Goal: Information Seeking & Learning: Learn about a topic

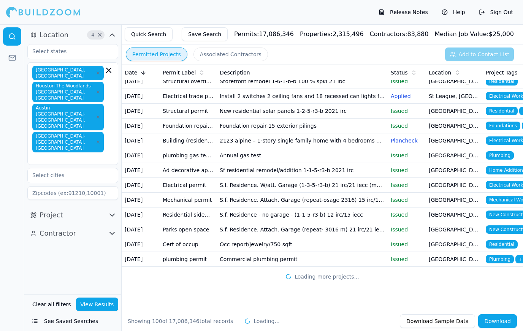
scroll to position [1294, 0]
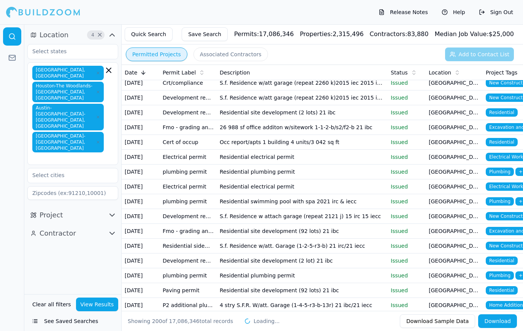
scroll to position [2464, 0]
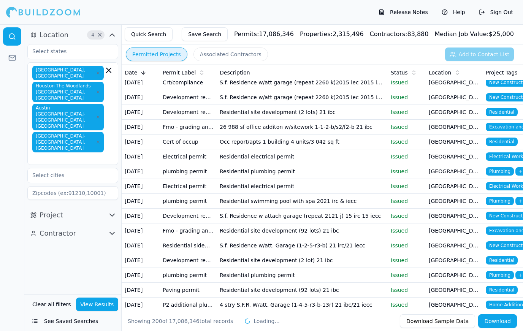
click at [277, 245] on td "S.f. Residence w/att. Garage (1-2-5-r3-b) 21 irc/21 iecc" at bounding box center [302, 245] width 171 height 15
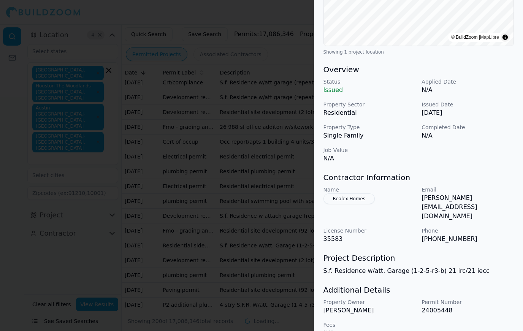
scroll to position [174, 0]
click at [277, 212] on div at bounding box center [261, 165] width 523 height 331
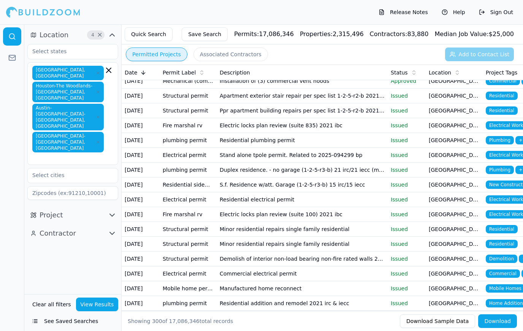
scroll to position [3000, 0]
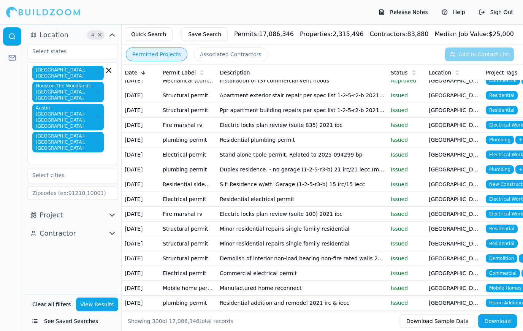
click at [333, 260] on td "Demolish of interior non-load bearing non-fire rated walls 21 ibc" at bounding box center [302, 258] width 171 height 15
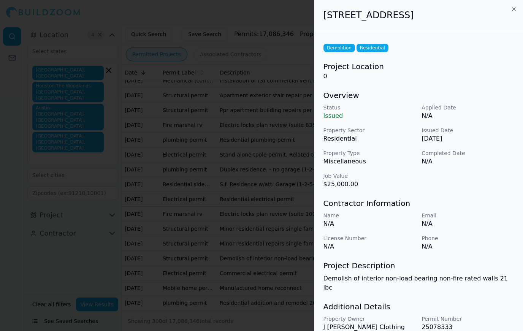
scroll to position [0, 0]
click at [256, 214] on div at bounding box center [261, 165] width 523 height 331
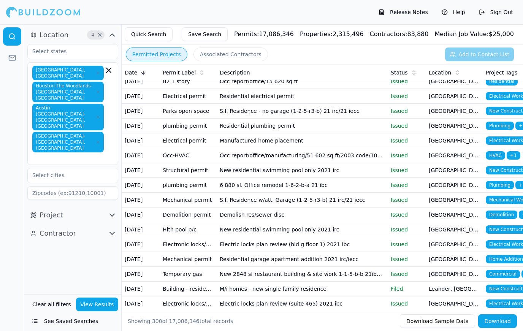
scroll to position [3549, 0]
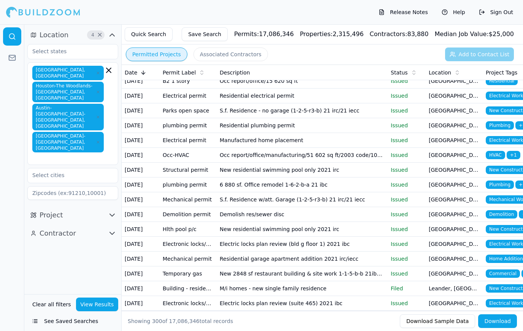
click at [254, 218] on td "Demolish res/sewer disc" at bounding box center [302, 214] width 171 height 15
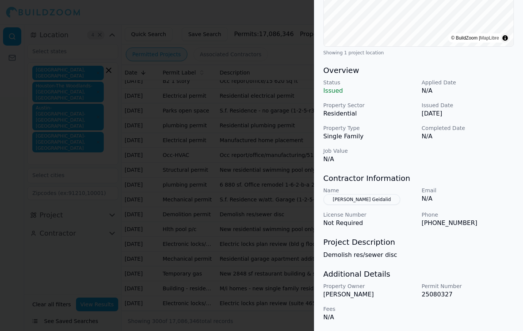
scroll to position [174, 0]
click at [433, 257] on p "Demolish res/sewer disc" at bounding box center [419, 255] width 191 height 9
click at [248, 235] on div at bounding box center [261, 165] width 523 height 331
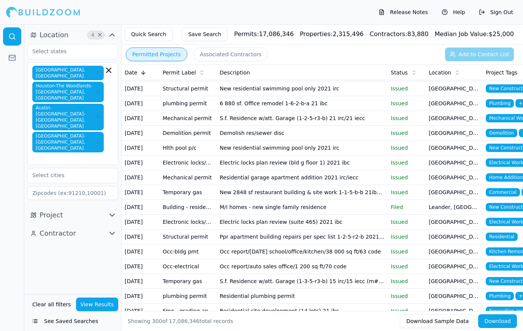
scroll to position [3630, 0]
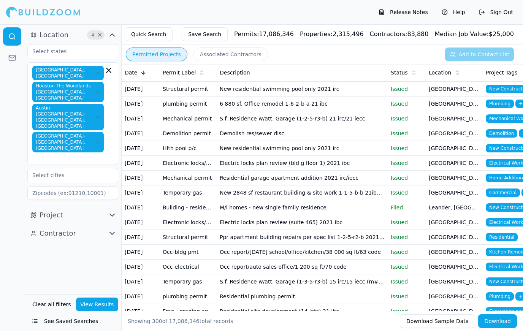
click at [319, 209] on td "M/i homes - new single family residence" at bounding box center [302, 207] width 171 height 15
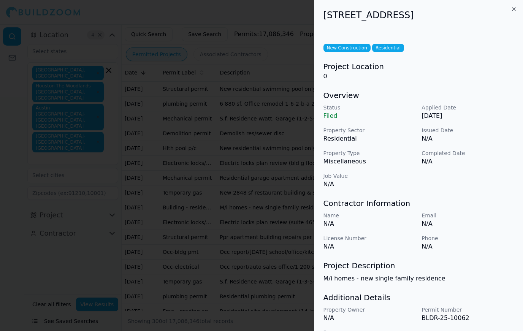
scroll to position [-1, 0]
click at [273, 207] on div at bounding box center [261, 165] width 523 height 331
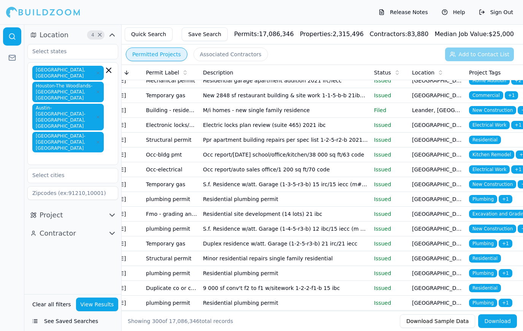
scroll to position [3728, 0]
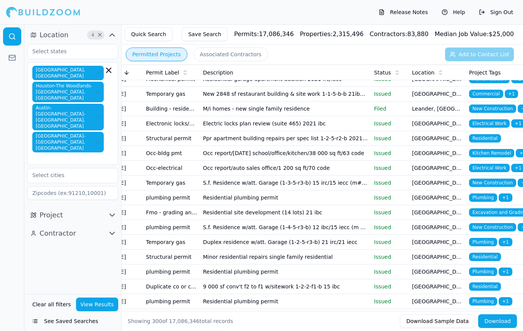
click at [264, 213] on td "Residential site development (14 lots) 21 ibc" at bounding box center [285, 212] width 171 height 15
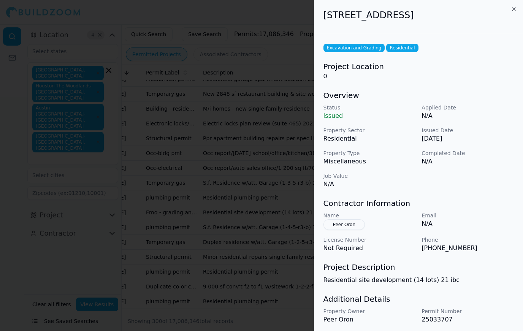
scroll to position [0, 0]
click at [277, 238] on div at bounding box center [261, 165] width 523 height 331
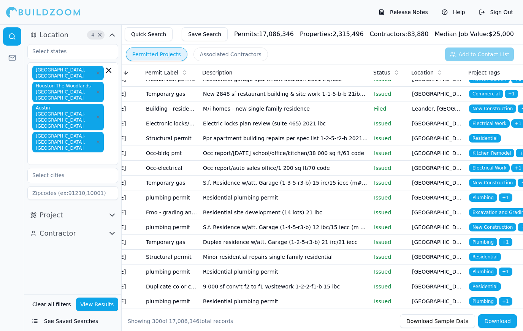
scroll to position [0, 17]
click at [260, 229] on td "S.f. Residence w/att. Garage (1-4-5-r3-b) 12 ibc/15 iecc (m # 21026374)" at bounding box center [285, 227] width 171 height 15
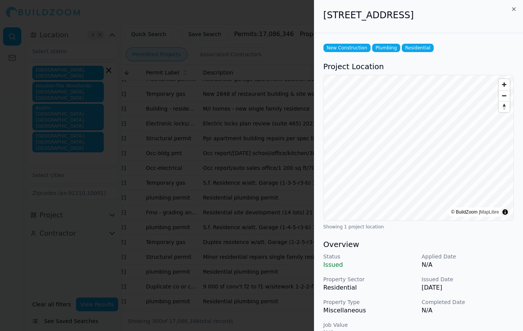
scroll to position [0, 0]
click at [268, 192] on div at bounding box center [261, 165] width 523 height 331
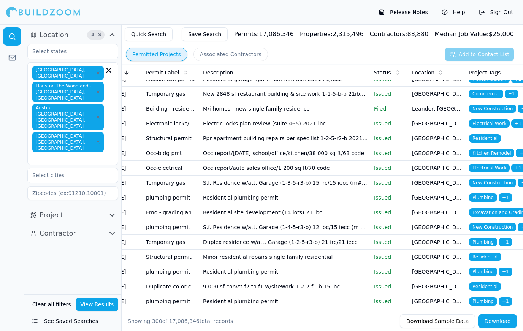
click at [313, 256] on td "Minor residential repairs single family residential" at bounding box center [285, 257] width 171 height 15
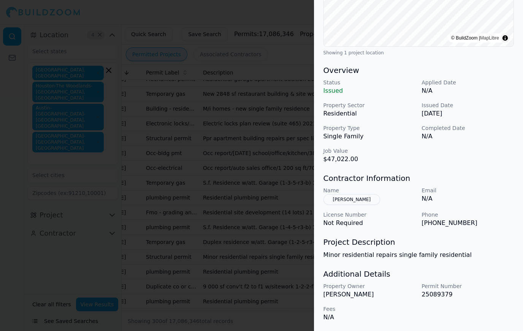
scroll to position [174, 0]
click at [263, 210] on div at bounding box center [261, 165] width 523 height 331
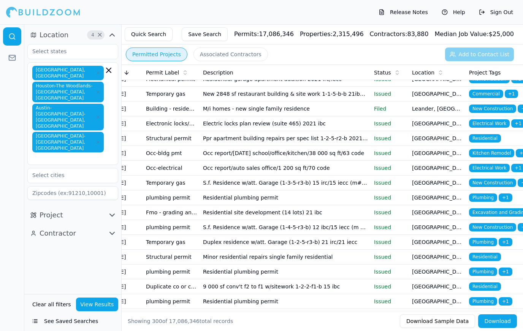
click at [329, 258] on td "Minor residential repairs single family residential" at bounding box center [285, 257] width 171 height 15
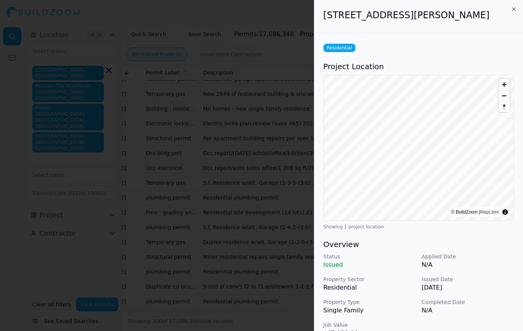
scroll to position [0, 0]
click at [271, 256] on div at bounding box center [261, 165] width 523 height 331
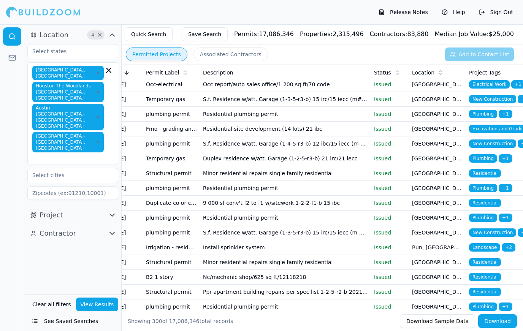
scroll to position [3817, 0]
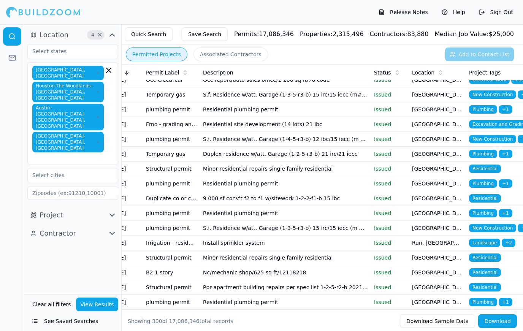
click at [335, 259] on td "Minor residential repairs single family residential" at bounding box center [285, 258] width 171 height 15
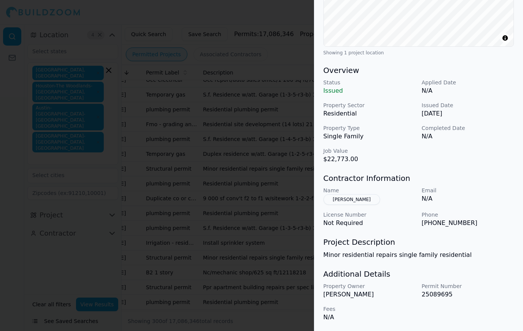
scroll to position [174, 0]
click at [204, 178] on div at bounding box center [261, 165] width 523 height 331
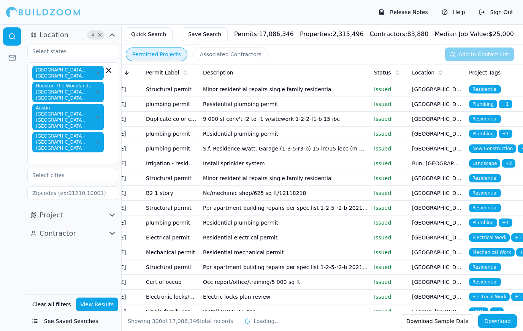
scroll to position [3901, 0]
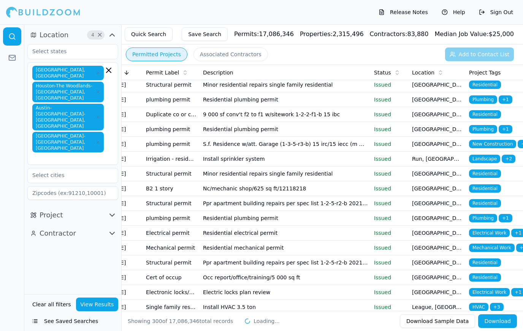
click at [463, 264] on td "[GEOGRAPHIC_DATA], [GEOGRAPHIC_DATA]" at bounding box center [437, 263] width 57 height 15
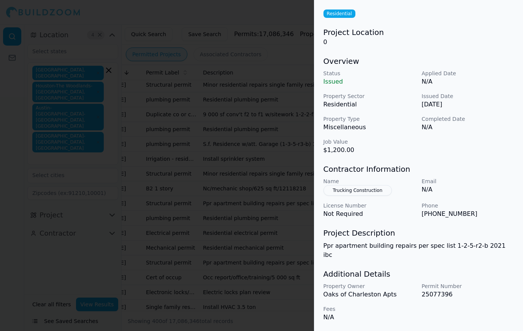
scroll to position [37, 0]
click at [110, 182] on div at bounding box center [261, 165] width 523 height 331
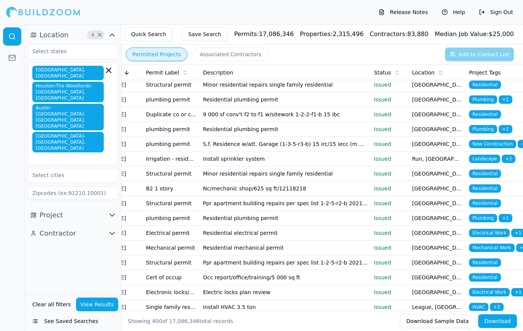
click at [486, 281] on span "Residential" at bounding box center [485, 277] width 32 height 8
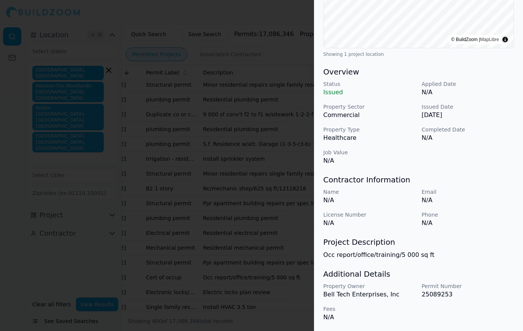
scroll to position [173, 0]
click at [95, 186] on div at bounding box center [261, 165] width 523 height 331
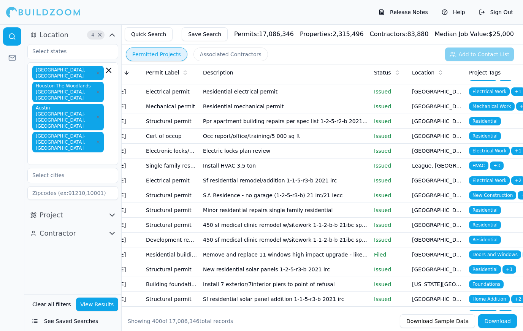
scroll to position [4043, 0]
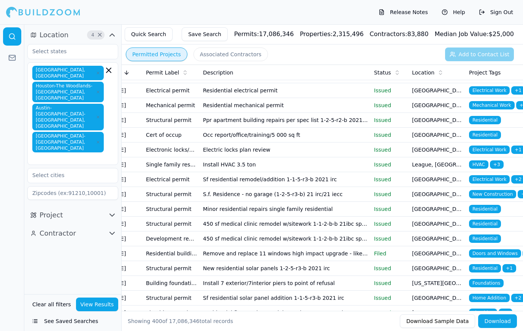
click at [458, 283] on td "[US_STATE][GEOGRAPHIC_DATA], [GEOGRAPHIC_DATA]" at bounding box center [437, 283] width 57 height 15
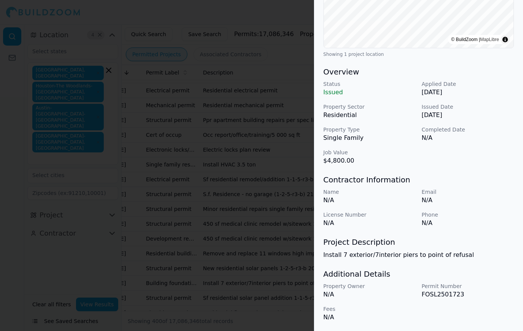
scroll to position [173, 0]
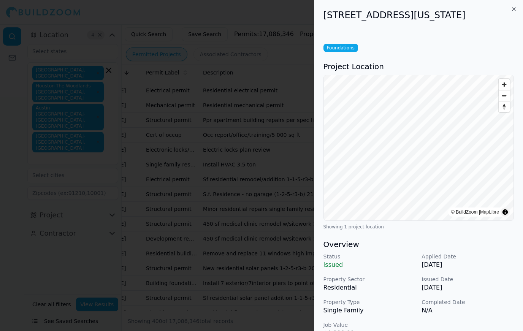
click at [95, 183] on div at bounding box center [261, 165] width 523 height 331
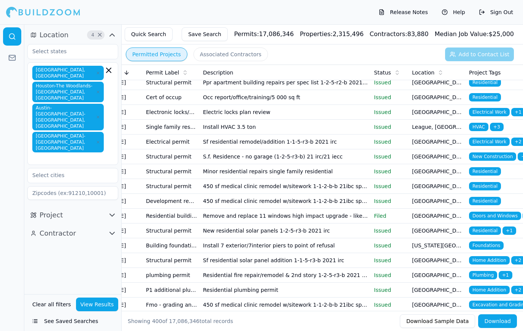
scroll to position [4081, 0]
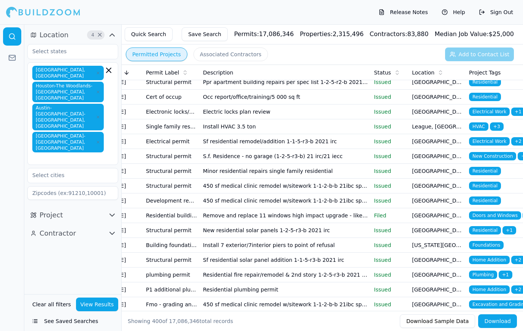
click at [481, 264] on td "Home Addition + 2" at bounding box center [494, 260] width 57 height 15
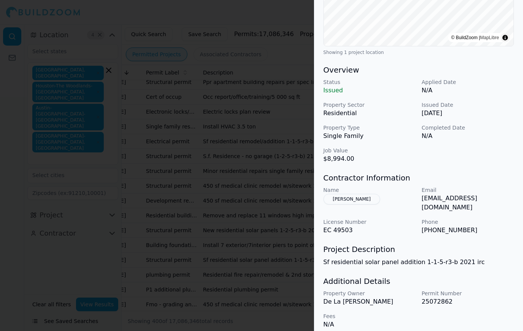
scroll to position [174, 0]
click at [102, 198] on div at bounding box center [261, 165] width 523 height 331
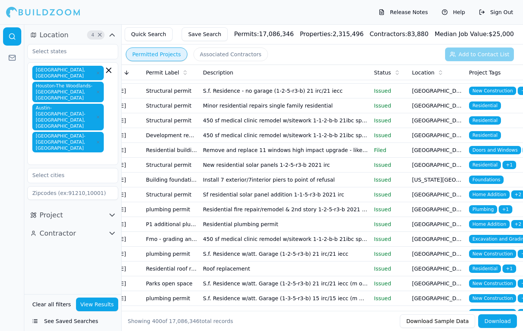
scroll to position [4163, 0]
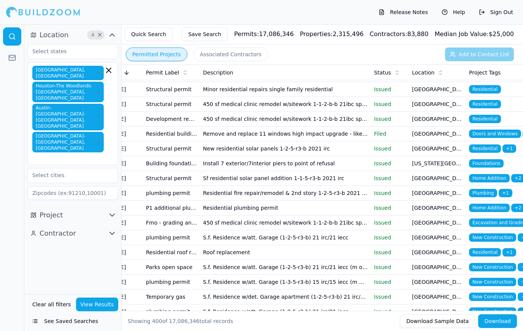
click at [480, 240] on span "New Construction" at bounding box center [492, 238] width 47 height 8
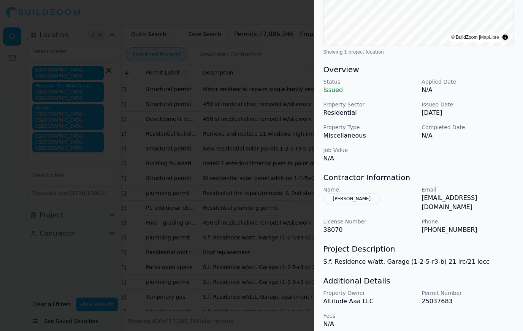
scroll to position [174, 0]
click at [232, 16] on div at bounding box center [261, 165] width 523 height 331
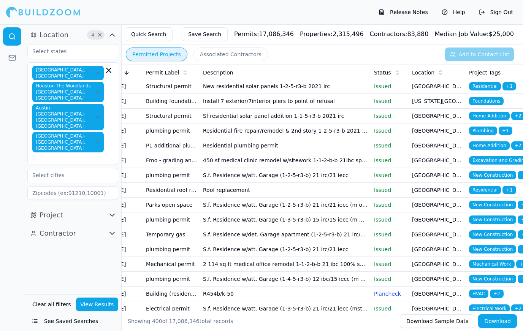
scroll to position [4226, 0]
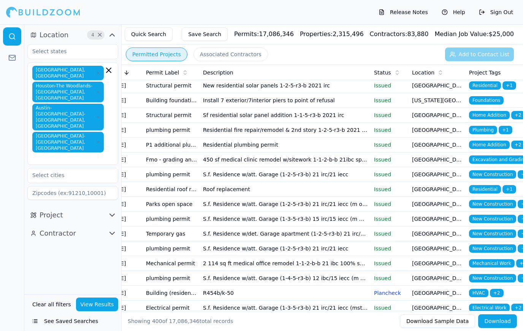
click at [466, 223] on td "[GEOGRAPHIC_DATA], [GEOGRAPHIC_DATA]" at bounding box center [437, 219] width 57 height 15
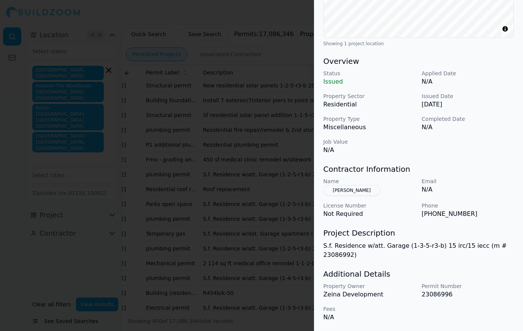
scroll to position [183, 0]
click at [85, 151] on div at bounding box center [261, 165] width 523 height 331
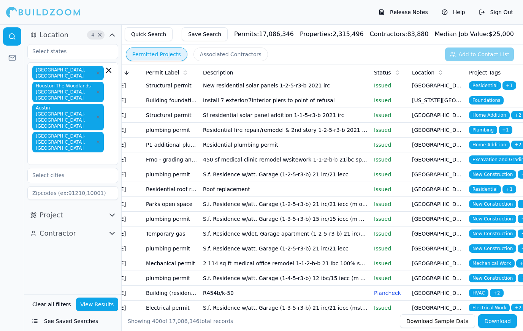
click at [444, 221] on td "[GEOGRAPHIC_DATA], [GEOGRAPHIC_DATA]" at bounding box center [437, 219] width 57 height 15
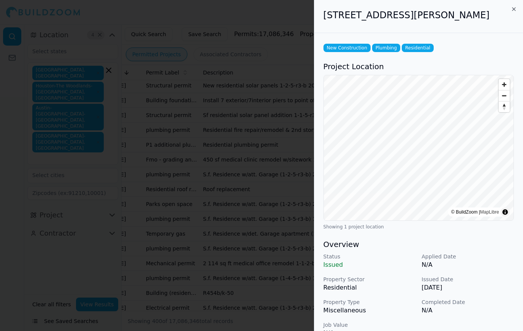
scroll to position [0, 0]
click at [275, 183] on div at bounding box center [261, 165] width 523 height 331
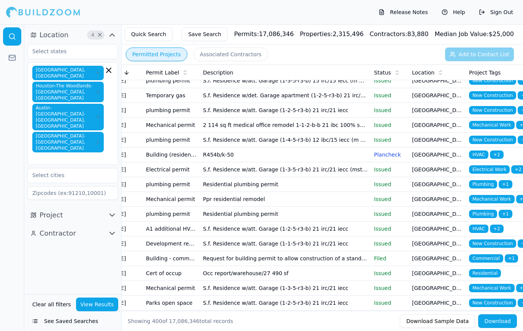
scroll to position [4365, 0]
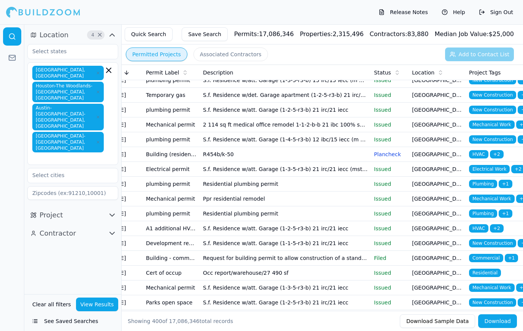
click at [453, 243] on td "[GEOGRAPHIC_DATA], [GEOGRAPHIC_DATA]" at bounding box center [437, 243] width 57 height 15
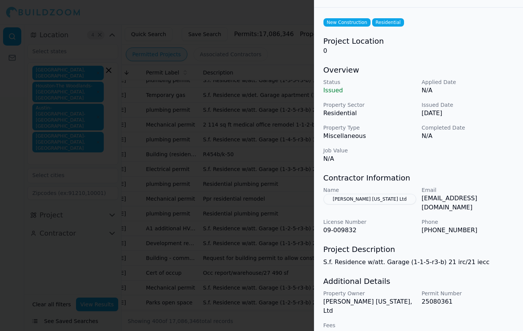
scroll to position [25, 0]
click at [91, 163] on div at bounding box center [261, 165] width 523 height 331
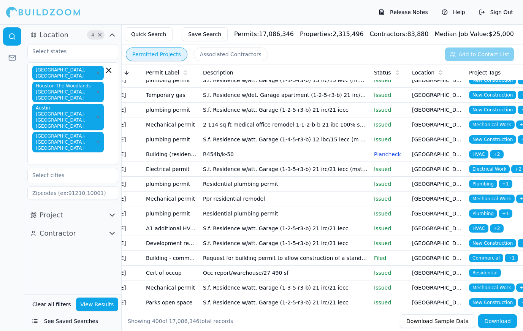
click at [440, 260] on td "[GEOGRAPHIC_DATA], [GEOGRAPHIC_DATA]" at bounding box center [437, 258] width 57 height 15
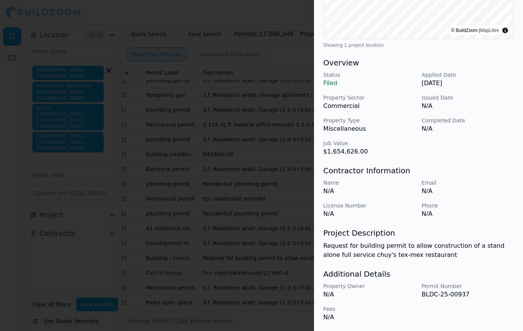
scroll to position [182, 0]
click at [73, 110] on div at bounding box center [261, 165] width 523 height 331
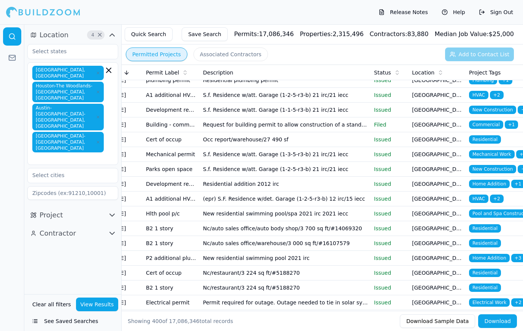
scroll to position [4499, 0]
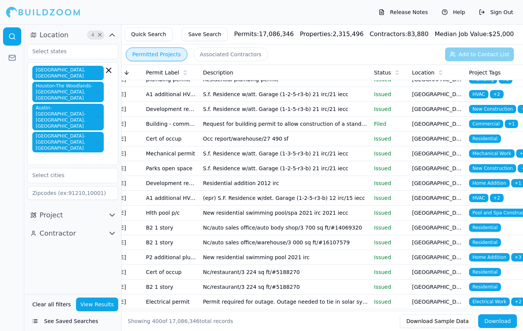
click at [460, 184] on td "[GEOGRAPHIC_DATA], [GEOGRAPHIC_DATA]" at bounding box center [437, 183] width 57 height 15
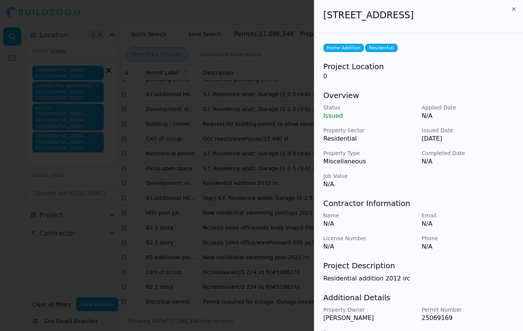
scroll to position [0, 0]
click at [85, 164] on div at bounding box center [261, 165] width 523 height 331
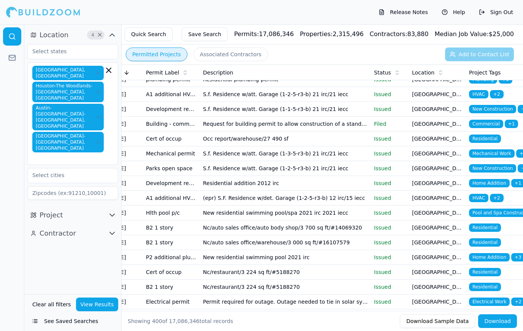
click at [462, 215] on td "[GEOGRAPHIC_DATA], [GEOGRAPHIC_DATA]" at bounding box center [437, 213] width 57 height 15
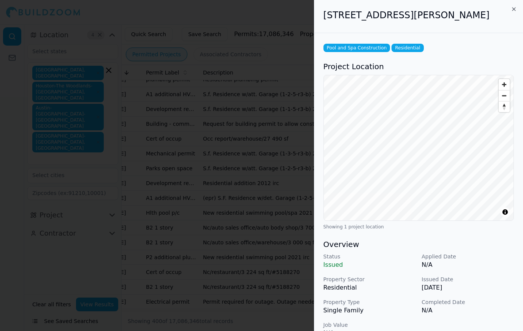
click at [112, 146] on div at bounding box center [261, 165] width 523 height 331
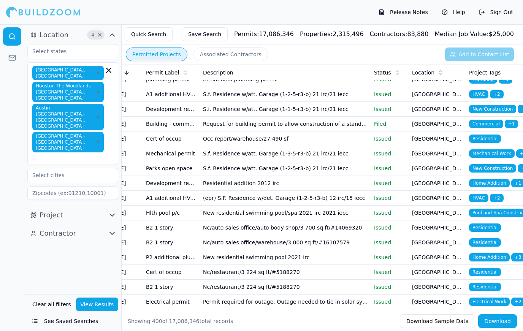
click at [468, 228] on td "Residential" at bounding box center [494, 228] width 57 height 15
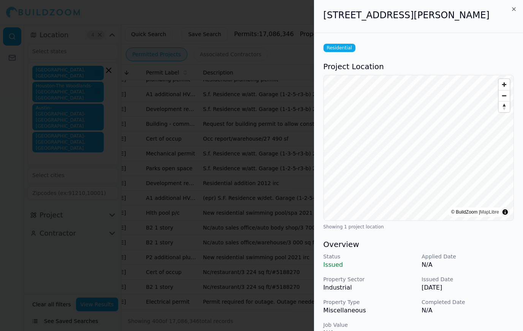
click at [85, 177] on div at bounding box center [261, 165] width 523 height 331
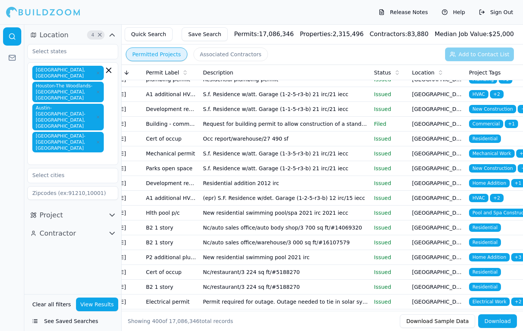
click at [480, 256] on span "Home Addition" at bounding box center [489, 257] width 41 height 8
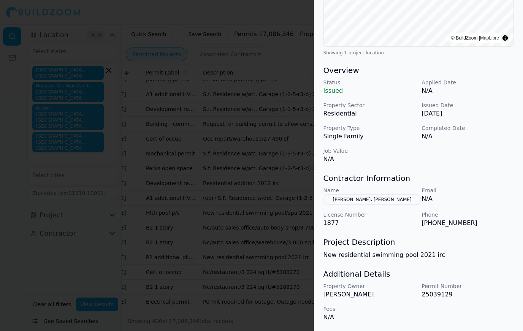
scroll to position [174, 0]
click at [249, 171] on div at bounding box center [261, 165] width 523 height 331
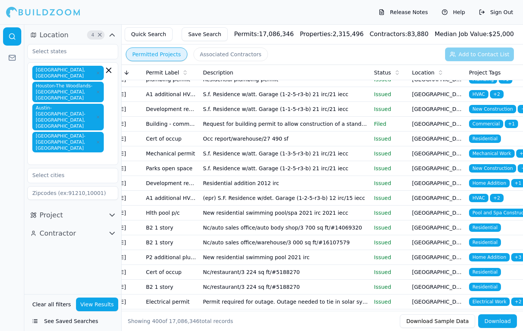
click at [487, 273] on span "Residential" at bounding box center [485, 272] width 32 height 8
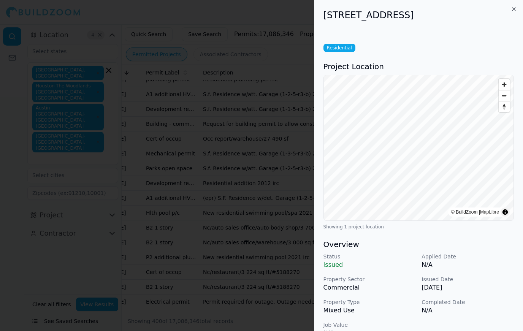
scroll to position [0, 0]
click at [110, 152] on div at bounding box center [261, 165] width 523 height 331
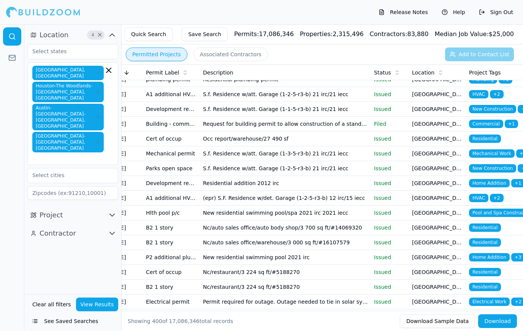
click at [489, 288] on span "Residential" at bounding box center [485, 287] width 32 height 8
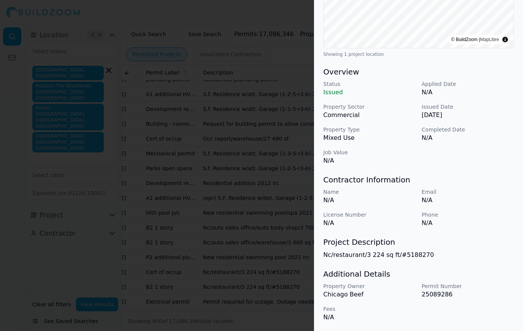
scroll to position [173, 0]
click at [107, 157] on div at bounding box center [261, 165] width 523 height 331
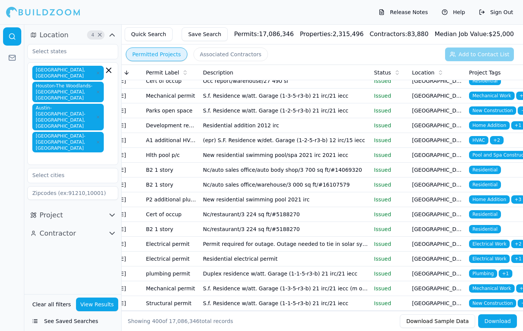
scroll to position [4561, 0]
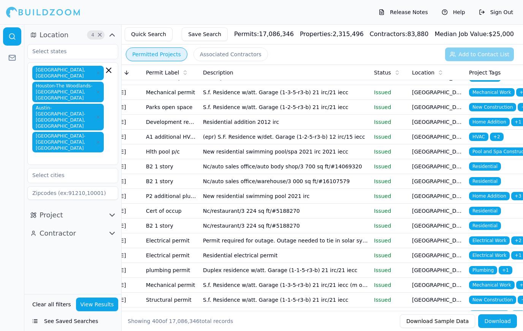
click at [454, 226] on td "[GEOGRAPHIC_DATA], [GEOGRAPHIC_DATA]" at bounding box center [437, 226] width 57 height 15
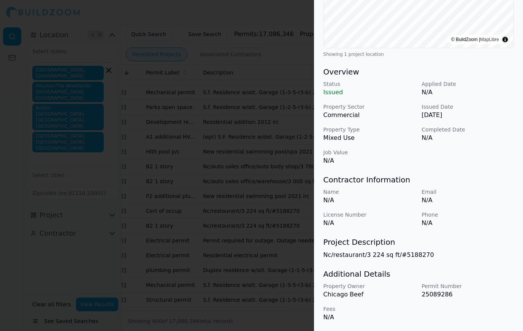
scroll to position [173, 0]
click at [74, 215] on div at bounding box center [261, 165] width 523 height 331
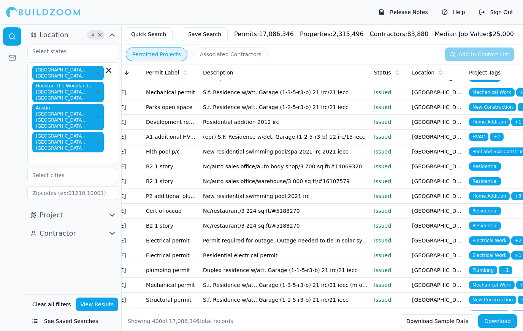
click at [459, 242] on td "[GEOGRAPHIC_DATA], [GEOGRAPHIC_DATA]" at bounding box center [437, 241] width 57 height 15
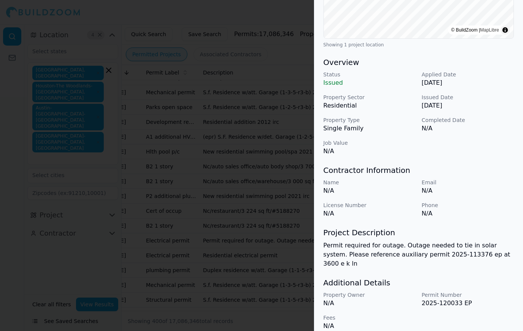
scroll to position [182, 0]
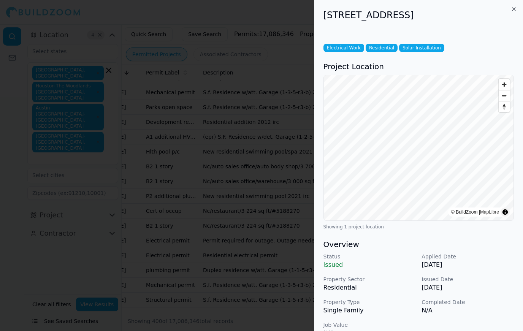
click at [81, 198] on div at bounding box center [261, 165] width 523 height 331
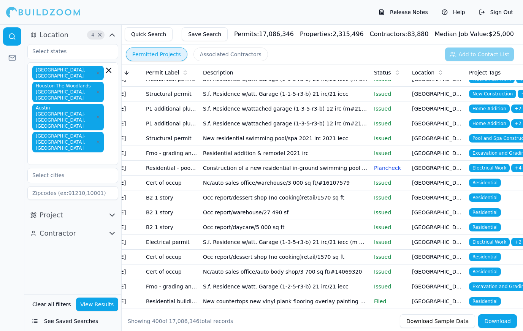
scroll to position [4767, 0]
click at [450, 169] on td "[GEOGRAPHIC_DATA], [GEOGRAPHIC_DATA]" at bounding box center [437, 168] width 57 height 15
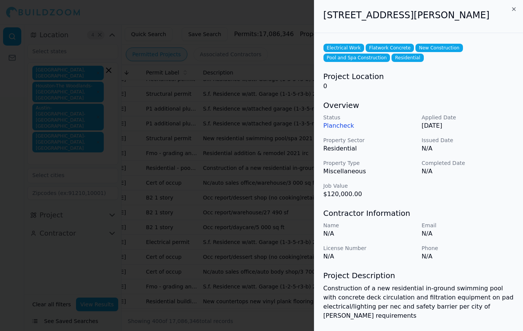
scroll to position [0, 0]
click at [100, 139] on div at bounding box center [261, 165] width 523 height 331
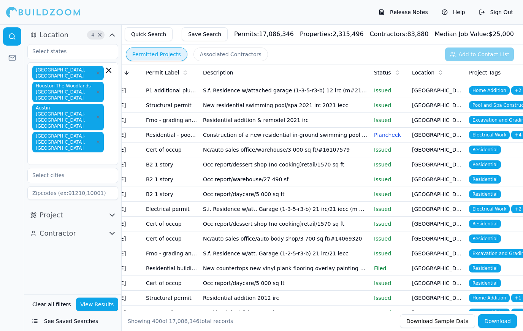
scroll to position [4800, 0]
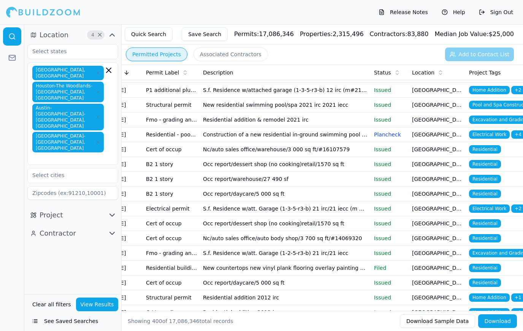
click at [462, 224] on td "[GEOGRAPHIC_DATA], [GEOGRAPHIC_DATA]" at bounding box center [437, 223] width 57 height 15
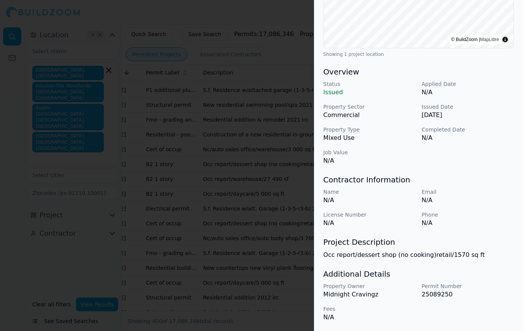
scroll to position [173, 0]
click at [101, 201] on div at bounding box center [261, 165] width 523 height 331
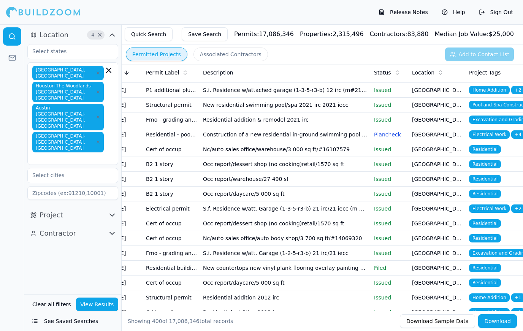
click at [484, 239] on span "Residential" at bounding box center [485, 238] width 32 height 8
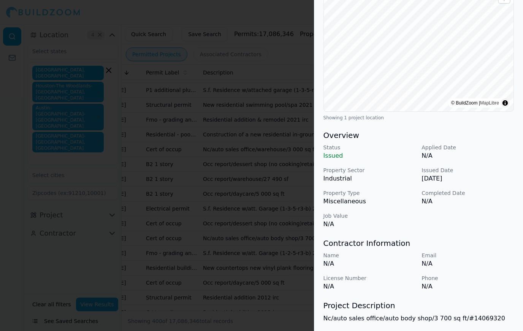
click at [102, 184] on div at bounding box center [261, 165] width 523 height 331
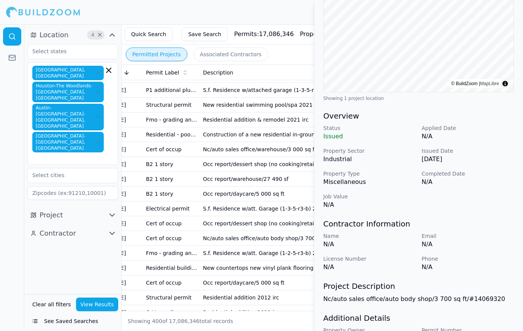
scroll to position [0, 0]
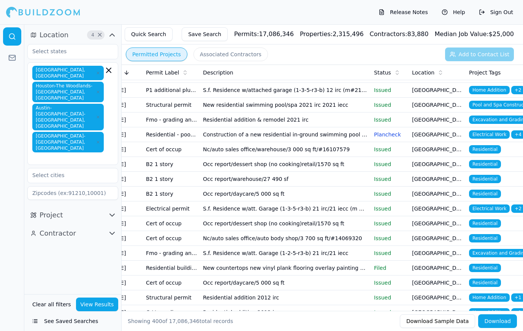
click at [484, 240] on span "Residential" at bounding box center [485, 238] width 32 height 8
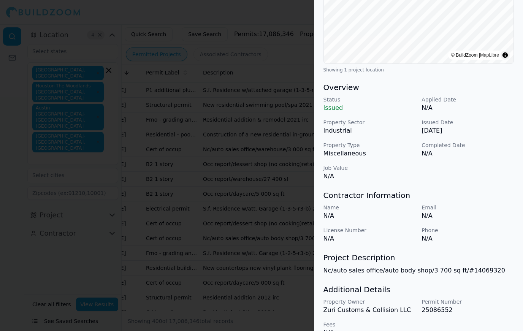
scroll to position [148, 0]
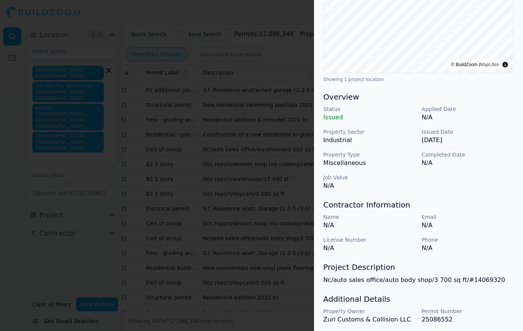
click at [101, 190] on div at bounding box center [261, 165] width 523 height 331
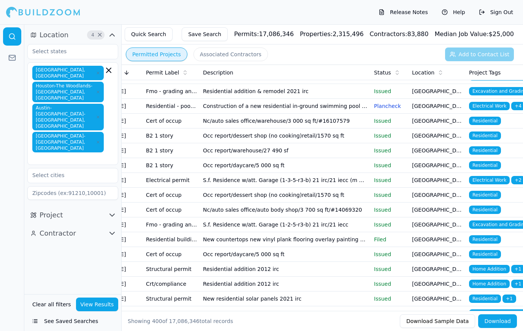
scroll to position [4829, 0]
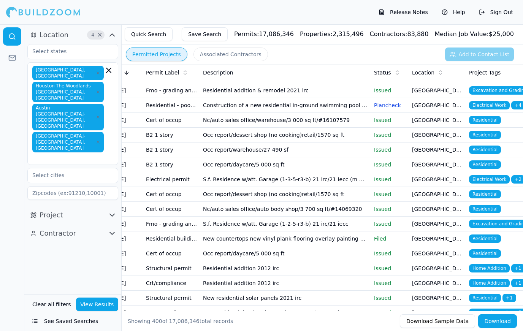
click at [485, 239] on span "Residential" at bounding box center [485, 239] width 32 height 8
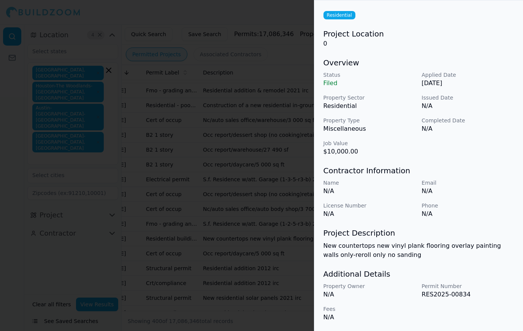
scroll to position [33, 0]
click at [105, 178] on div at bounding box center [261, 165] width 523 height 331
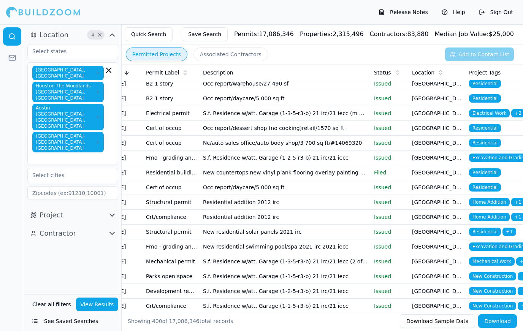
scroll to position [4898, 0]
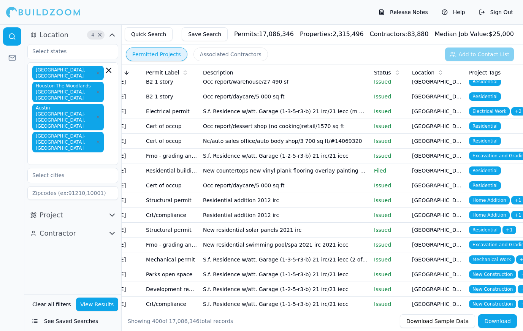
click at [458, 246] on td "[GEOGRAPHIC_DATA], [GEOGRAPHIC_DATA]" at bounding box center [437, 245] width 57 height 15
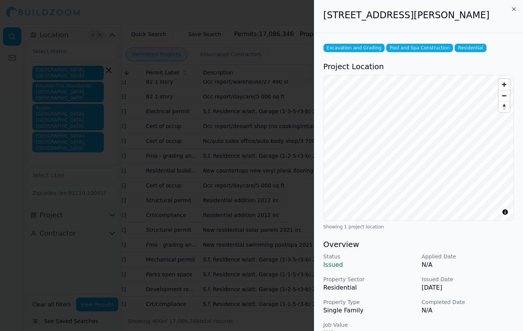
scroll to position [0, 0]
click at [112, 225] on div at bounding box center [261, 165] width 523 height 331
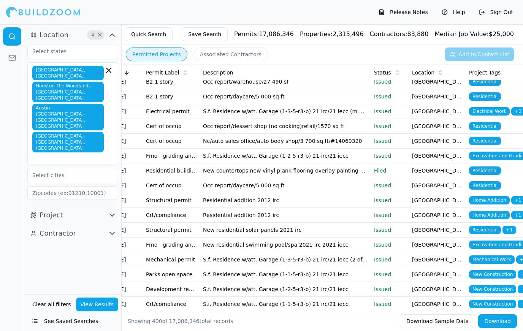
click at [491, 273] on span "New Construction" at bounding box center [492, 274] width 47 height 8
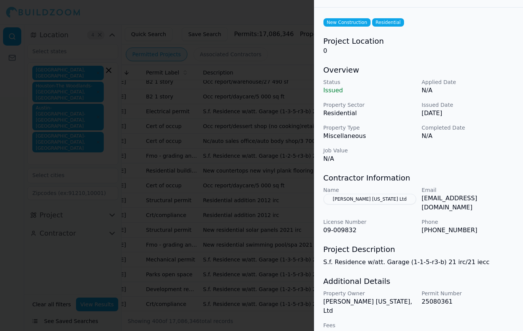
scroll to position [25, 0]
click at [103, 170] on div at bounding box center [261, 165] width 523 height 331
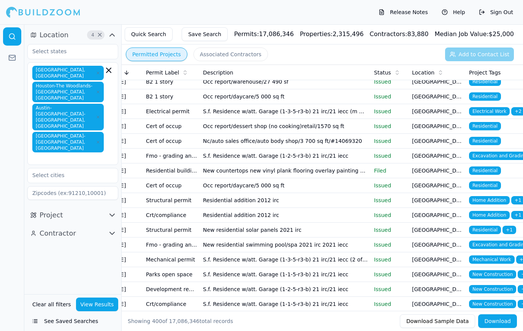
click at [462, 276] on td "[GEOGRAPHIC_DATA], [GEOGRAPHIC_DATA]" at bounding box center [437, 274] width 57 height 15
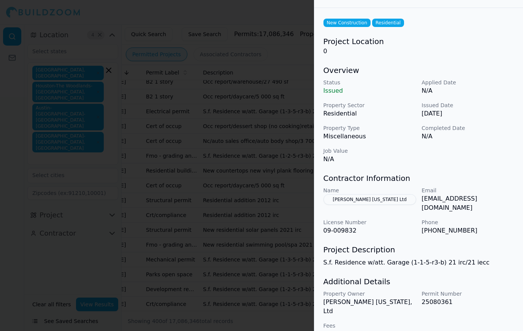
click at [361, 198] on button "[PERSON_NAME] [US_STATE] Ltd" at bounding box center [370, 199] width 93 height 11
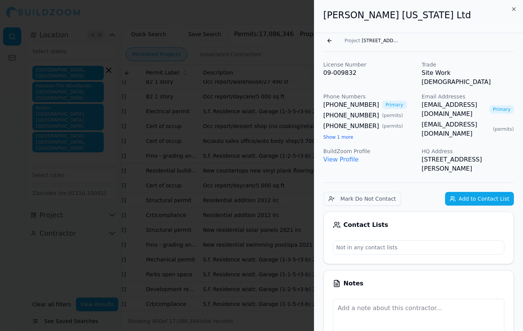
scroll to position [0, 0]
click at [343, 134] on button "Show 1 more" at bounding box center [339, 137] width 30 height 6
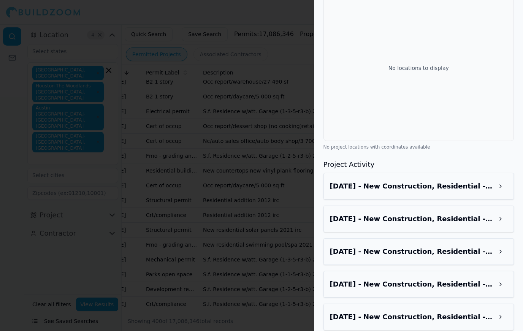
scroll to position [584, 3]
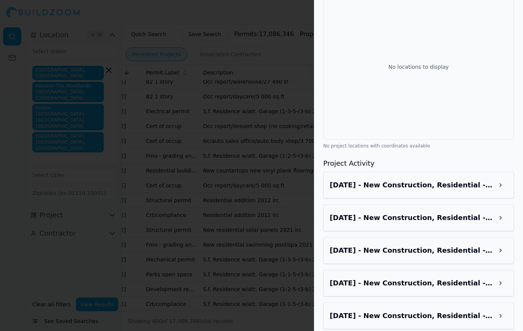
click at [485, 180] on h3 "[DATE] - New Construction, Residential - [STREET_ADDRESS]" at bounding box center [412, 185] width 164 height 11
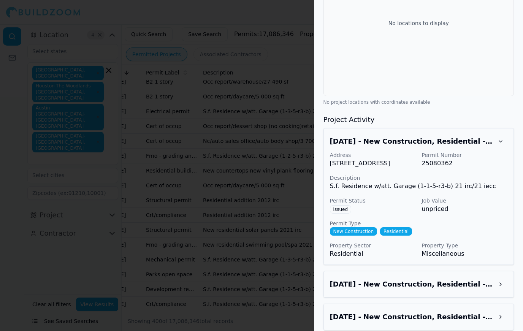
scroll to position [629, 3]
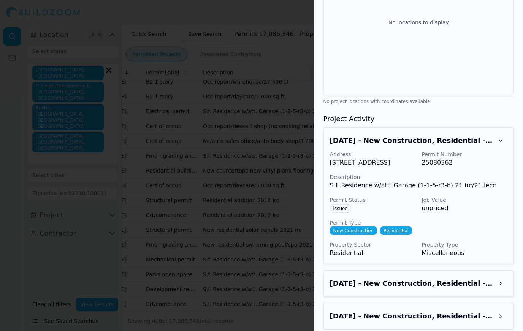
click at [499, 134] on button at bounding box center [501, 141] width 14 height 14
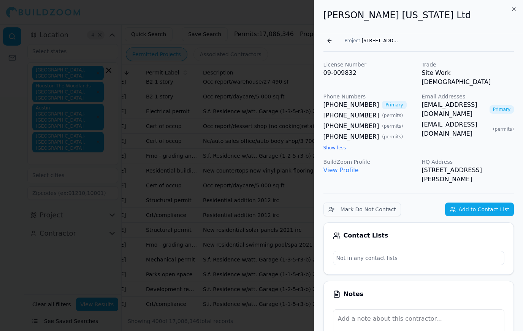
scroll to position [0, 3]
click at [512, 6] on icon "button" at bounding box center [514, 9] width 6 height 6
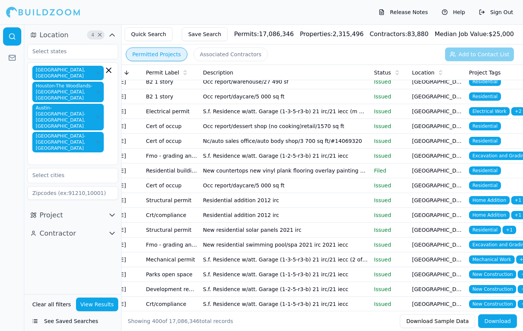
click at [462, 291] on td "[GEOGRAPHIC_DATA], [GEOGRAPHIC_DATA]" at bounding box center [437, 289] width 57 height 15
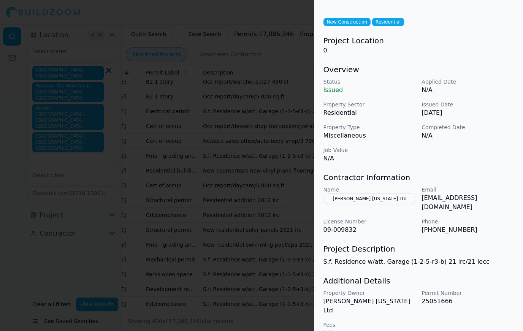
scroll to position [25, 0]
click at [265, 254] on div at bounding box center [261, 165] width 523 height 331
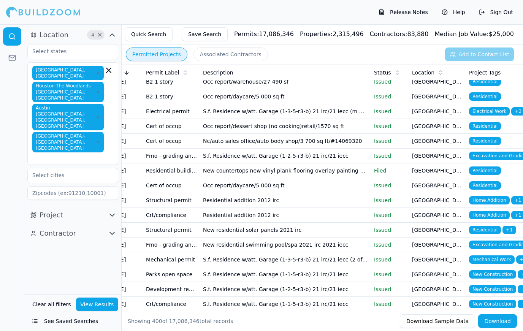
click at [451, 289] on td "[GEOGRAPHIC_DATA], [GEOGRAPHIC_DATA]" at bounding box center [437, 289] width 57 height 15
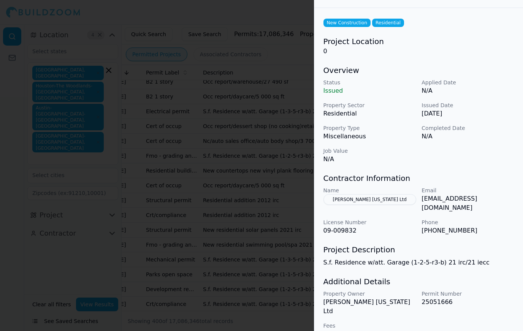
click at [359, 196] on button "[PERSON_NAME] [US_STATE] Ltd" at bounding box center [370, 199] width 93 height 11
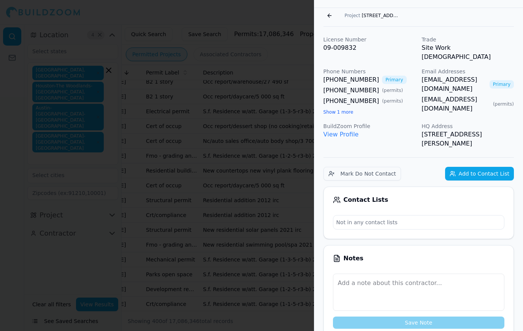
click at [342, 131] on link "View Profile" at bounding box center [341, 134] width 35 height 7
click at [346, 131] on link "View Profile" at bounding box center [341, 134] width 35 height 7
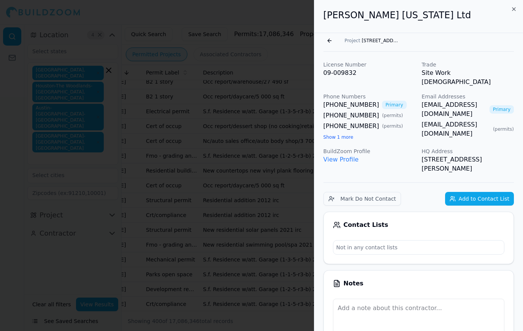
scroll to position [0, 0]
click at [333, 36] on button "Go back" at bounding box center [330, 41] width 12 height 12
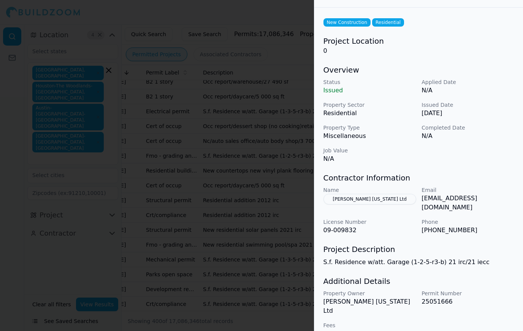
scroll to position [25, 0]
click at [187, 96] on div at bounding box center [261, 165] width 523 height 331
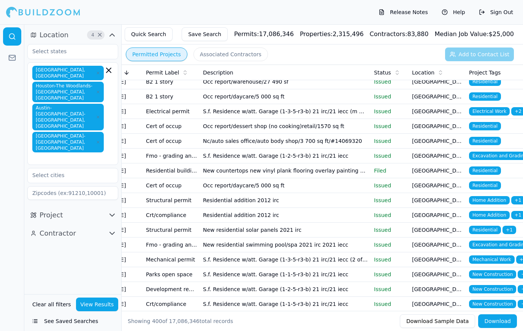
click at [503, 289] on span "New Construction" at bounding box center [492, 289] width 47 height 8
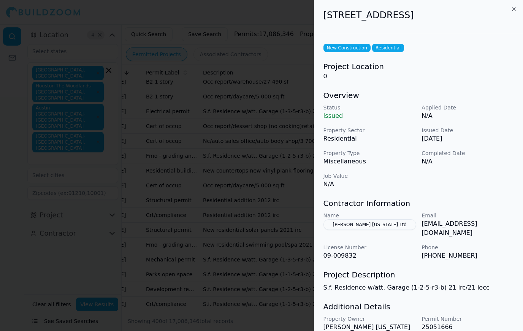
click at [103, 97] on div at bounding box center [261, 165] width 523 height 331
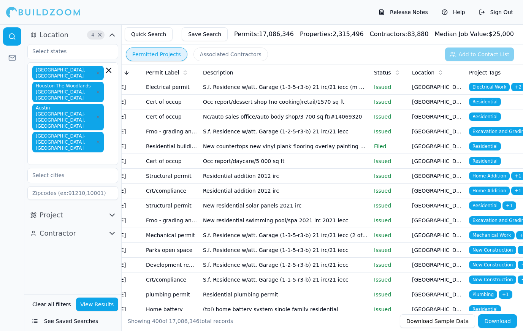
scroll to position [4923, 0]
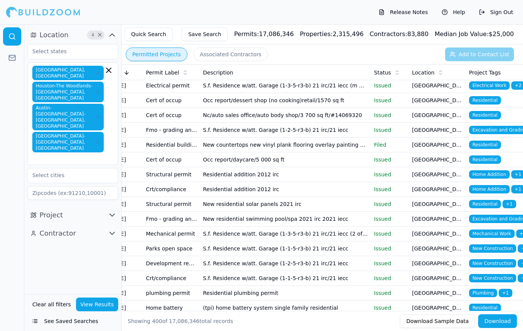
click at [496, 278] on span "New Construction" at bounding box center [492, 278] width 47 height 8
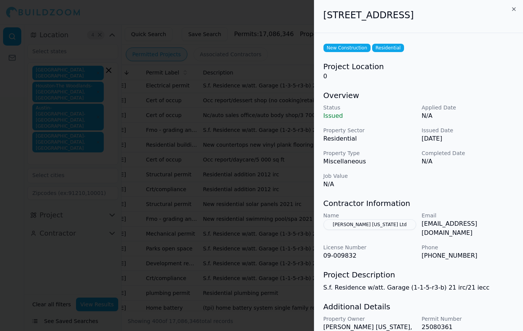
click at [111, 128] on div at bounding box center [261, 165] width 523 height 331
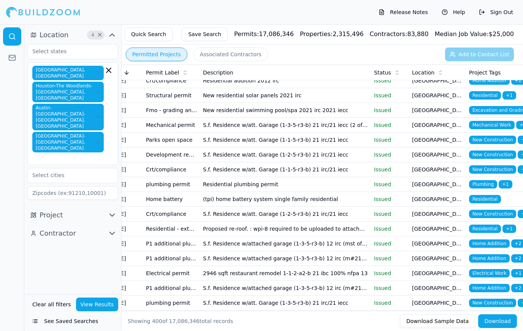
scroll to position [5032, 0]
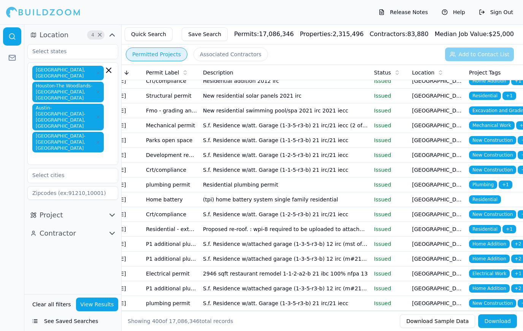
click at [497, 222] on td "Residential + 1" at bounding box center [494, 229] width 57 height 15
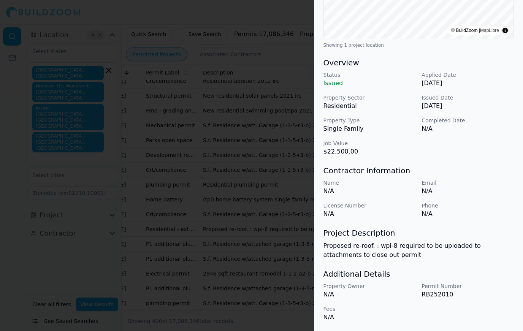
scroll to position [182, 0]
click at [140, 168] on div at bounding box center [261, 165] width 523 height 331
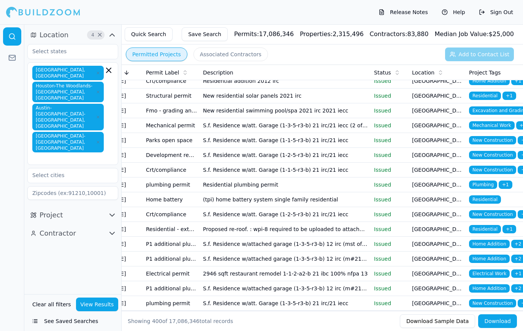
click at [490, 224] on td "Residential + 1" at bounding box center [494, 229] width 57 height 15
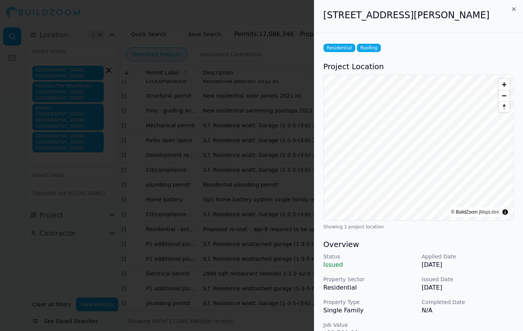
click at [146, 188] on div at bounding box center [261, 165] width 523 height 331
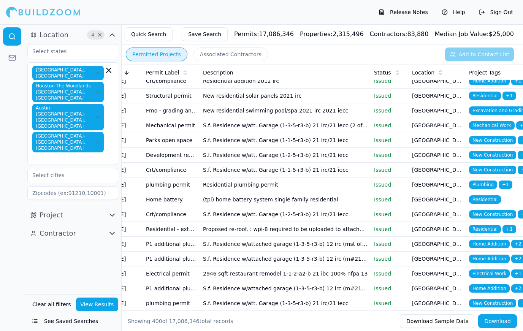
click at [494, 246] on span "Home Addition" at bounding box center [489, 244] width 41 height 8
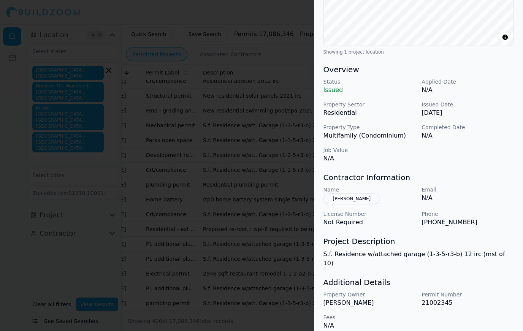
scroll to position [174, 0]
click at [359, 196] on button "[PERSON_NAME]" at bounding box center [352, 199] width 57 height 11
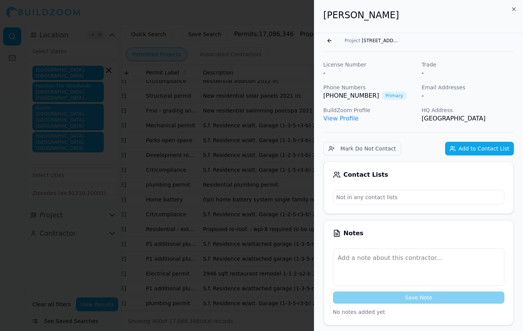
scroll to position [0, 0]
click at [342, 120] on link "View Profile" at bounding box center [341, 118] width 35 height 7
click at [261, 262] on div at bounding box center [261, 165] width 523 height 331
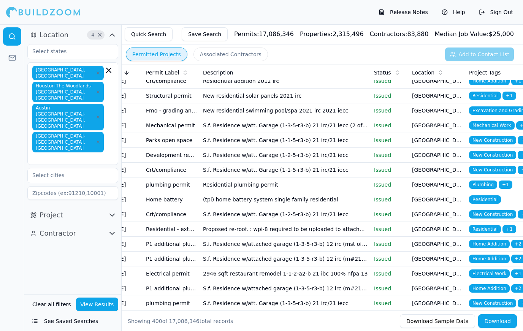
click at [492, 215] on span "New Construction" at bounding box center [492, 214] width 47 height 8
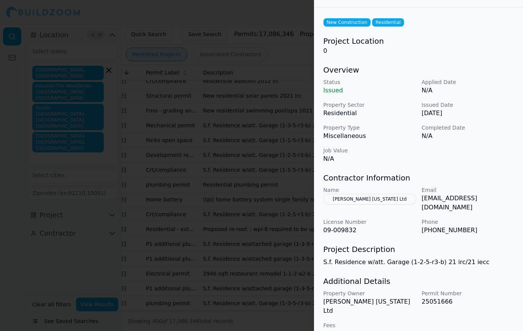
click at [263, 232] on div at bounding box center [261, 165] width 523 height 331
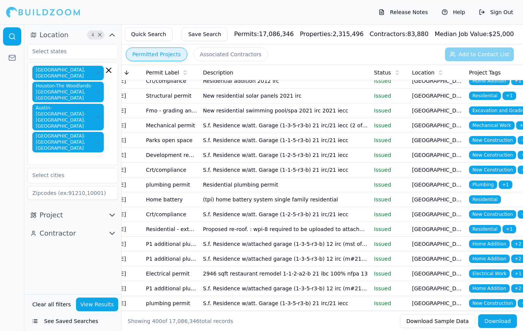
click at [493, 244] on span "Home Addition" at bounding box center [489, 244] width 41 height 8
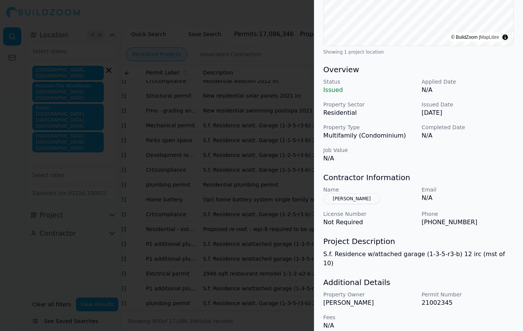
scroll to position [174, 0]
click at [131, 234] on div at bounding box center [261, 165] width 523 height 331
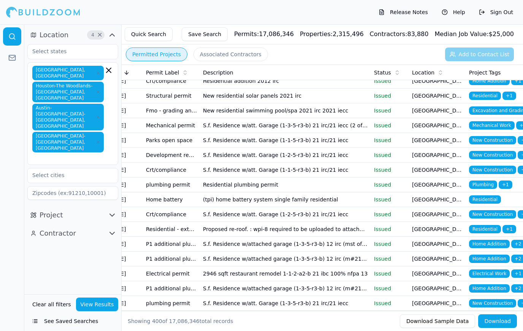
click at [495, 261] on span "Home Addition" at bounding box center [489, 259] width 41 height 8
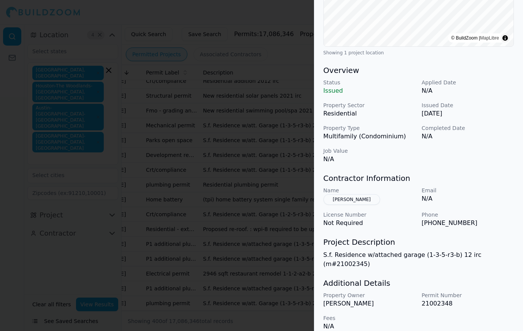
click at [117, 207] on div at bounding box center [261, 165] width 523 height 331
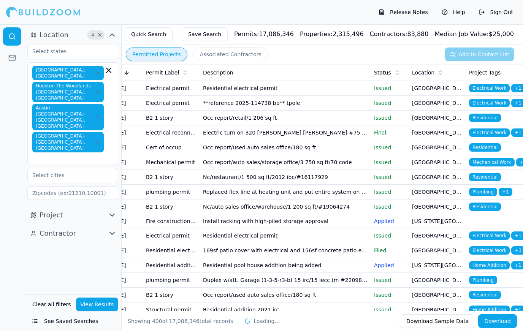
scroll to position [5426, 0]
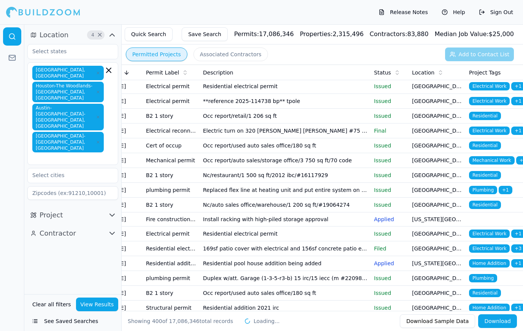
click at [472, 204] on span "Residential" at bounding box center [485, 205] width 32 height 8
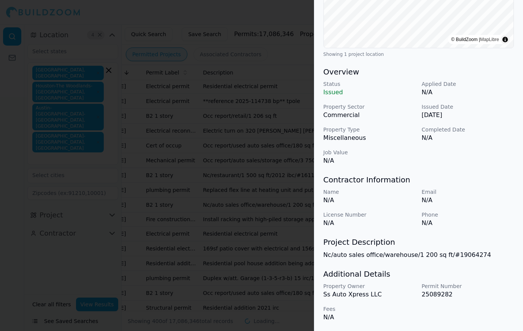
scroll to position [173, 0]
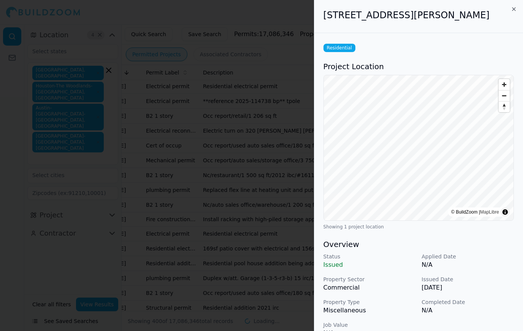
click at [133, 204] on div at bounding box center [261, 165] width 523 height 331
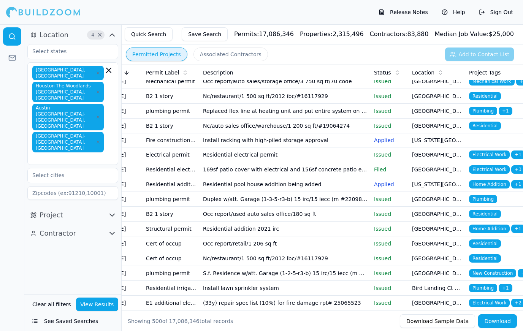
scroll to position [5528, 0]
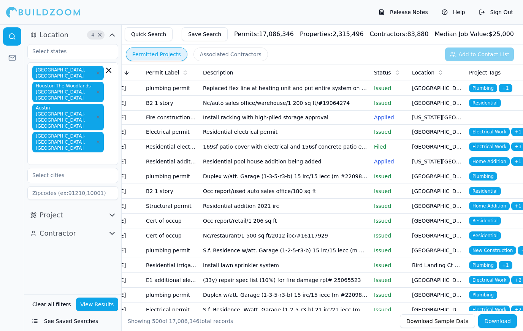
click at [493, 196] on td "Residential" at bounding box center [494, 191] width 57 height 15
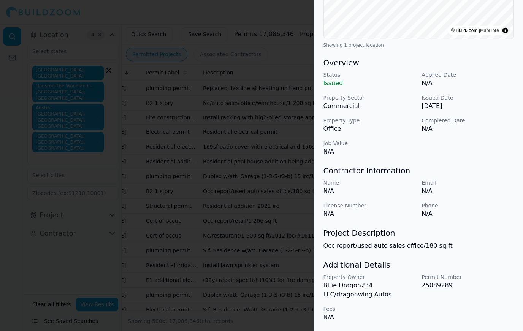
scroll to position [182, 0]
click at [125, 217] on div at bounding box center [261, 165] width 523 height 331
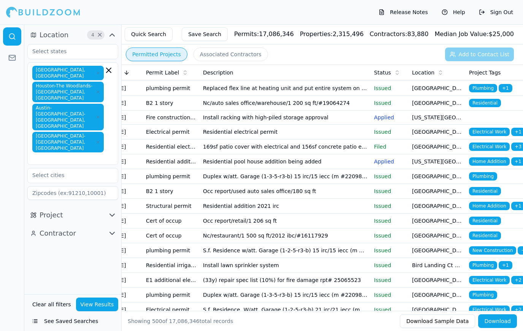
click at [495, 241] on td "Residential" at bounding box center [494, 236] width 57 height 15
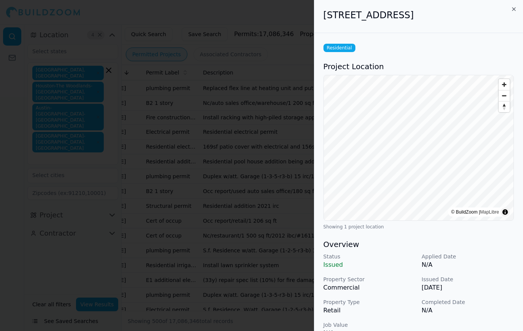
scroll to position [-3, 0]
click at [129, 218] on div at bounding box center [261, 165] width 523 height 331
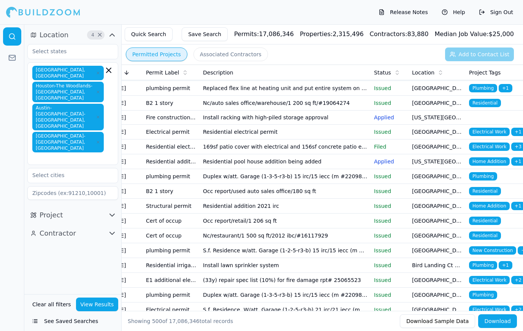
click at [491, 250] on span "New Construction" at bounding box center [492, 250] width 47 height 8
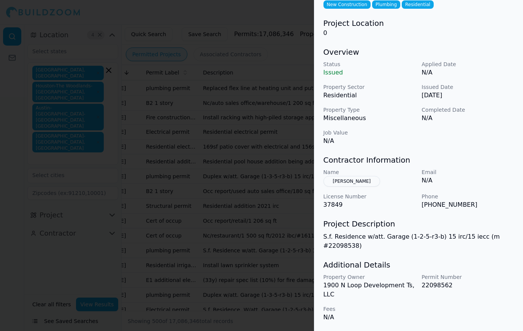
scroll to position [43, 0]
click at [140, 203] on div at bounding box center [261, 165] width 523 height 331
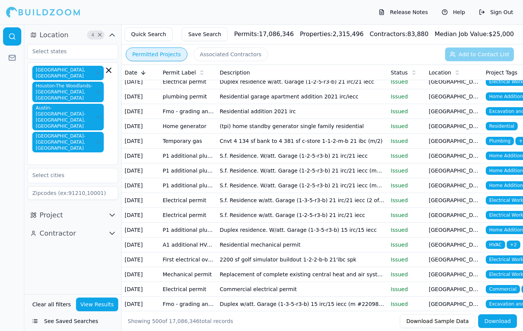
scroll to position [5801, 0]
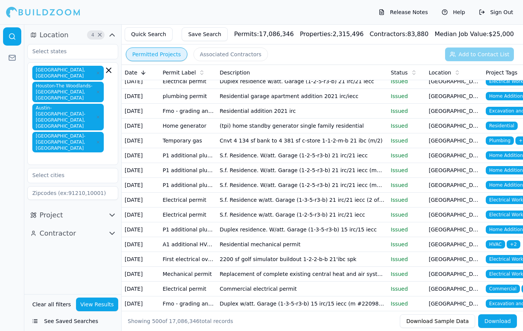
click at [474, 157] on td "[GEOGRAPHIC_DATA], [GEOGRAPHIC_DATA]" at bounding box center [454, 155] width 57 height 15
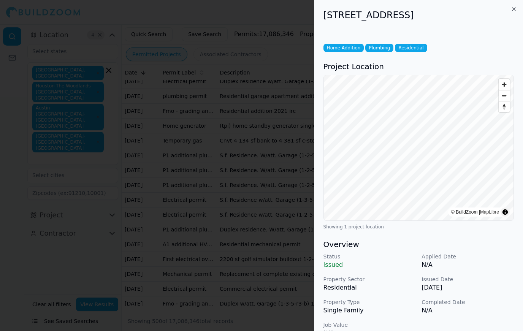
scroll to position [0, 0]
click at [130, 188] on div at bounding box center [261, 165] width 523 height 331
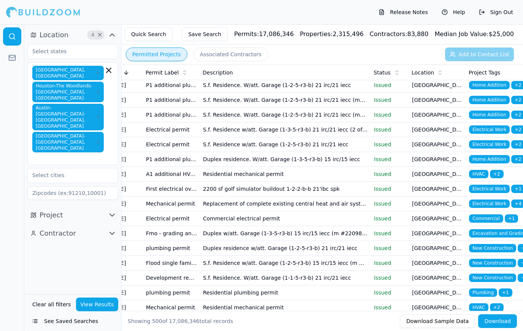
scroll to position [0, 17]
click at [466, 261] on td "[GEOGRAPHIC_DATA], [GEOGRAPHIC_DATA]" at bounding box center [437, 263] width 57 height 15
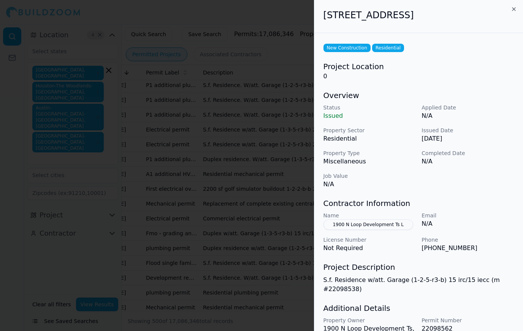
scroll to position [0, 0]
click at [245, 239] on div at bounding box center [261, 165] width 523 height 331
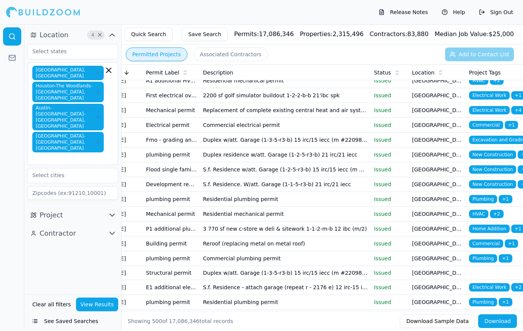
scroll to position [5978, 0]
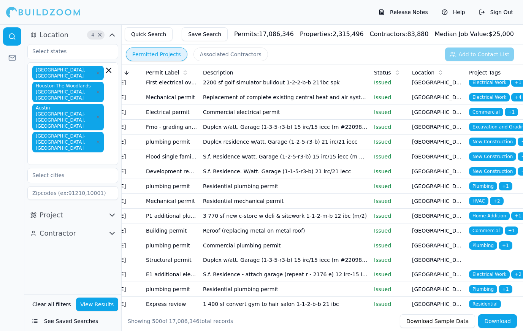
click at [459, 232] on td "[GEOGRAPHIC_DATA], [GEOGRAPHIC_DATA]" at bounding box center [437, 231] width 57 height 15
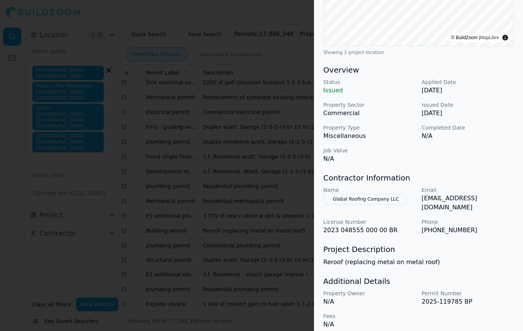
scroll to position [174, 0]
click at [142, 199] on div at bounding box center [261, 165] width 523 height 331
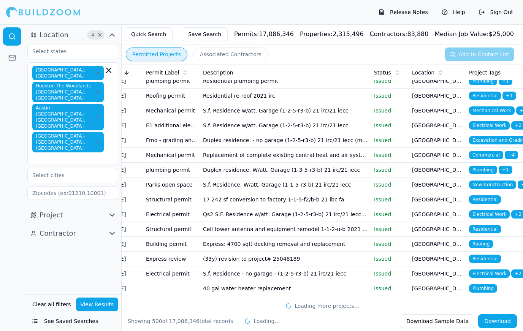
scroll to position [7190, 0]
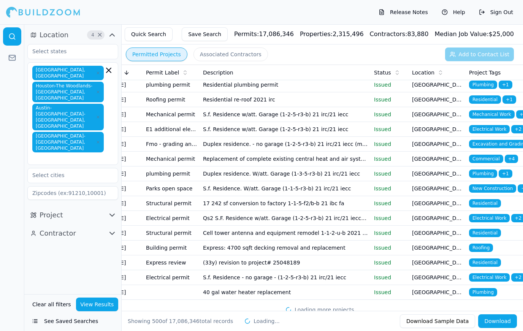
click at [415, 251] on td "[GEOGRAPHIC_DATA], [GEOGRAPHIC_DATA]" at bounding box center [437, 248] width 57 height 15
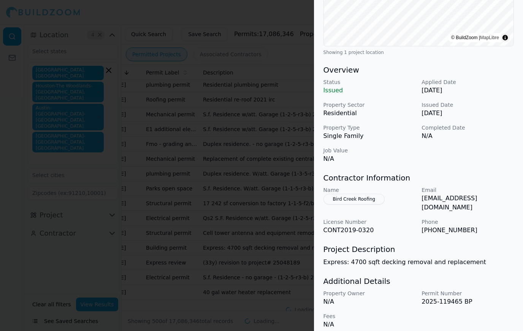
scroll to position [174, 0]
click at [259, 245] on div at bounding box center [261, 165] width 523 height 331
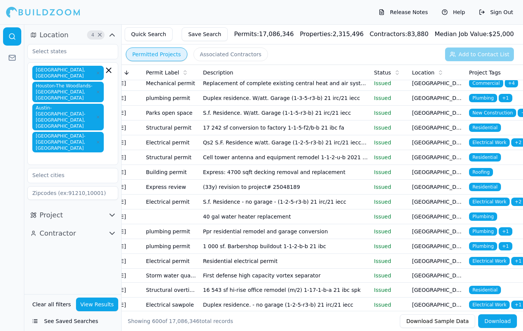
scroll to position [7267, 0]
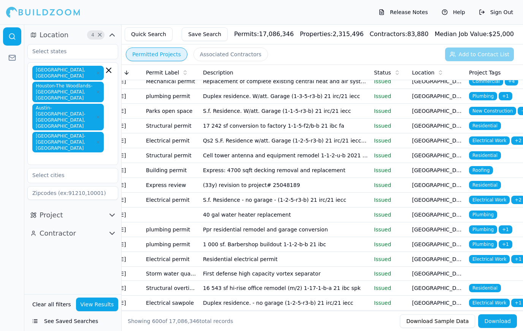
click at [456, 245] on td "[GEOGRAPHIC_DATA], [GEOGRAPHIC_DATA]" at bounding box center [437, 244] width 57 height 15
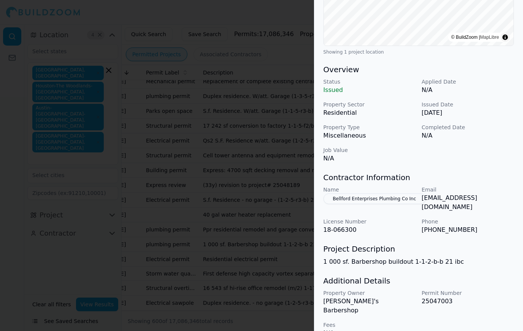
scroll to position [174, 0]
click at [256, 249] on div at bounding box center [261, 165] width 523 height 331
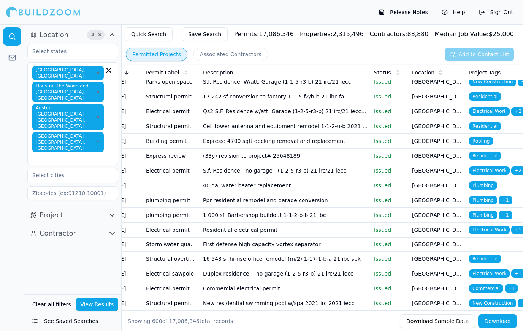
scroll to position [7326, 0]
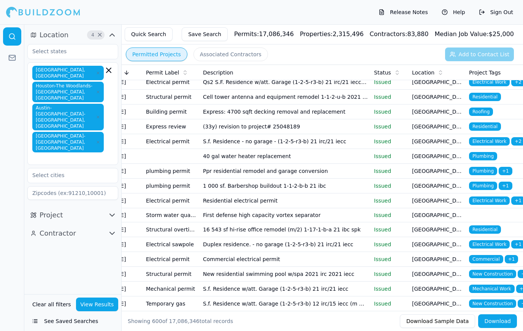
click at [452, 278] on td "[GEOGRAPHIC_DATA], [GEOGRAPHIC_DATA]" at bounding box center [437, 274] width 57 height 15
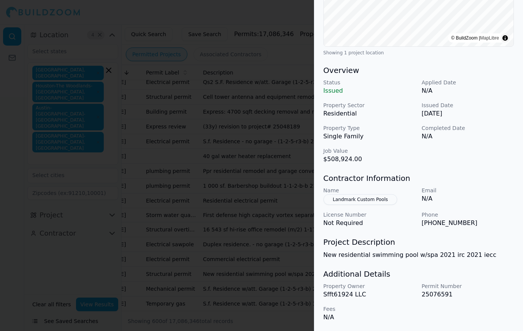
scroll to position [174, 0]
click at [260, 237] on div at bounding box center [261, 165] width 523 height 331
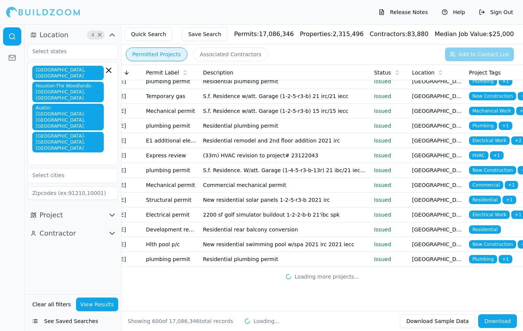
scroll to position [8705, 0]
click at [109, 229] on icon "button" at bounding box center [112, 233] width 9 height 9
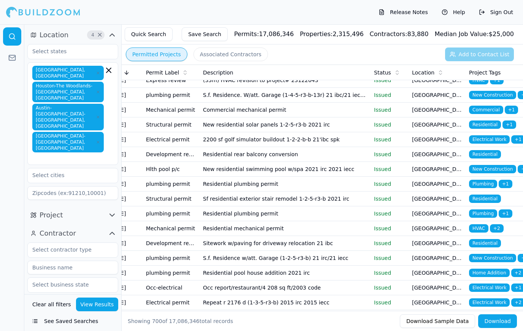
scroll to position [8781, 0]
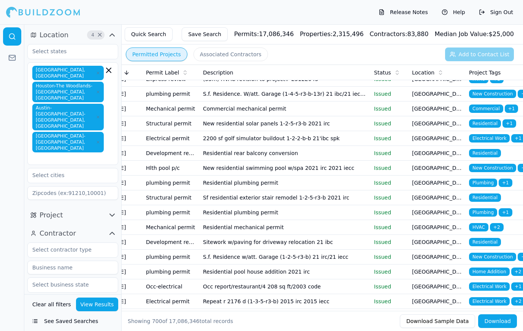
click at [469, 257] on td "New Construction + 2" at bounding box center [494, 257] width 57 height 15
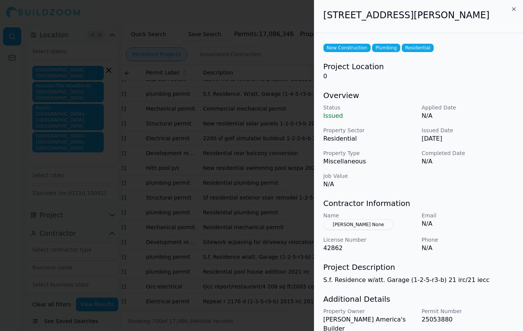
scroll to position [0, 0]
click at [162, 226] on div at bounding box center [261, 165] width 523 height 331
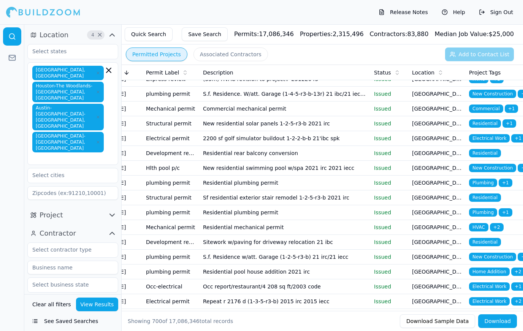
click at [476, 277] on td "Home Addition + 2" at bounding box center [494, 272] width 57 height 15
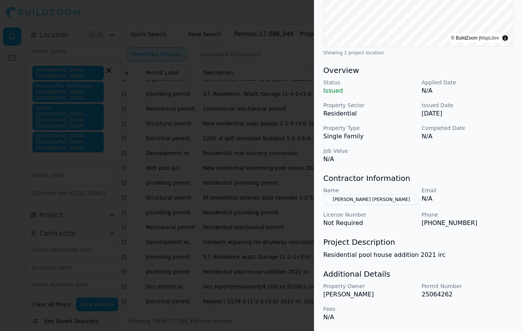
scroll to position [174, 0]
click at [112, 189] on div at bounding box center [261, 165] width 523 height 331
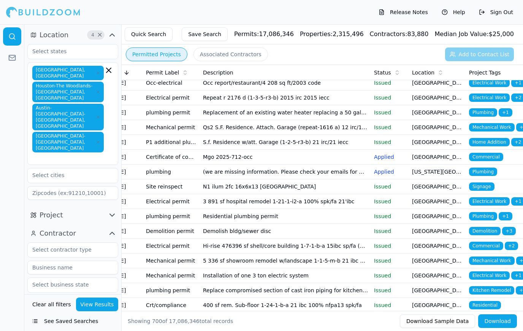
scroll to position [8989, 0]
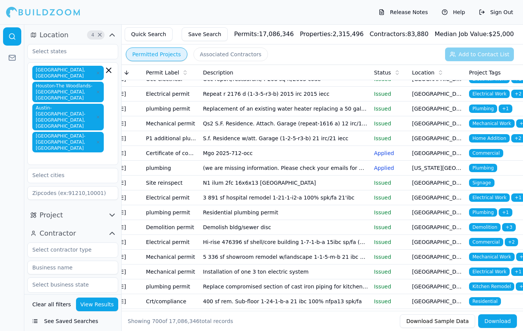
click at [457, 229] on td "[GEOGRAPHIC_DATA], [GEOGRAPHIC_DATA]" at bounding box center [437, 227] width 57 height 15
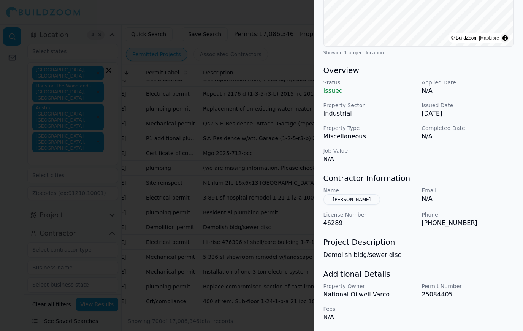
scroll to position [174, 0]
click at [363, 198] on button "[PERSON_NAME]" at bounding box center [352, 199] width 57 height 11
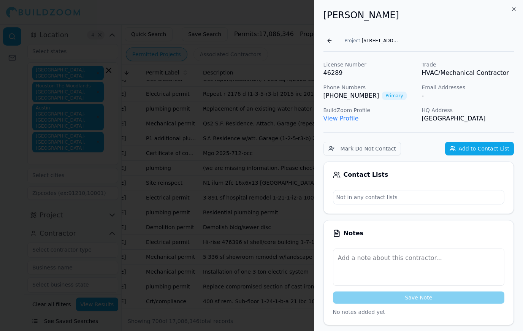
scroll to position [0, 0]
click at [343, 116] on link "View Profile" at bounding box center [341, 118] width 35 height 7
click at [89, 224] on div at bounding box center [261, 165] width 523 height 331
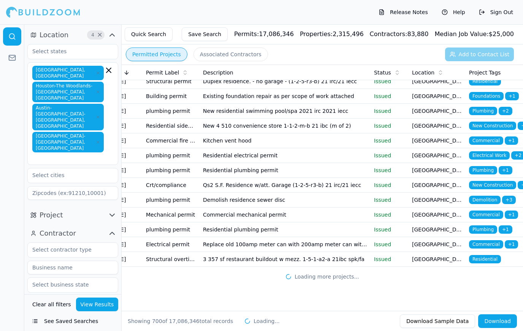
scroll to position [10186, 0]
click at [38, 321] on button "See Saved Searches" at bounding box center [72, 322] width 91 height 14
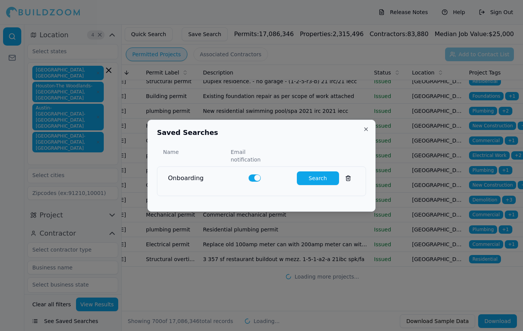
click at [320, 174] on button "Search" at bounding box center [318, 179] width 42 height 14
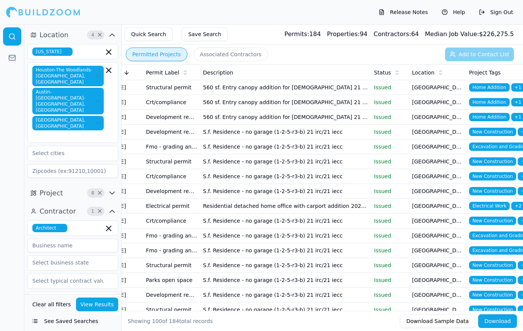
click at [440, 85] on td "[GEOGRAPHIC_DATA], [GEOGRAPHIC_DATA]" at bounding box center [437, 87] width 57 height 15
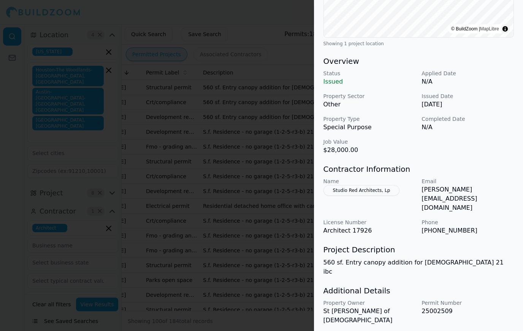
scroll to position [183, 0]
click at [373, 192] on button "Studio Red Architects, Lp" at bounding box center [362, 190] width 76 height 11
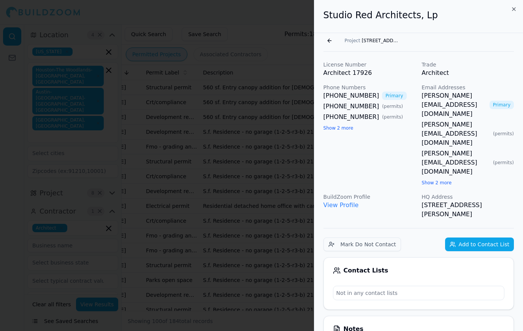
scroll to position [0, 0]
click at [344, 130] on button "Show 2 more" at bounding box center [339, 128] width 30 height 6
click at [443, 180] on button "Show 2 more" at bounding box center [437, 183] width 30 height 6
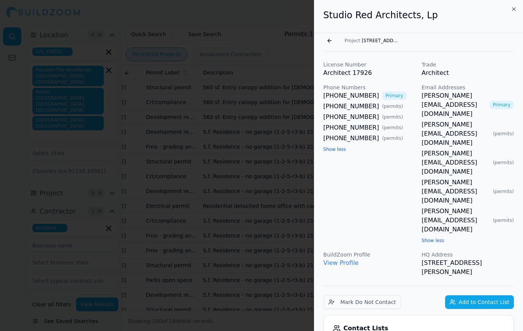
click at [346, 259] on link "View Profile" at bounding box center [341, 262] width 35 height 7
click at [342, 259] on link "View Profile" at bounding box center [341, 262] width 35 height 7
click at [334, 37] on button "Go back" at bounding box center [330, 41] width 12 height 12
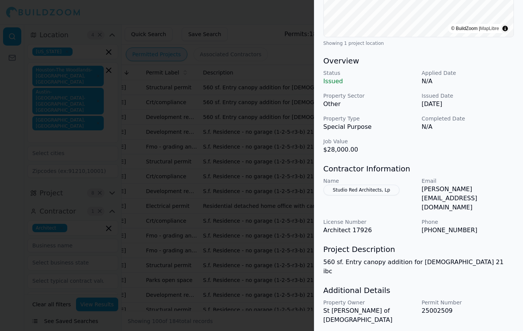
scroll to position [183, 0]
click at [270, 201] on div at bounding box center [261, 165] width 523 height 331
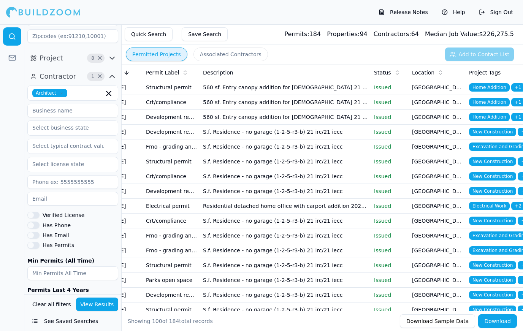
scroll to position [135, 0]
click at [488, 90] on span "Home Addition" at bounding box center [489, 87] width 41 height 8
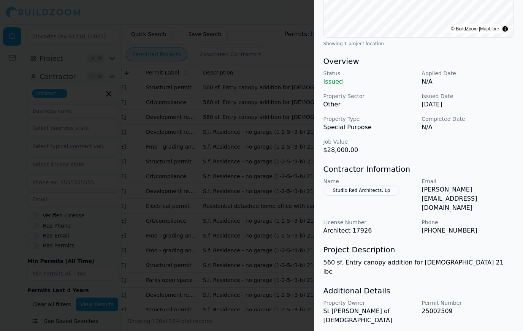
scroll to position [183, 0]
click at [248, 227] on div at bounding box center [261, 165] width 523 height 331
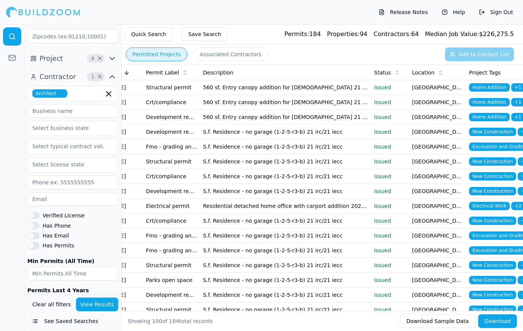
click at [488, 162] on span "New Construction" at bounding box center [492, 161] width 47 height 8
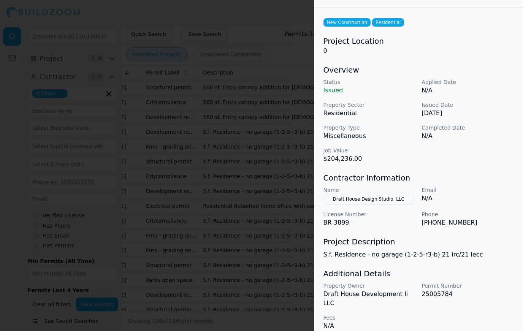
scroll to position [25, 0]
click at [235, 242] on div at bounding box center [261, 165] width 523 height 331
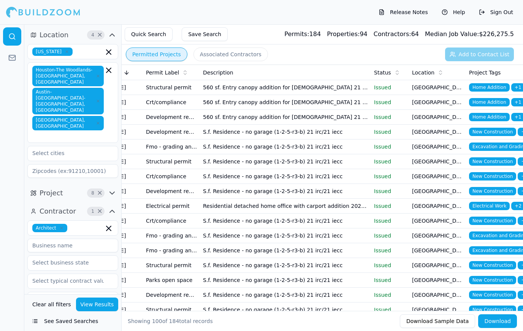
scroll to position [0, 0]
click at [491, 162] on span "New Construction" at bounding box center [492, 161] width 47 height 8
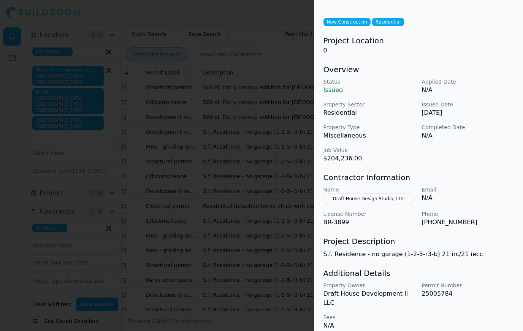
scroll to position [25, 0]
click at [139, 142] on div at bounding box center [261, 165] width 523 height 331
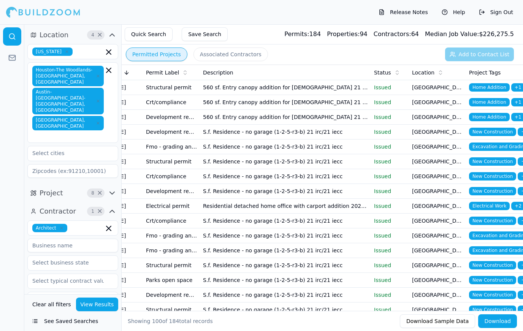
click at [494, 178] on span "New Construction" at bounding box center [492, 176] width 47 height 8
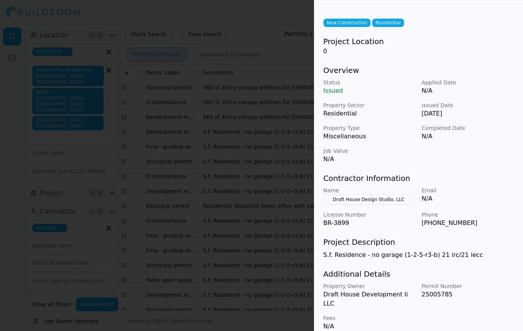
click at [127, 177] on div at bounding box center [261, 165] width 523 height 331
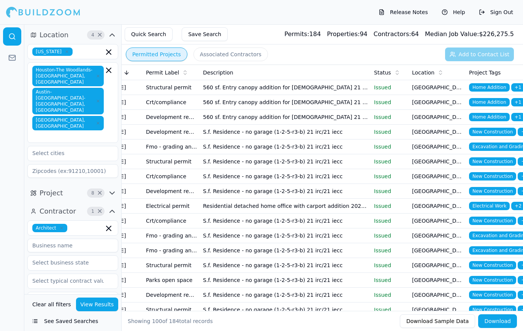
click at [494, 222] on span "New Construction" at bounding box center [492, 221] width 47 height 8
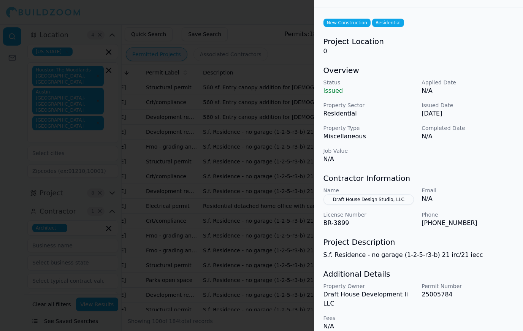
click at [139, 207] on div at bounding box center [261, 165] width 523 height 331
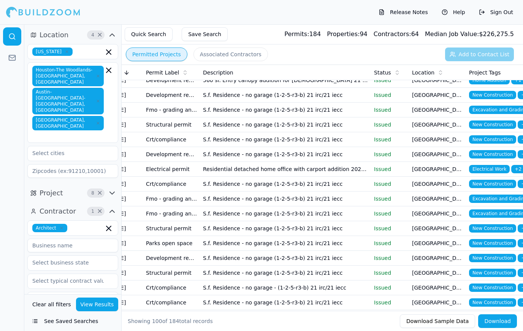
scroll to position [39, 0]
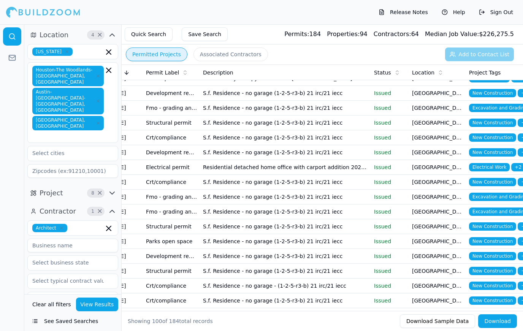
click at [498, 185] on span "New Construction" at bounding box center [492, 182] width 47 height 8
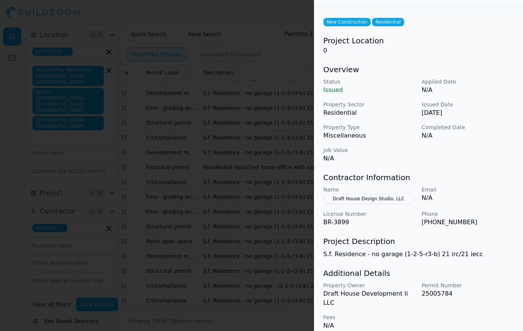
scroll to position [25, 0]
click at [152, 191] on div at bounding box center [261, 165] width 523 height 331
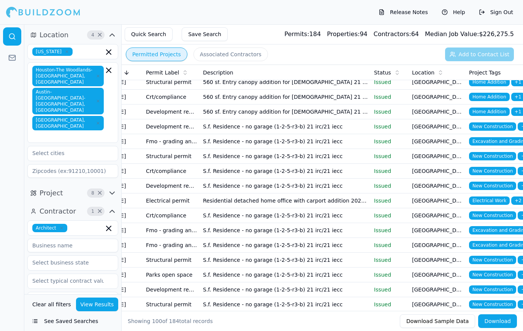
scroll to position [4, 0]
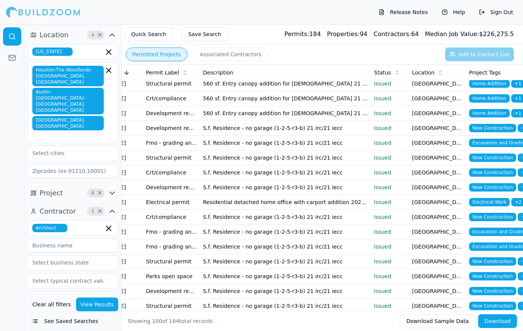
click at [498, 176] on span "New Construction" at bounding box center [492, 172] width 47 height 8
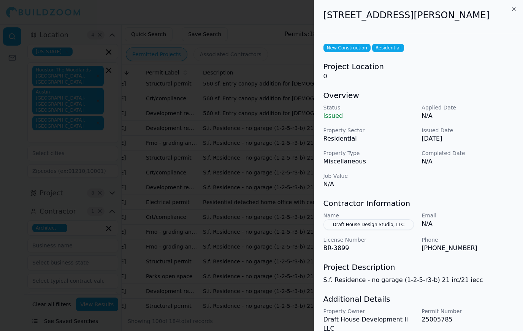
click at [159, 179] on div at bounding box center [261, 165] width 523 height 331
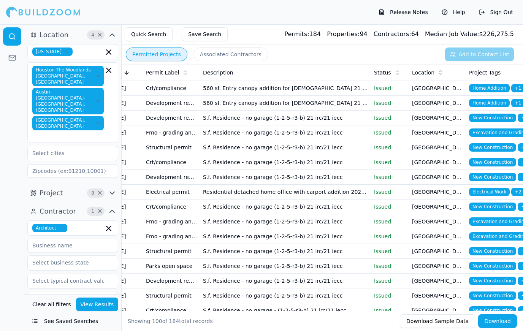
scroll to position [17, 0]
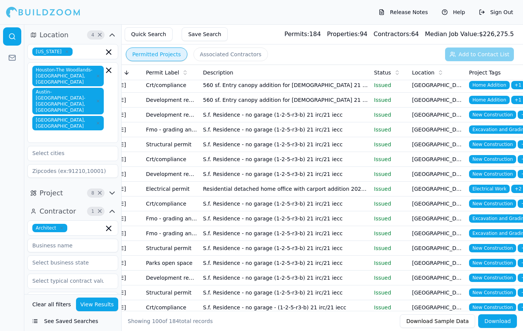
click at [493, 175] on span "New Construction" at bounding box center [492, 174] width 47 height 8
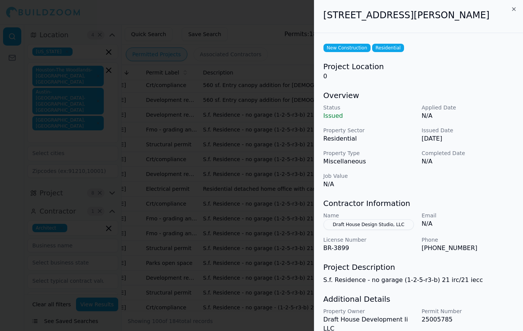
scroll to position [0, 0]
click at [152, 216] on div at bounding box center [261, 165] width 523 height 331
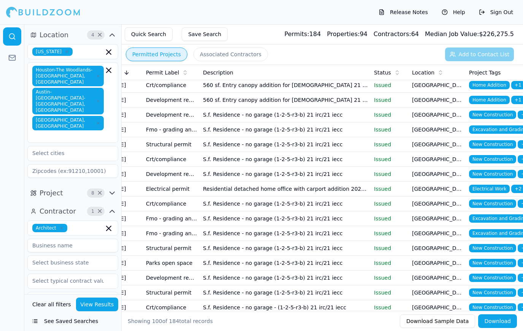
click at [493, 250] on span "New Construction" at bounding box center [492, 248] width 47 height 8
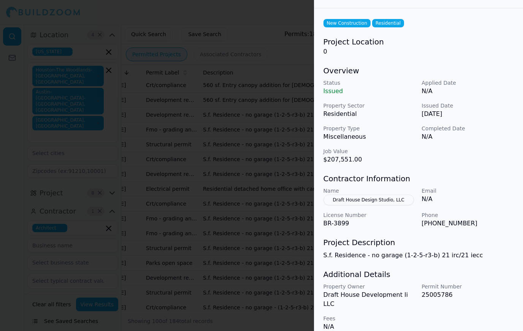
scroll to position [24, 0]
click at [101, 134] on div at bounding box center [261, 165] width 523 height 331
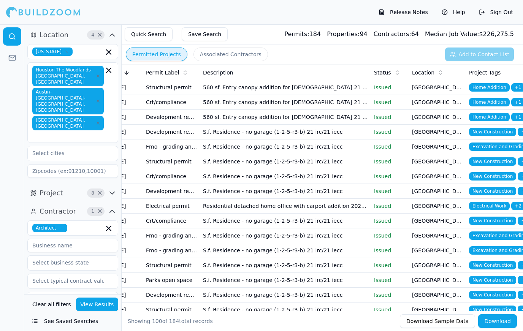
scroll to position [0, 0]
click at [419, 13] on button "Release Notes" at bounding box center [403, 12] width 57 height 12
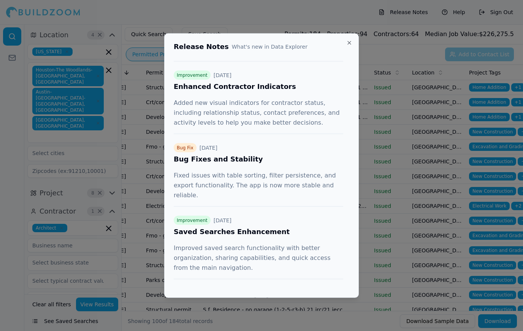
scroll to position [151, 0]
click at [408, 132] on div at bounding box center [261, 165] width 523 height 331
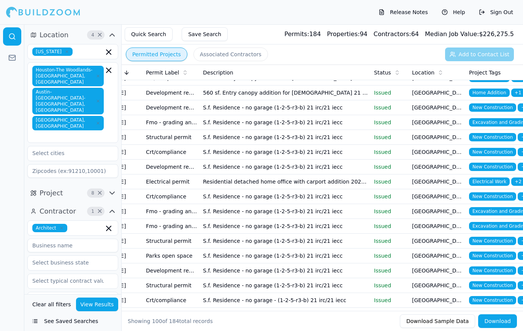
scroll to position [25, 0]
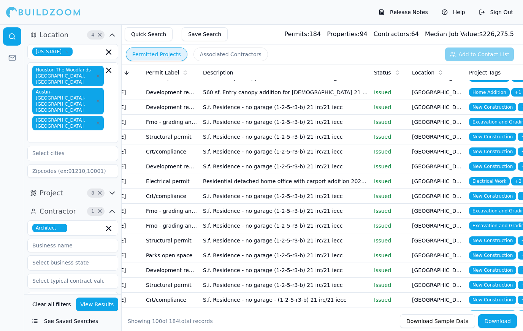
click at [493, 153] on span "New Construction" at bounding box center [492, 152] width 47 height 8
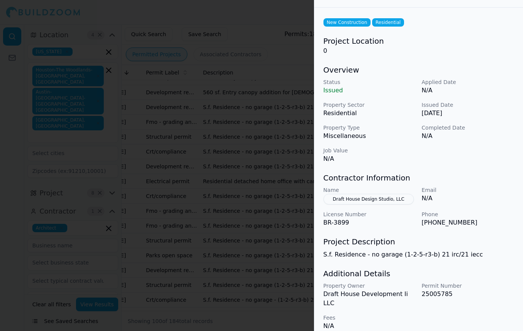
scroll to position [25, 0]
click at [75, 176] on div at bounding box center [261, 165] width 523 height 331
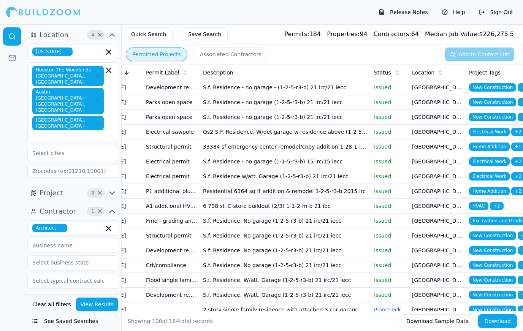
scroll to position [281, 0]
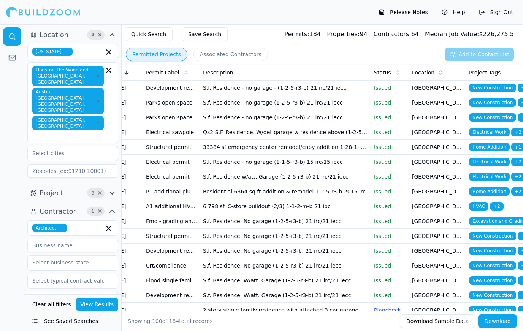
click at [494, 116] on span "New Construction" at bounding box center [492, 117] width 47 height 8
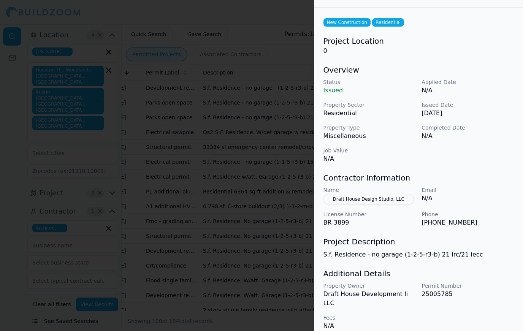
scroll to position [25, 0]
click at [129, 218] on div at bounding box center [261, 165] width 523 height 331
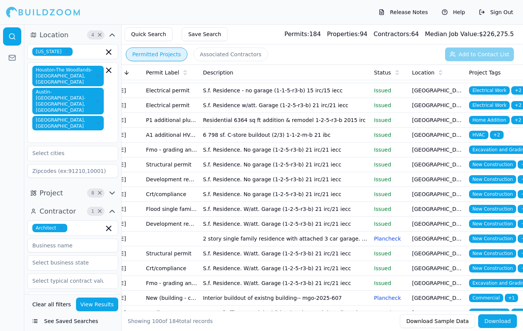
scroll to position [353, 0]
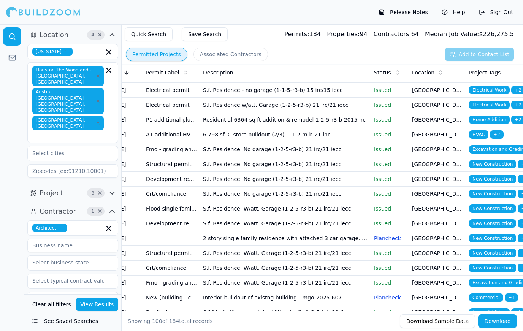
click at [494, 195] on span "New Construction" at bounding box center [492, 194] width 47 height 8
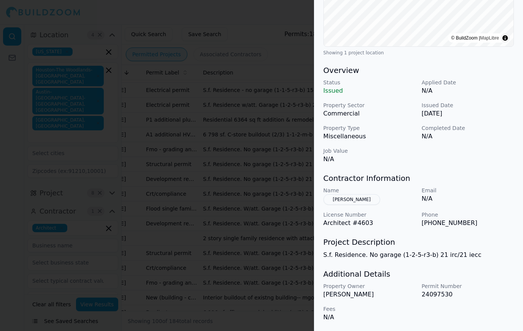
scroll to position [174, 0]
click at [94, 143] on div at bounding box center [261, 165] width 523 height 331
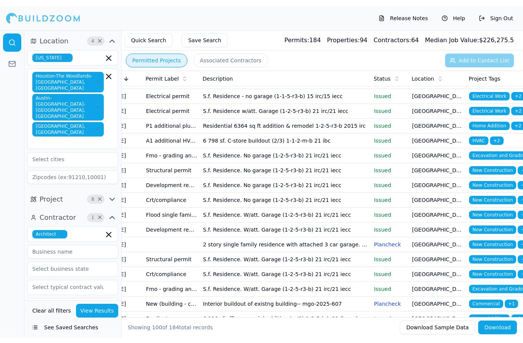
scroll to position [0, 17]
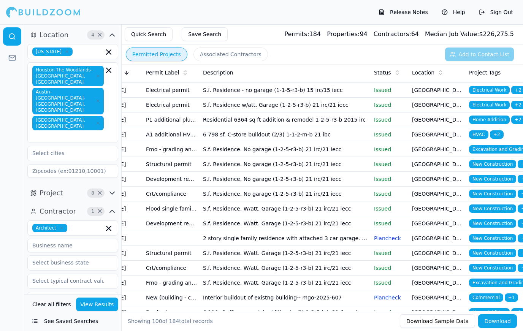
click at [9, 57] on rect at bounding box center [12, 57] width 6 height 5
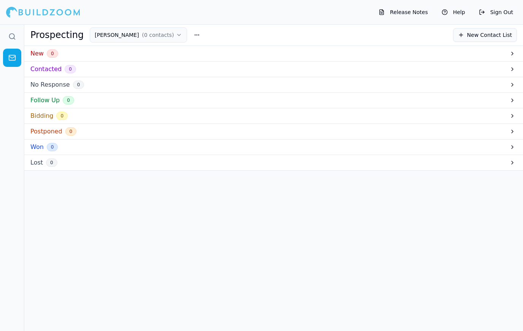
click at [509, 51] on button at bounding box center [512, 53] width 9 height 9
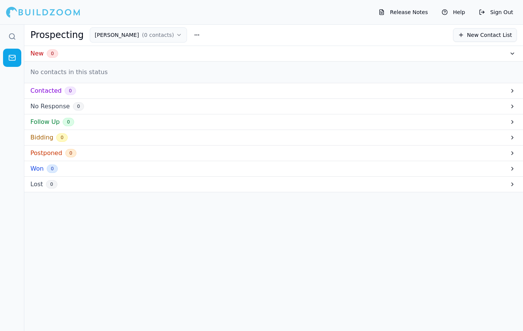
click at [476, 53] on div "New 0" at bounding box center [273, 54] width 499 height 16
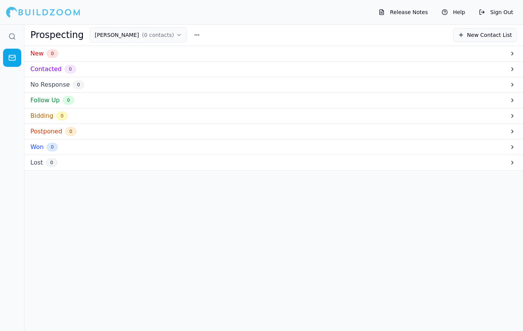
click at [16, 32] on link at bounding box center [12, 36] width 18 height 18
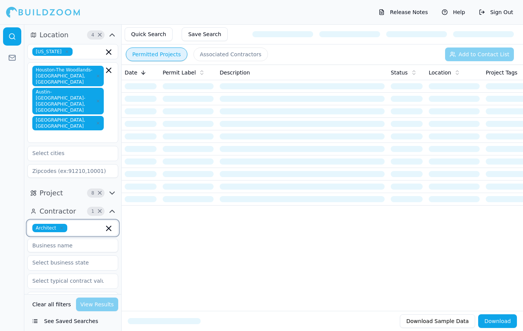
click at [89, 224] on input "text" at bounding box center [86, 228] width 33 height 8
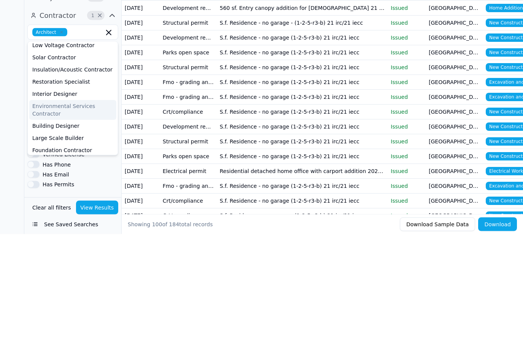
scroll to position [87, 0]
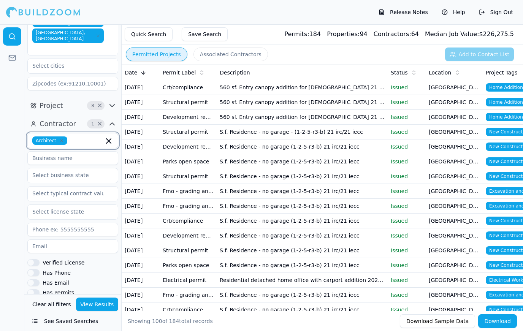
click at [91, 137] on input "text" at bounding box center [86, 141] width 33 height 8
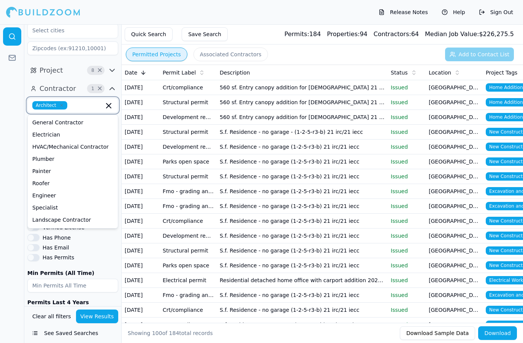
scroll to position [0, 0]
click at [64, 116] on div "General Contractor" at bounding box center [72, 122] width 87 height 12
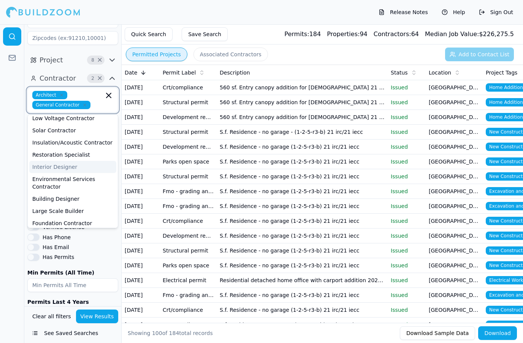
scroll to position [133, 0]
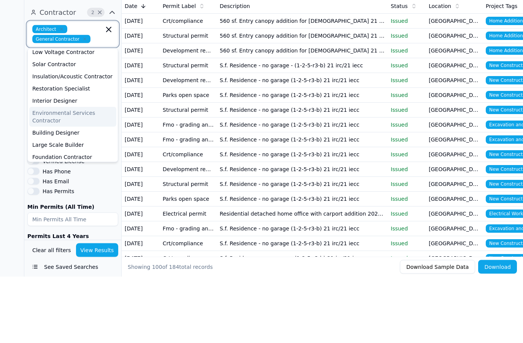
click at [71, 193] on div "Building Designer" at bounding box center [72, 199] width 87 height 12
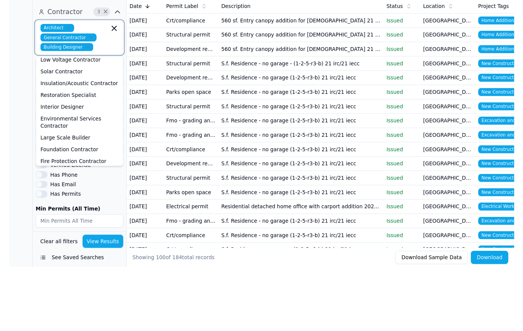
scroll to position [287, 0]
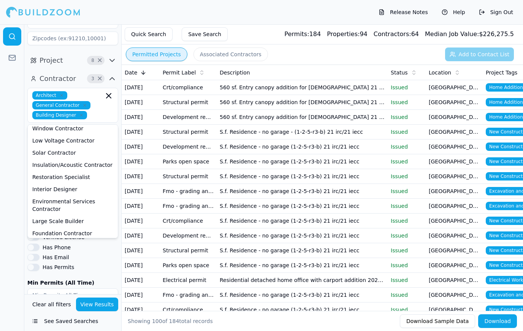
click at [99, 307] on button "View Results" at bounding box center [97, 305] width 43 height 14
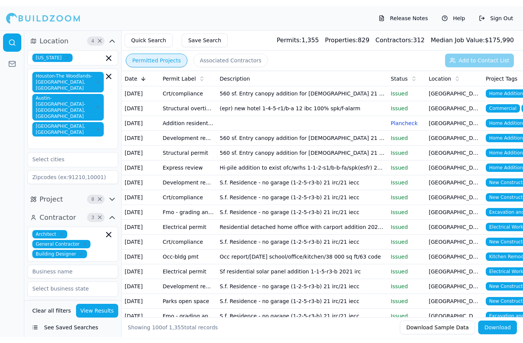
scroll to position [0, 0]
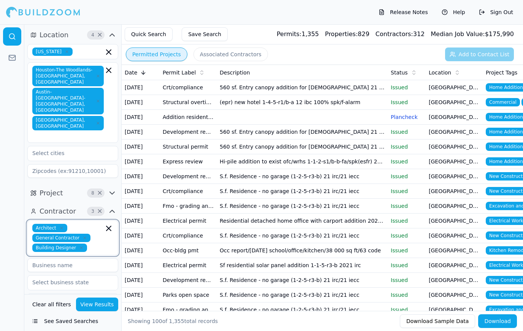
click at [97, 244] on input "text" at bounding box center [97, 248] width 14 height 8
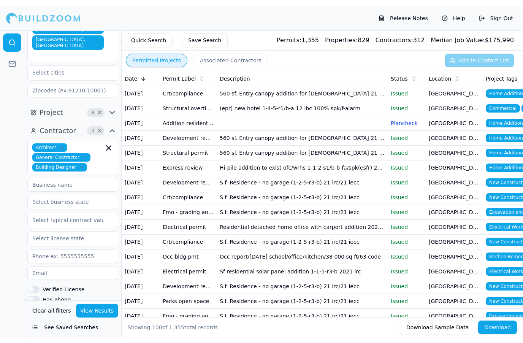
scroll to position [84, 0]
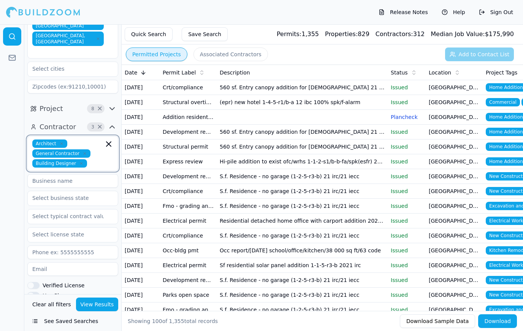
click at [93, 159] on input "text" at bounding box center [97, 163] width 14 height 8
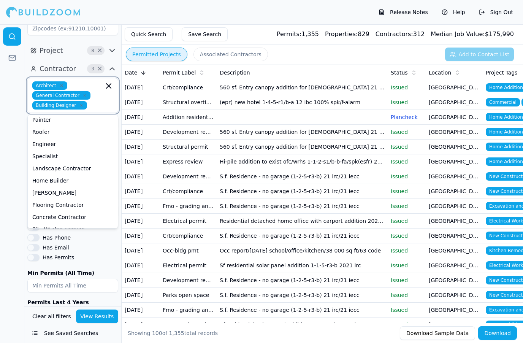
scroll to position [40, 0]
click at [51, 138] on div "Engineer" at bounding box center [72, 144] width 87 height 12
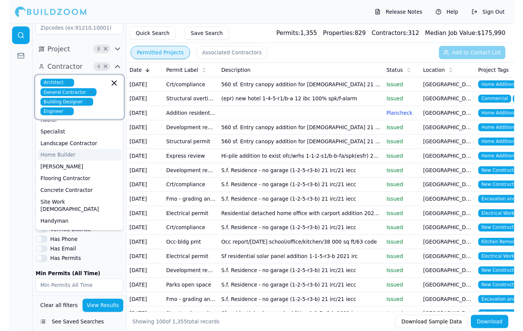
scroll to position [57, 0]
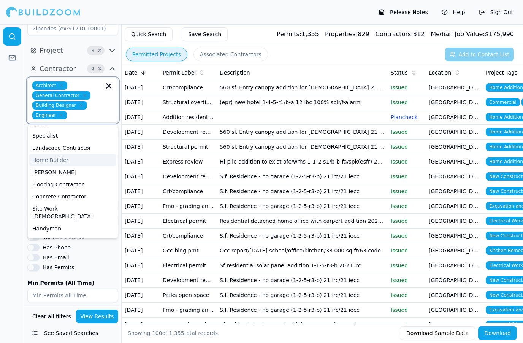
click at [54, 154] on div "Home Builder" at bounding box center [72, 160] width 87 height 12
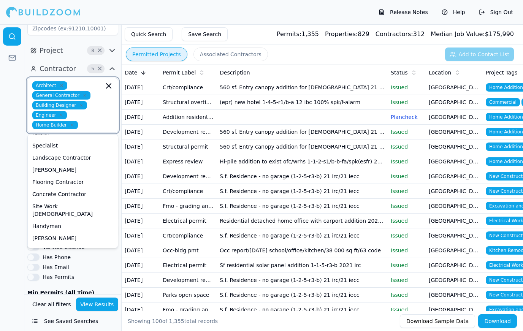
click at [71, 200] on div "Site Work [DEMOGRAPHIC_DATA]" at bounding box center [72, 210] width 87 height 20
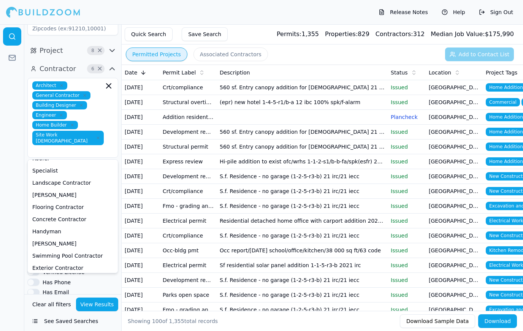
click at [99, 304] on button "View Results" at bounding box center [97, 305] width 43 height 14
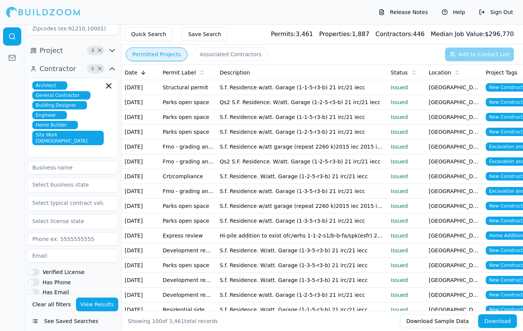
click at [397, 92] on td "Issued" at bounding box center [407, 87] width 38 height 15
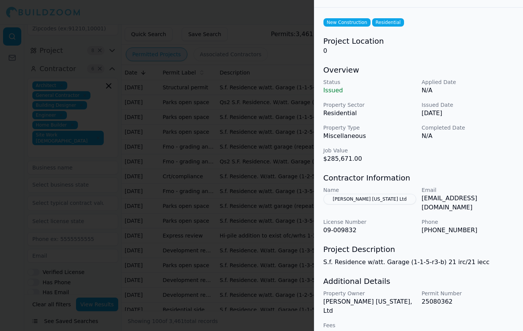
scroll to position [25, 0]
click at [373, 197] on button "[PERSON_NAME] [US_STATE] Ltd" at bounding box center [370, 199] width 93 height 11
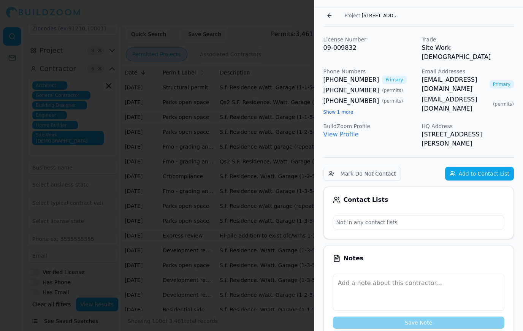
click at [344, 131] on link "View Profile" at bounding box center [341, 134] width 35 height 7
click at [248, 203] on div at bounding box center [261, 165] width 523 height 331
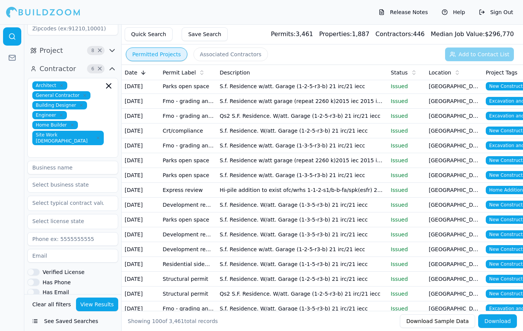
scroll to position [47, 0]
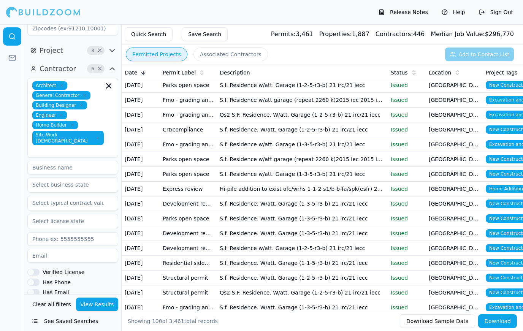
click at [393, 200] on p "Issued" at bounding box center [407, 204] width 32 height 8
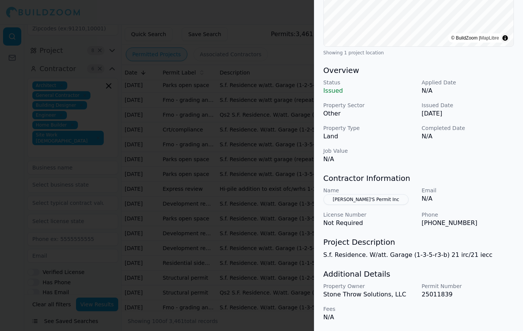
scroll to position [174, 0]
click at [363, 196] on button "[PERSON_NAME]'S Permit Inc" at bounding box center [367, 199] width 86 height 11
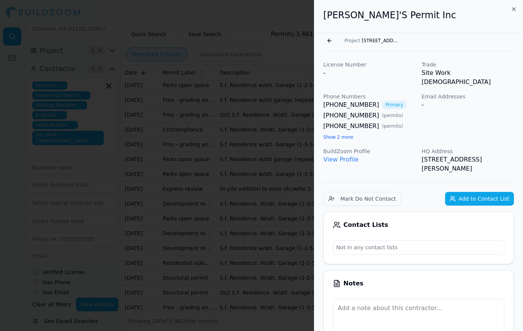
scroll to position [0, 0]
click at [345, 134] on button "Show 2 more" at bounding box center [339, 137] width 30 height 6
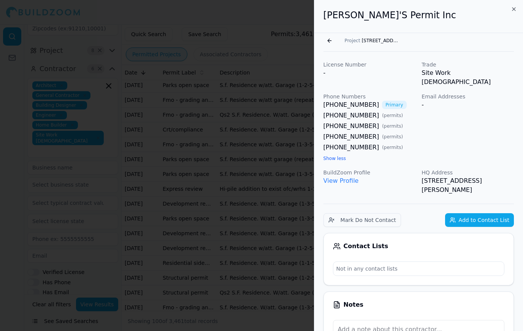
click at [344, 177] on link "View Profile" at bounding box center [341, 180] width 35 height 7
click at [327, 42] on button "Go back" at bounding box center [330, 41] width 12 height 12
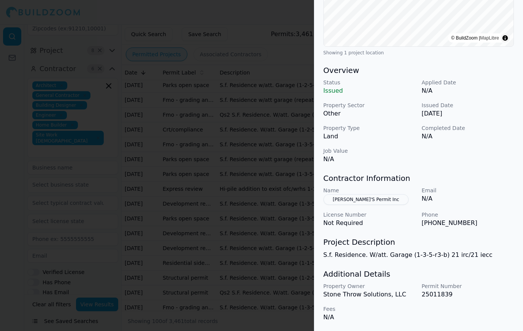
scroll to position [174, 0]
click at [238, 202] on div at bounding box center [261, 165] width 523 height 331
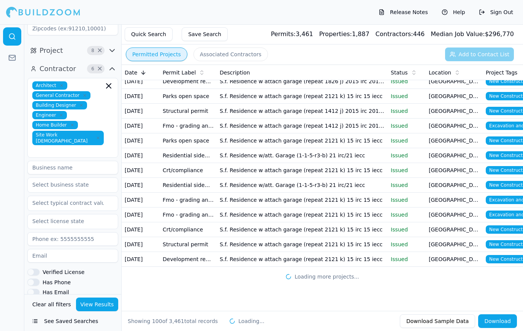
scroll to position [1297, 0]
click at [472, 183] on td "[GEOGRAPHIC_DATA], [GEOGRAPHIC_DATA]" at bounding box center [454, 185] width 57 height 15
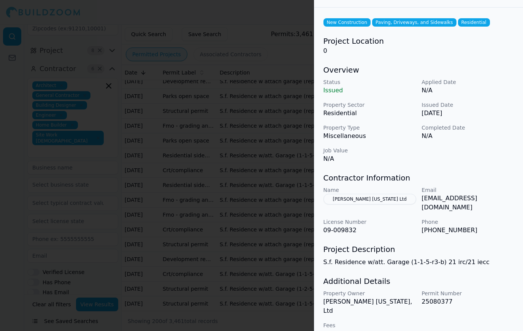
scroll to position [25, 0]
click at [291, 197] on div at bounding box center [261, 165] width 523 height 331
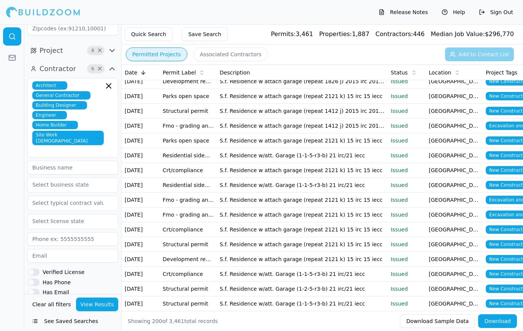
click at [14, 59] on icon at bounding box center [12, 58] width 8 height 8
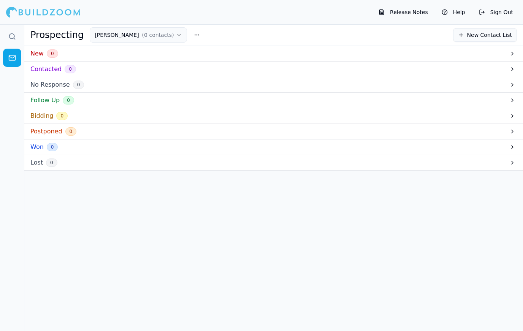
click at [12, 36] on icon at bounding box center [12, 37] width 8 height 8
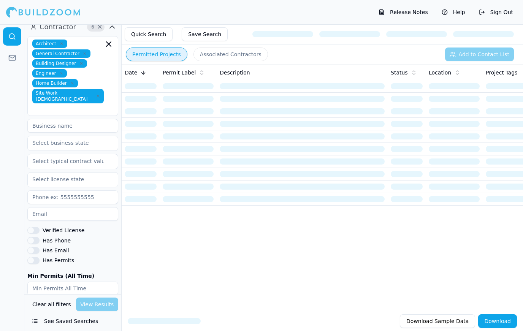
scroll to position [184, 0]
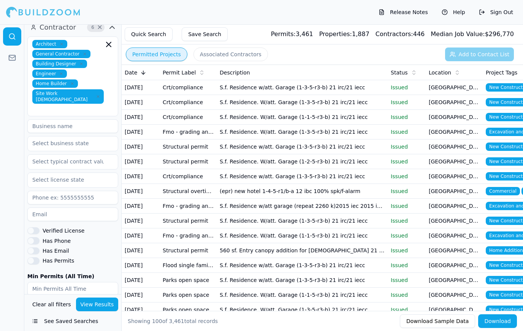
click at [227, 56] on button "Associated Contractors" at bounding box center [231, 55] width 75 height 14
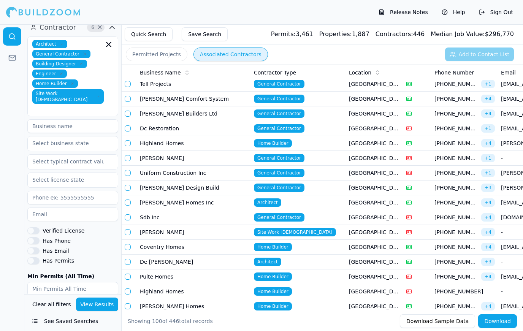
scroll to position [808, 0]
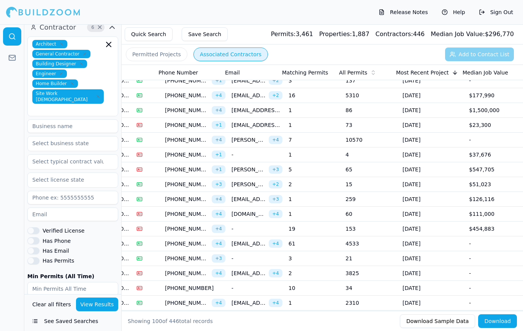
click at [456, 311] on td "[DATE]" at bounding box center [433, 318] width 67 height 15
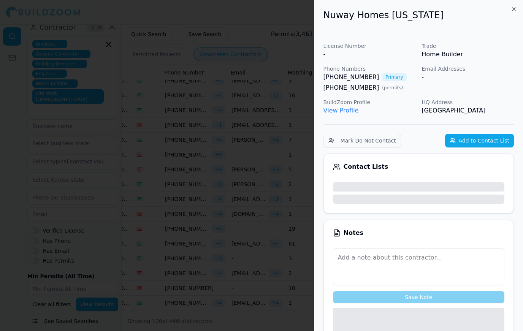
scroll to position [0, 270]
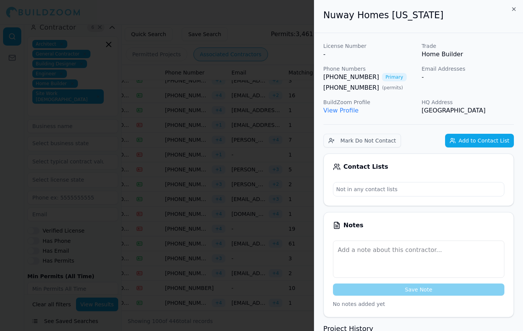
click at [121, 100] on div at bounding box center [261, 165] width 523 height 331
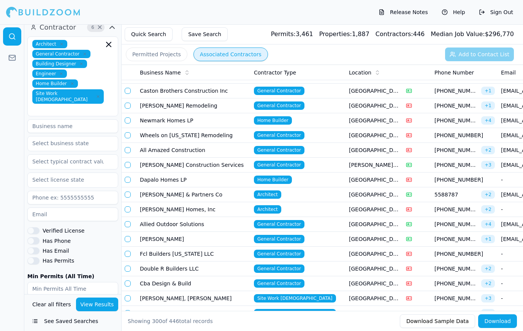
scroll to position [2725, 0]
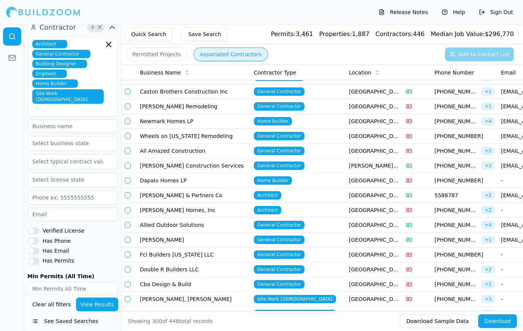
click at [225, 195] on td "[PERSON_NAME] & Partners Co" at bounding box center [194, 195] width 114 height 15
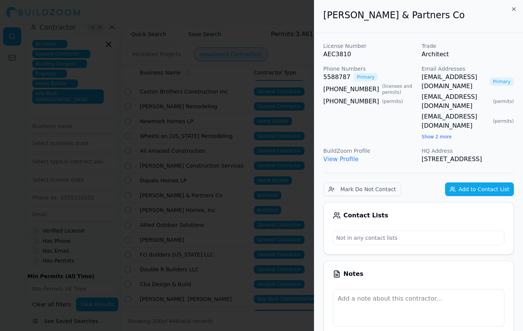
click at [112, 129] on div at bounding box center [261, 165] width 523 height 331
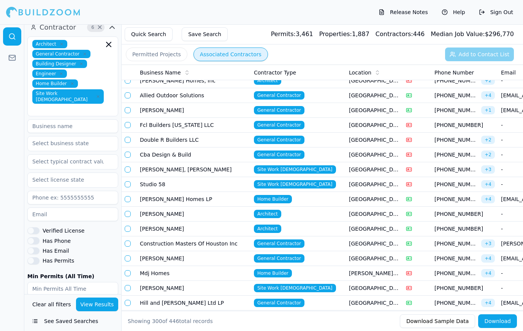
scroll to position [2854, 0]
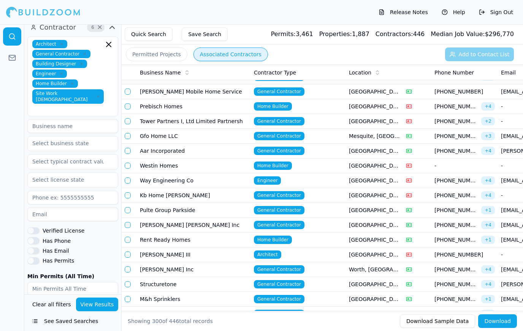
click at [162, 57] on button "Permitted Projects" at bounding box center [157, 55] width 62 height 14
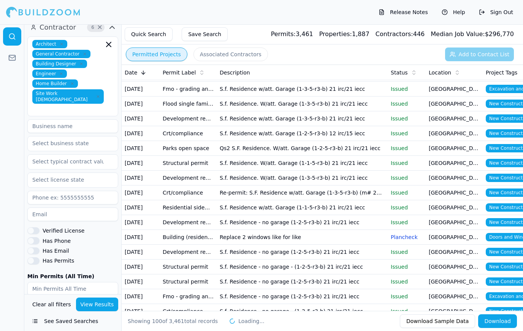
scroll to position [1052, 0]
click at [163, 54] on button "Permitted Projects" at bounding box center [157, 55] width 62 height 14
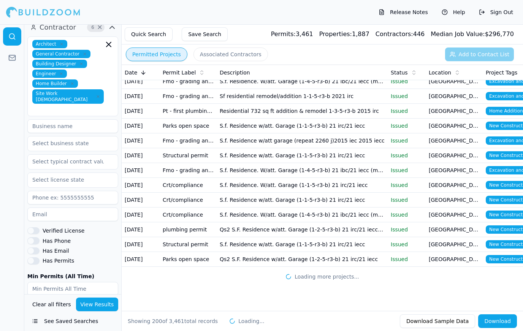
scroll to position [2780, 0]
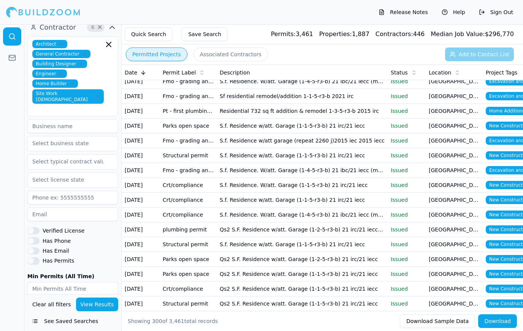
click at [478, 188] on td "[GEOGRAPHIC_DATA], [GEOGRAPHIC_DATA]" at bounding box center [454, 185] width 57 height 15
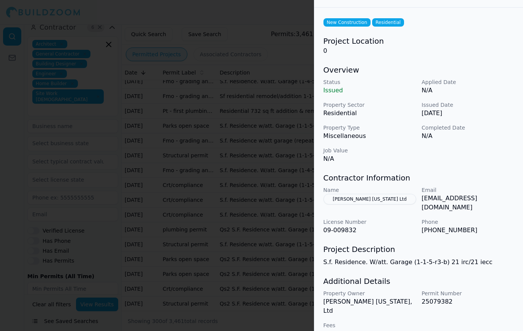
scroll to position [25, 0]
click at [115, 133] on div at bounding box center [261, 165] width 523 height 331
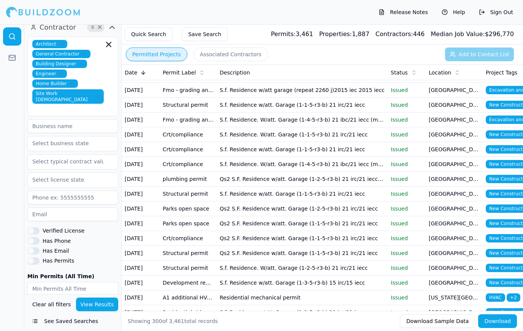
scroll to position [2833, 0]
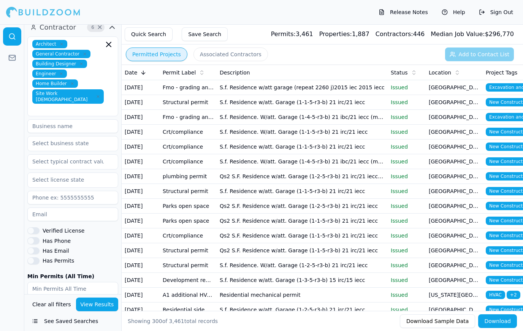
click at [507, 252] on span "New Construction" at bounding box center [509, 250] width 47 height 8
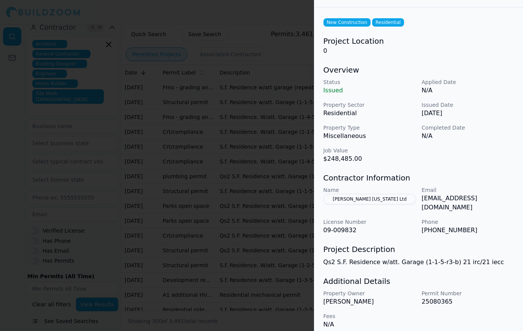
scroll to position [25, 0]
click at [112, 165] on div at bounding box center [261, 165] width 523 height 331
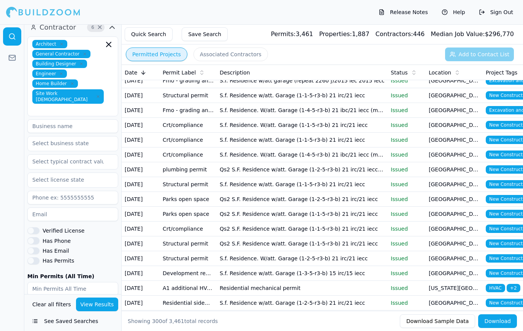
scroll to position [2844, 0]
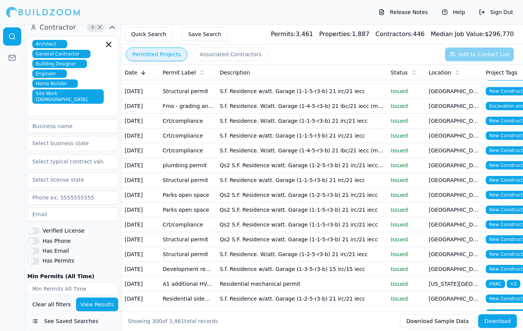
click at [497, 200] on td "New Construction + 1" at bounding box center [511, 195] width 57 height 15
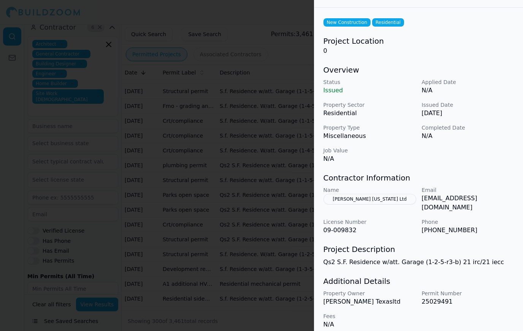
scroll to position [25, 0]
click at [156, 197] on div at bounding box center [261, 165] width 523 height 331
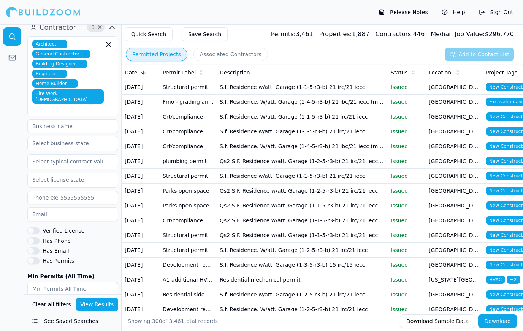
scroll to position [2849, 0]
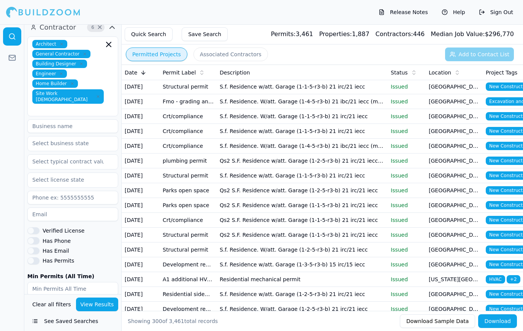
click at [483, 178] on td "New Construction + 1" at bounding box center [511, 175] width 57 height 15
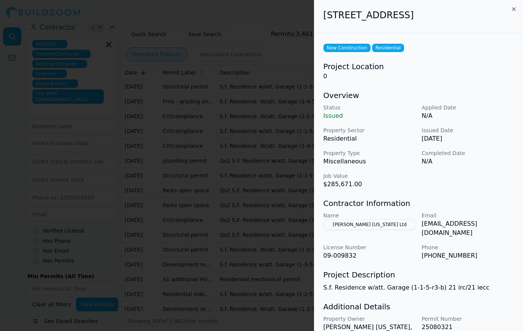
scroll to position [0, 0]
click at [261, 274] on div at bounding box center [261, 165] width 523 height 331
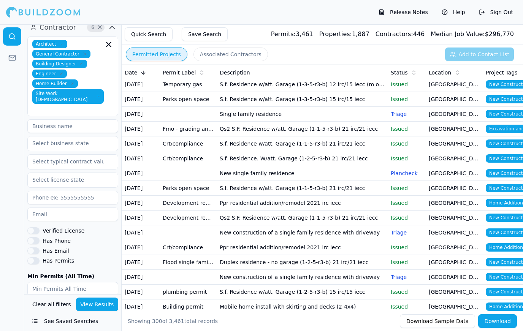
scroll to position [3593, 0]
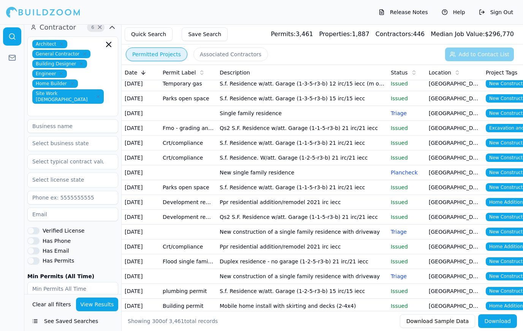
click at [368, 169] on td "New single family residence" at bounding box center [302, 172] width 171 height 15
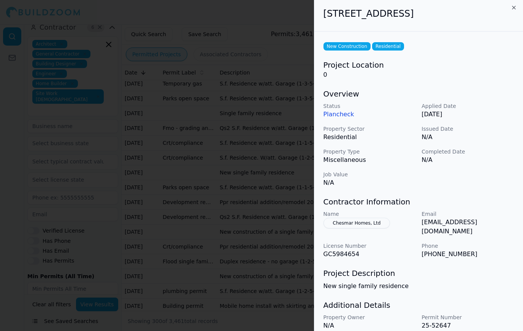
scroll to position [0, 0]
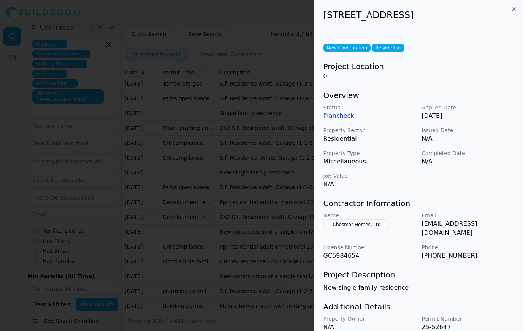
click at [260, 207] on div at bounding box center [261, 165] width 523 height 331
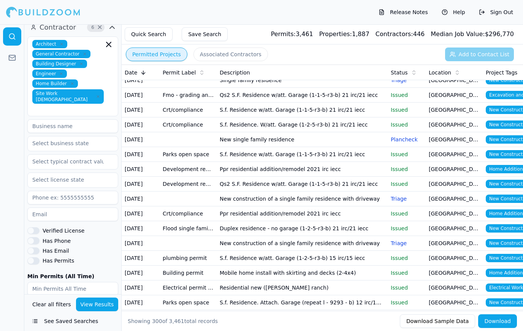
scroll to position [3628, 0]
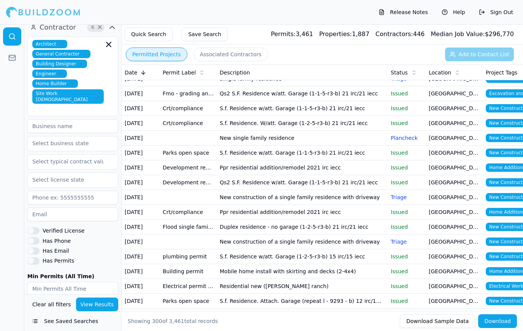
click at [432, 153] on td "[GEOGRAPHIC_DATA], [GEOGRAPHIC_DATA]" at bounding box center [454, 153] width 57 height 15
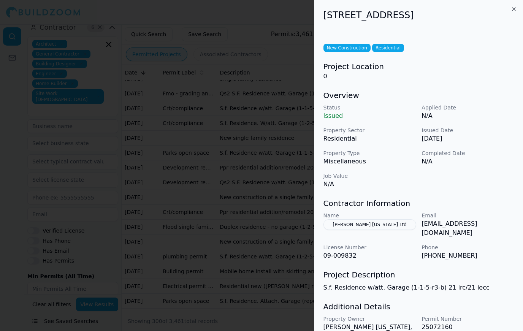
click at [78, 160] on div at bounding box center [261, 165] width 523 height 331
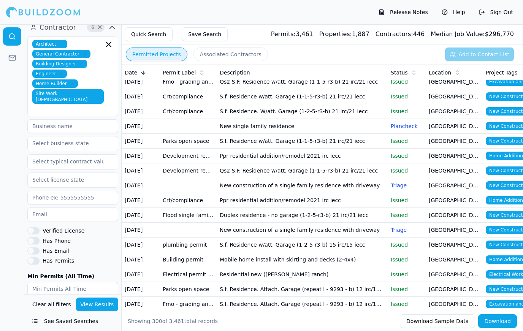
scroll to position [3657, 0]
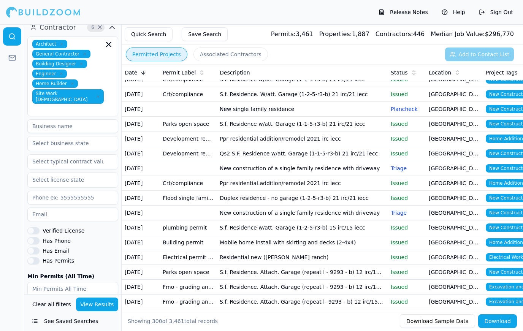
click at [456, 137] on td "[GEOGRAPHIC_DATA], [GEOGRAPHIC_DATA]" at bounding box center [454, 139] width 57 height 15
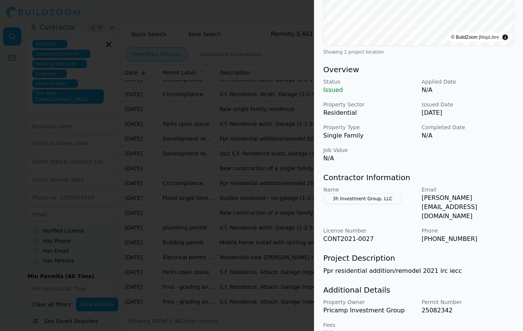
scroll to position [174, 0]
click at [86, 195] on div at bounding box center [261, 165] width 523 height 331
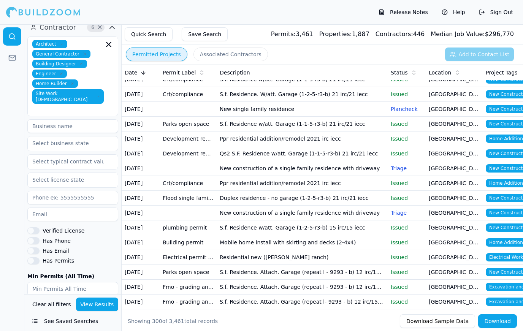
click at [377, 196] on td "Duplex residence - no garage (1-2-5-r3-b) 21 irc/21 iecc" at bounding box center [302, 198] width 171 height 15
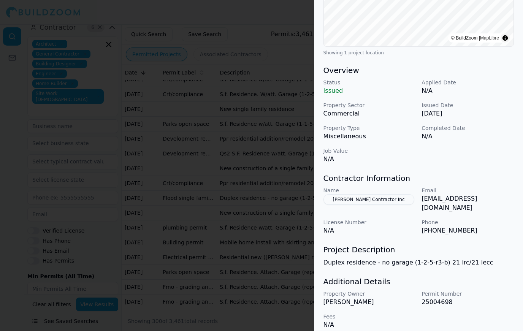
click at [386, 202] on button "[PERSON_NAME] Contractor Inc" at bounding box center [369, 199] width 91 height 11
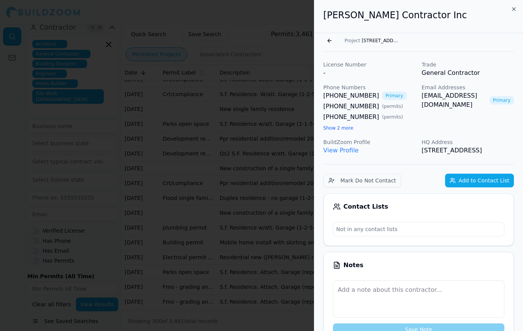
scroll to position [0, 0]
click at [341, 147] on link "View Profile" at bounding box center [341, 150] width 35 height 7
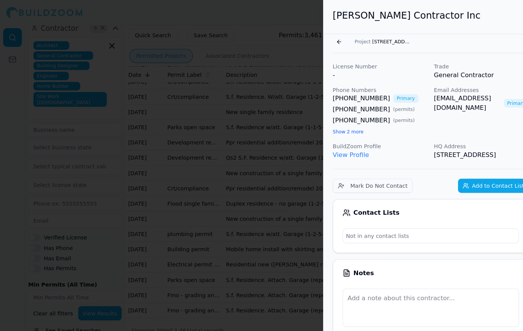
click at [102, 256] on div at bounding box center [261, 165] width 523 height 331
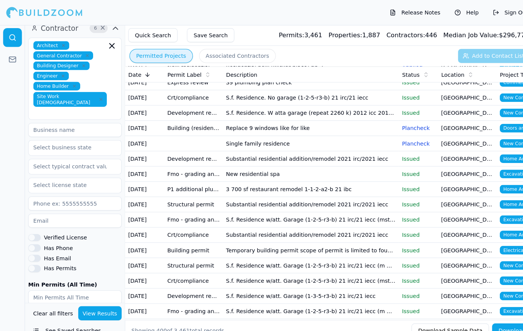
scroll to position [4443, 0]
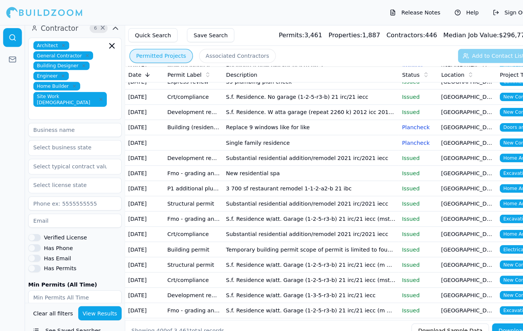
click at [429, 141] on td "[GEOGRAPHIC_DATA], [GEOGRAPHIC_DATA]" at bounding box center [454, 139] width 57 height 15
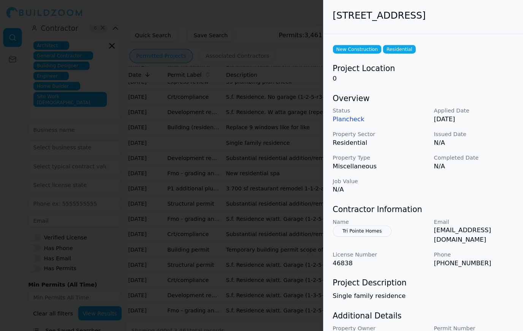
scroll to position [0, 0]
click at [262, 150] on div at bounding box center [261, 165] width 523 height 331
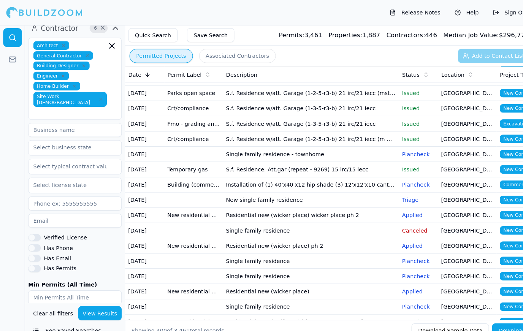
scroll to position [5001, 0]
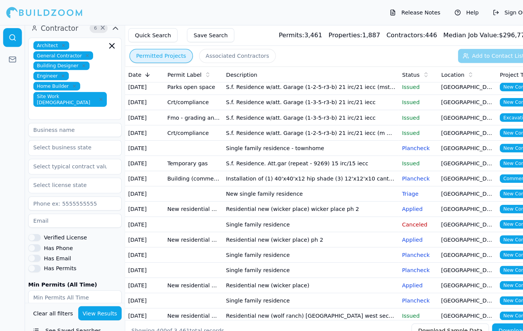
click at [423, 189] on td "Triage" at bounding box center [407, 188] width 38 height 15
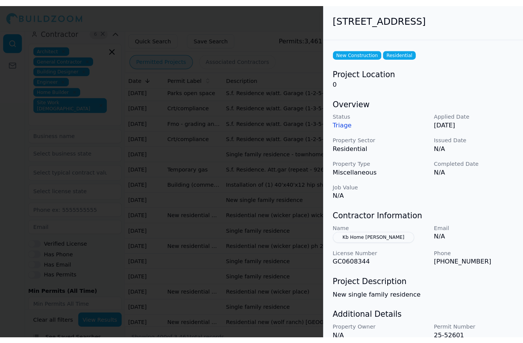
scroll to position [0, 0]
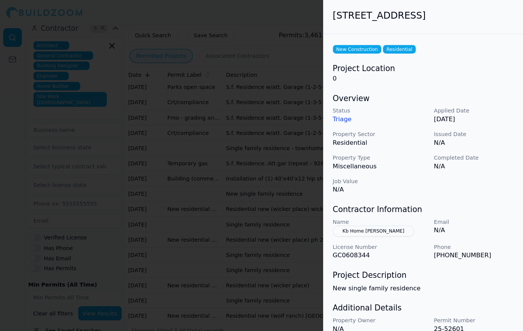
click at [89, 107] on div at bounding box center [261, 165] width 523 height 331
click at [95, 155] on input "text" at bounding box center [68, 162] width 81 height 14
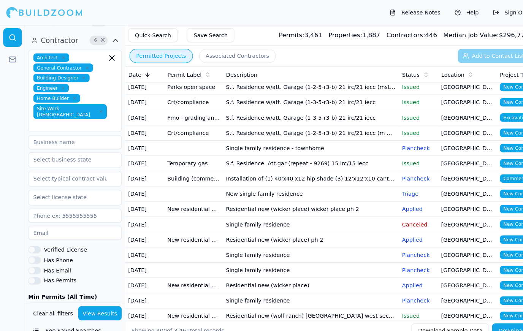
click at [474, 132] on td "[GEOGRAPHIC_DATA], [GEOGRAPHIC_DATA]" at bounding box center [454, 129] width 57 height 15
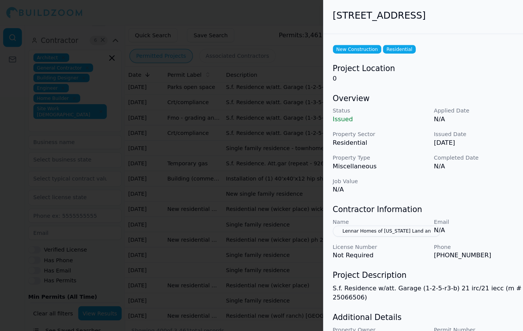
click at [168, 130] on div at bounding box center [261, 165] width 523 height 331
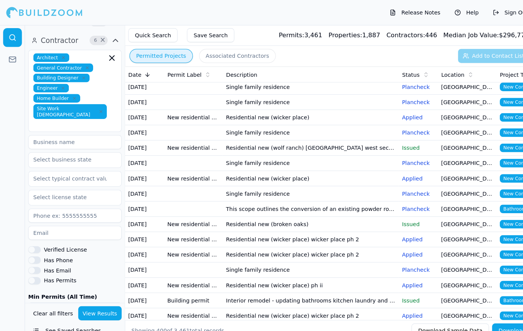
scroll to position [5167, 0]
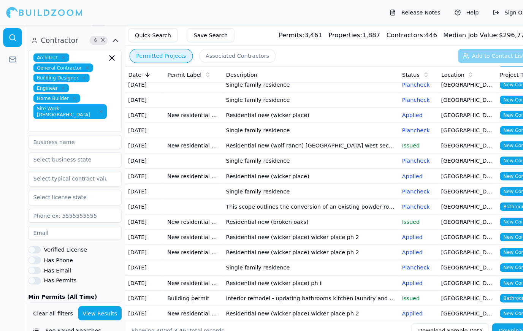
click at [448, 144] on td "[GEOGRAPHIC_DATA], [GEOGRAPHIC_DATA]" at bounding box center [454, 141] width 57 height 15
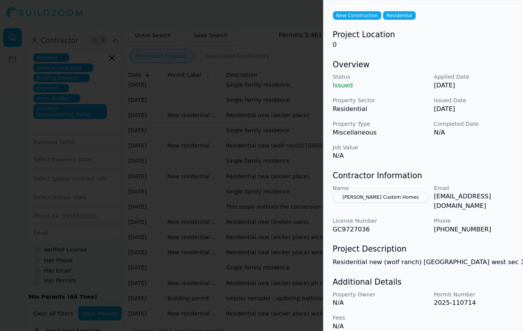
scroll to position [37, 0]
click at [115, 152] on div at bounding box center [261, 165] width 523 height 331
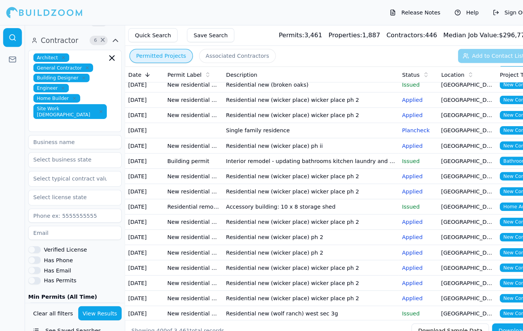
scroll to position [5302, 0]
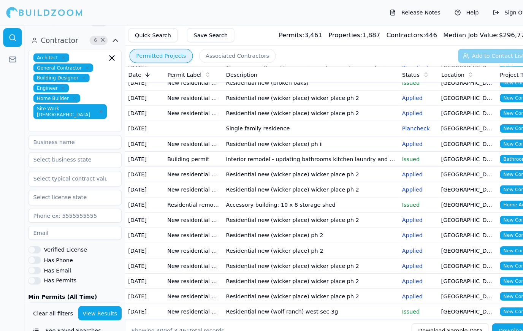
click at [435, 157] on td "[GEOGRAPHIC_DATA], [GEOGRAPHIC_DATA]" at bounding box center [454, 155] width 57 height 15
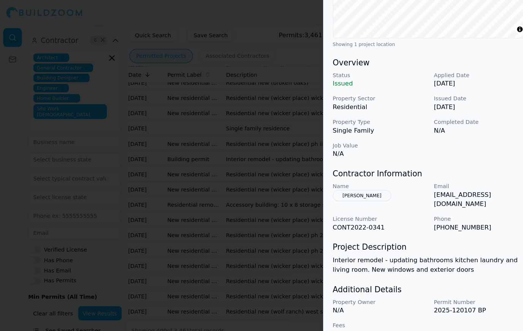
scroll to position [193, 0]
click at [356, 191] on button "[PERSON_NAME]" at bounding box center [352, 190] width 57 height 11
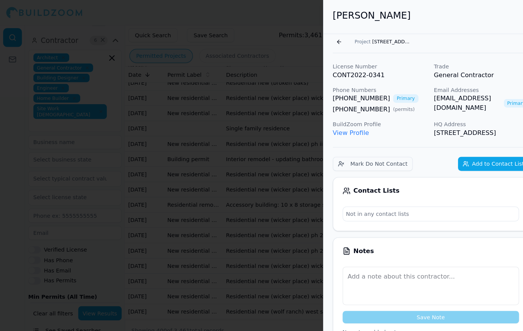
scroll to position [0, 0]
click at [339, 130] on link "View Profile" at bounding box center [341, 129] width 35 height 7
click at [124, 192] on div at bounding box center [261, 165] width 523 height 331
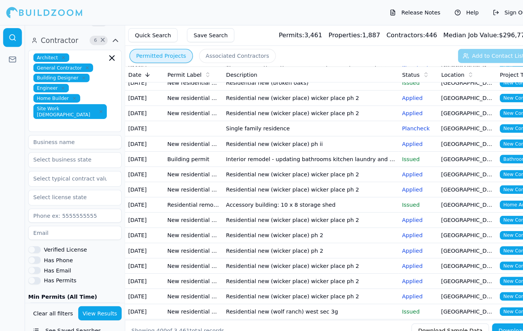
click at [418, 206] on td "Issued" at bounding box center [407, 199] width 38 height 15
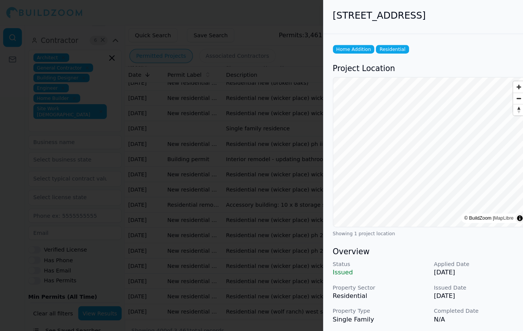
click at [283, 195] on div at bounding box center [261, 165] width 523 height 331
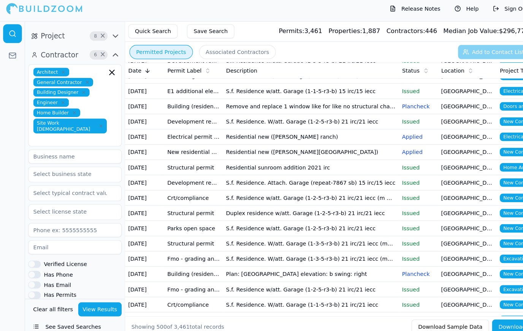
scroll to position [5810, 0]
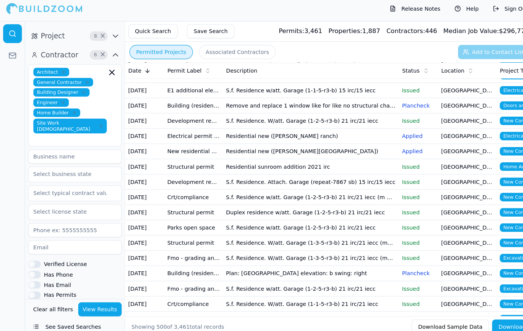
click at [454, 169] on td "[GEOGRAPHIC_DATA], [GEOGRAPHIC_DATA]" at bounding box center [454, 166] width 57 height 15
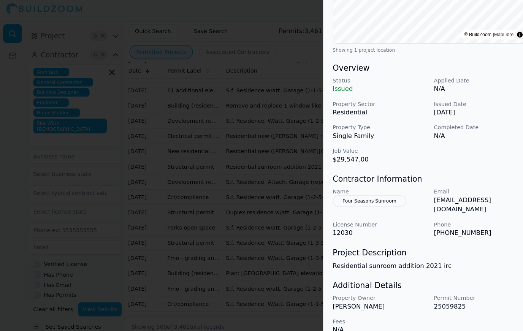
scroll to position [174, 0]
click at [104, 186] on div at bounding box center [261, 165] width 523 height 331
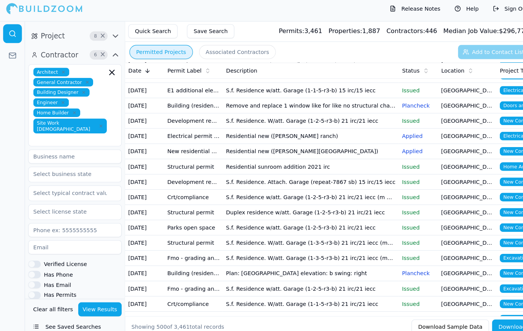
click at [423, 233] on td "Issued" at bounding box center [407, 240] width 38 height 15
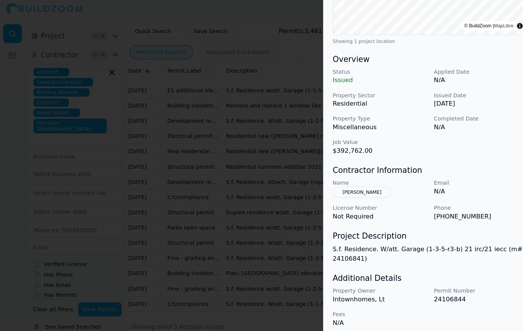
scroll to position [183, 0]
click at [354, 185] on button "[PERSON_NAME]" at bounding box center [352, 190] width 57 height 11
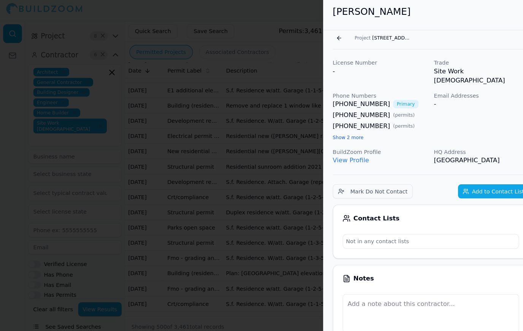
scroll to position [0, 0]
click at [344, 148] on p "BuildZoom Profile" at bounding box center [370, 152] width 92 height 8
click at [338, 148] on p "BuildZoom Profile" at bounding box center [370, 152] width 92 height 8
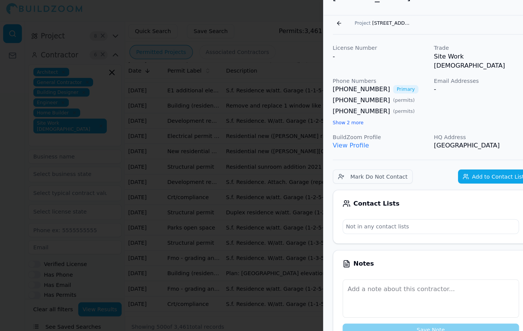
scroll to position [5, 0]
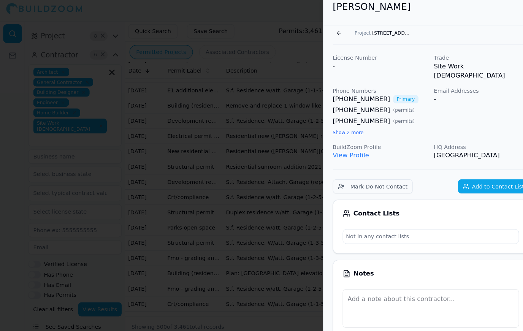
click at [342, 151] on link "View Profile" at bounding box center [341, 154] width 35 height 7
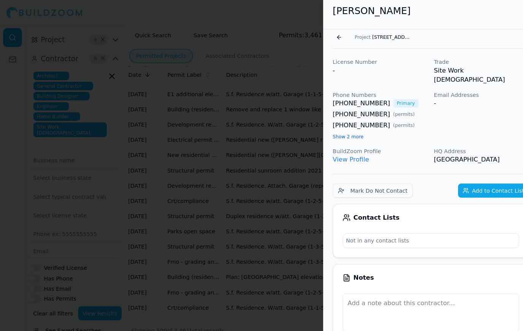
click at [114, 234] on div at bounding box center [261, 165] width 523 height 331
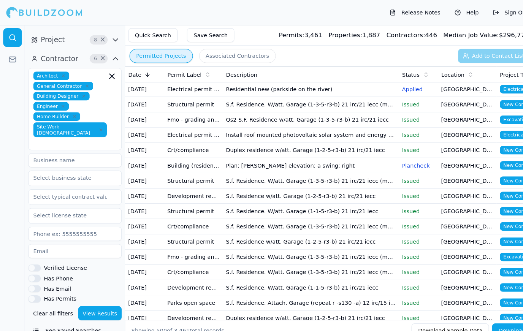
scroll to position [6247, 0]
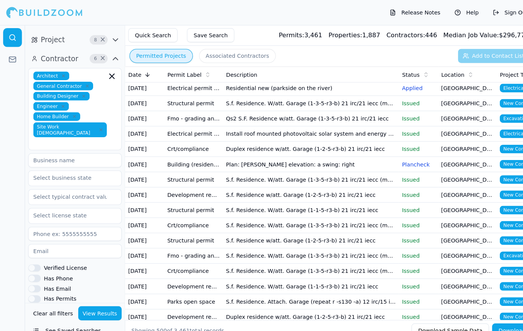
click at [430, 148] on td "[GEOGRAPHIC_DATA], [GEOGRAPHIC_DATA]" at bounding box center [454, 145] width 57 height 15
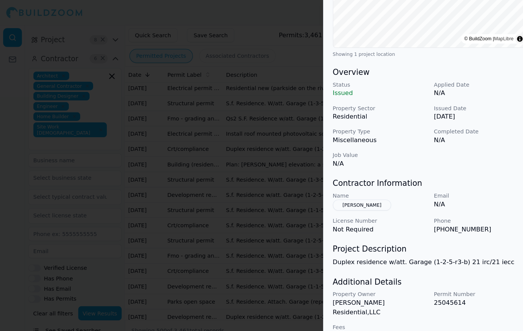
scroll to position [174, 0]
click at [156, 172] on div at bounding box center [261, 165] width 523 height 331
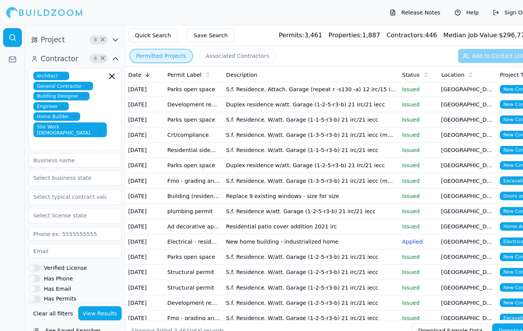
scroll to position [6453, 0]
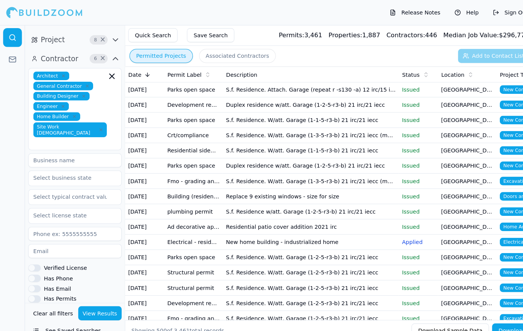
click at [357, 219] on td "Residential patio cover addition 2021 irc" at bounding box center [302, 220] width 171 height 15
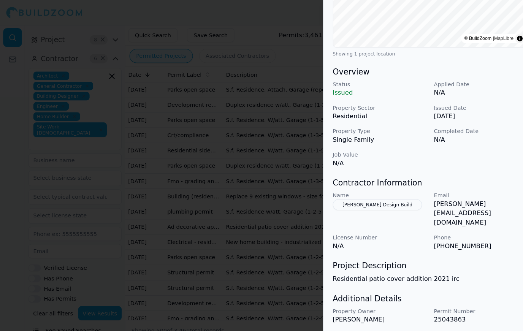
scroll to position [174, 0]
click at [279, 227] on div at bounding box center [261, 165] width 523 height 331
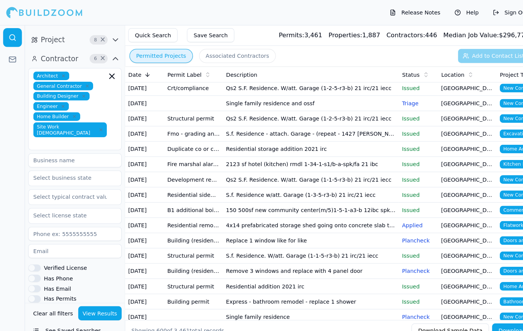
scroll to position [7316, 0]
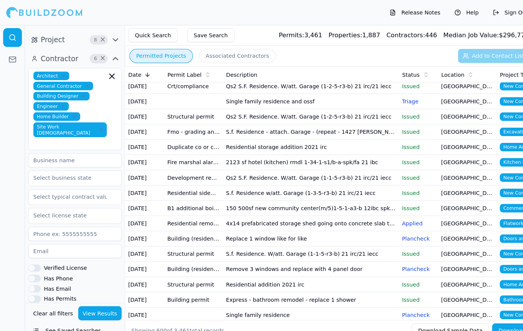
click at [442, 175] on td "[GEOGRAPHIC_DATA], [GEOGRAPHIC_DATA]" at bounding box center [454, 172] width 57 height 15
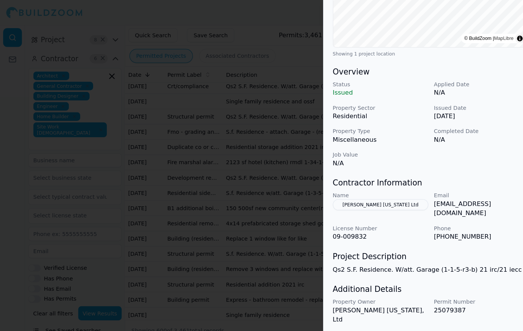
scroll to position [174, 0]
click at [116, 190] on div at bounding box center [261, 165] width 523 height 331
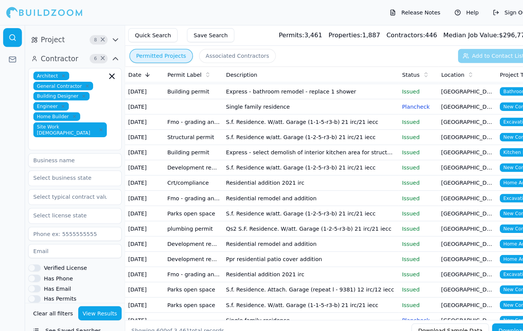
scroll to position [7520, 0]
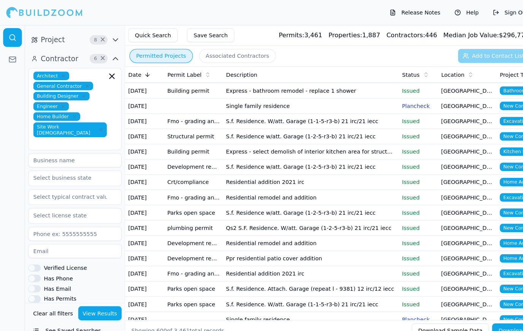
click at [441, 178] on td "[GEOGRAPHIC_DATA], [GEOGRAPHIC_DATA]" at bounding box center [454, 177] width 57 height 15
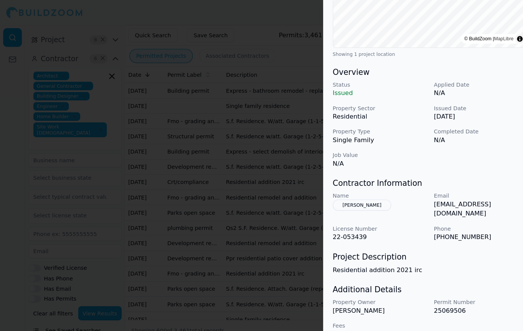
scroll to position [174, 0]
click at [212, 212] on div at bounding box center [261, 165] width 523 height 331
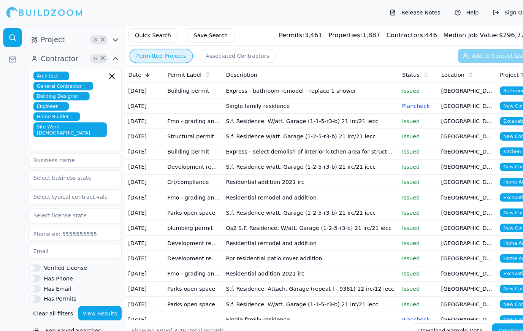
click at [474, 253] on td "[GEOGRAPHIC_DATA], [GEOGRAPHIC_DATA]" at bounding box center [454, 251] width 57 height 15
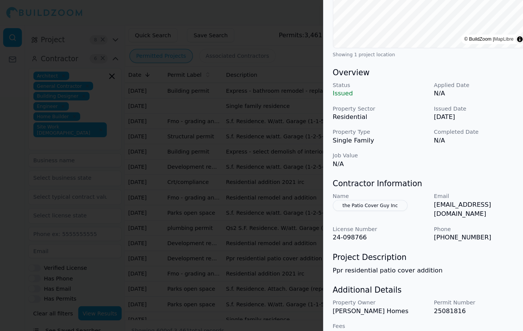
click at [119, 150] on div at bounding box center [261, 165] width 523 height 331
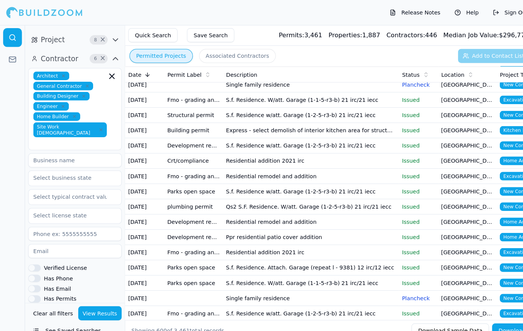
scroll to position [7543, 0]
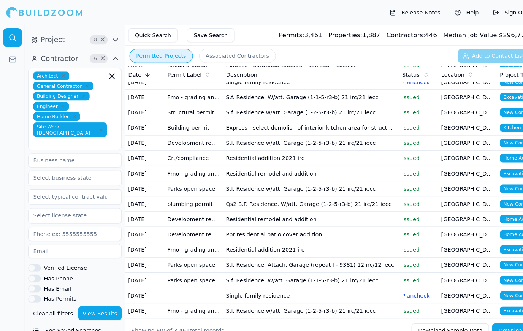
click at [456, 245] on td "[GEOGRAPHIC_DATA], [GEOGRAPHIC_DATA]" at bounding box center [454, 243] width 57 height 15
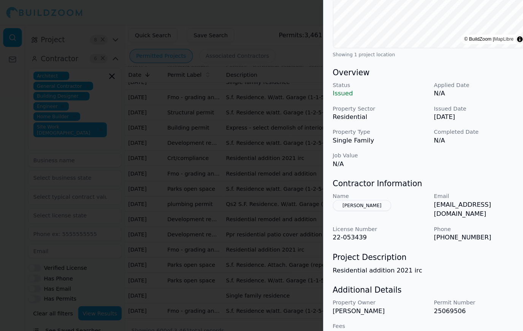
scroll to position [174, 0]
click at [275, 169] on div at bounding box center [261, 165] width 523 height 331
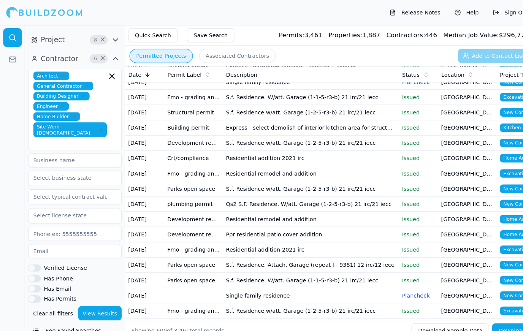
click at [455, 158] on td "[GEOGRAPHIC_DATA], [GEOGRAPHIC_DATA]" at bounding box center [454, 154] width 57 height 15
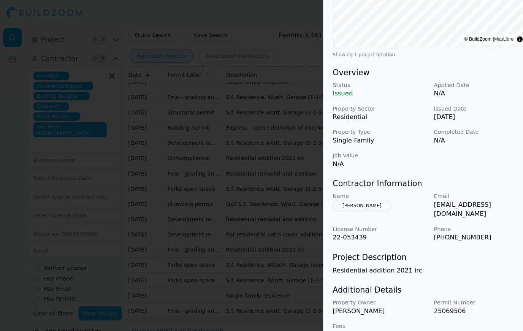
scroll to position [172, 0]
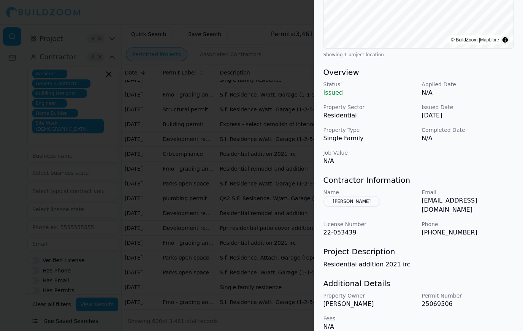
click at [230, 114] on div at bounding box center [261, 165] width 523 height 331
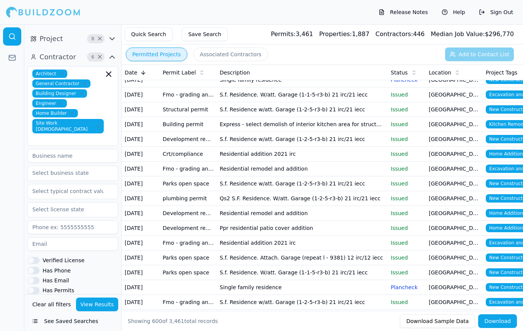
click at [219, 120] on td "Express - select demolish of interior kitchen area for structural evaluation an…" at bounding box center [302, 124] width 171 height 15
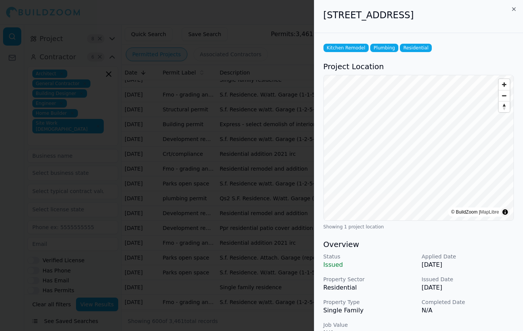
click at [250, 195] on div at bounding box center [261, 165] width 523 height 331
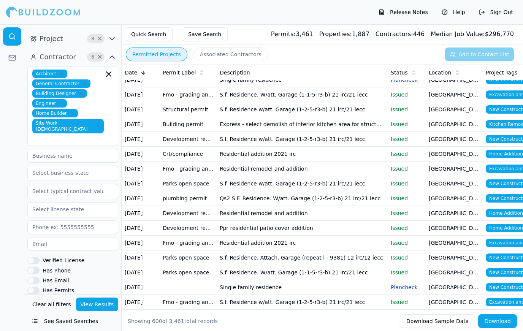
click at [277, 215] on td "Residential remodel and addition" at bounding box center [302, 213] width 171 height 15
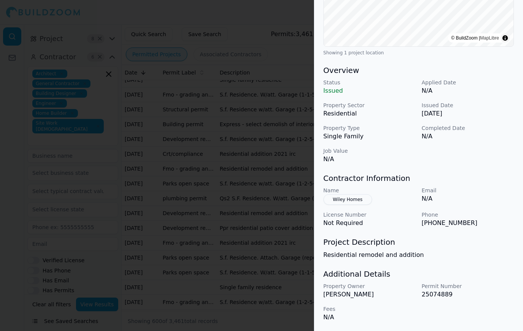
scroll to position [174, 0]
click at [265, 202] on div at bounding box center [261, 165] width 523 height 331
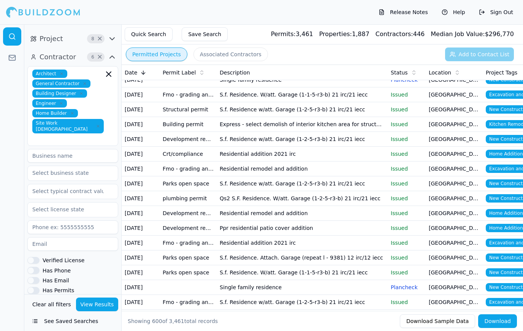
click at [313, 225] on td "Ppr residential patio cover addition" at bounding box center [302, 228] width 171 height 15
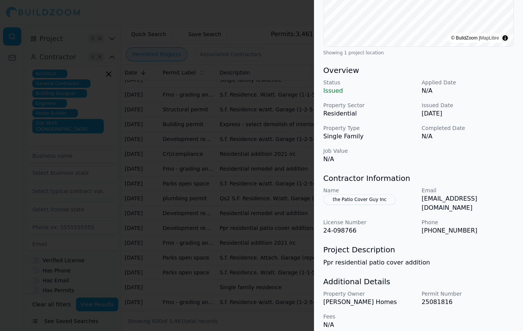
click at [253, 146] on div at bounding box center [261, 165] width 523 height 331
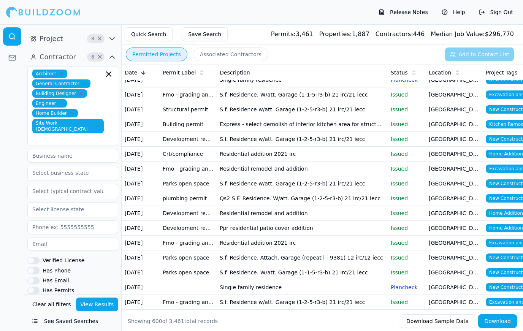
click at [338, 256] on td "S.f. Residence. Attach. Garage (repeat l - 9381) 12 irc/12 iecc" at bounding box center [302, 258] width 171 height 15
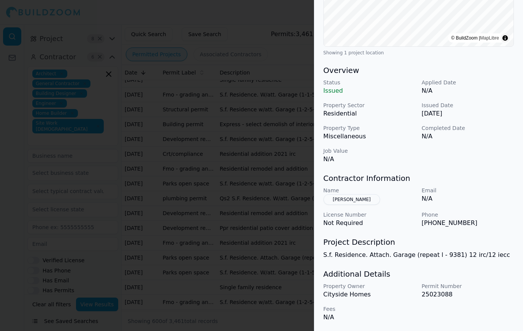
click at [240, 137] on div at bounding box center [261, 165] width 523 height 331
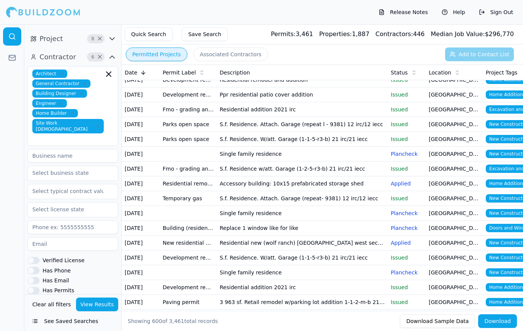
scroll to position [7677, 0]
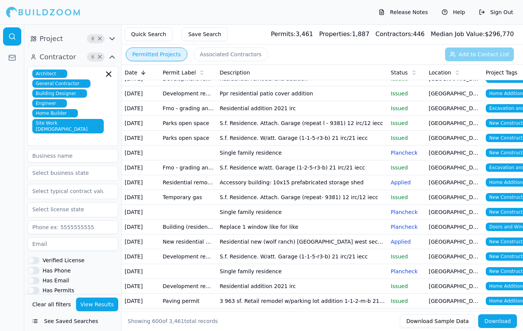
click at [446, 259] on td "[GEOGRAPHIC_DATA], [GEOGRAPHIC_DATA]" at bounding box center [454, 256] width 57 height 15
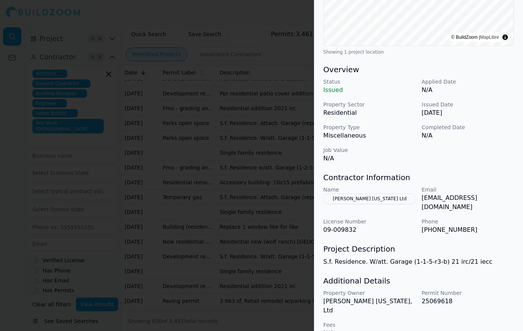
scroll to position [174, 0]
click at [157, 175] on div at bounding box center [261, 165] width 523 height 331
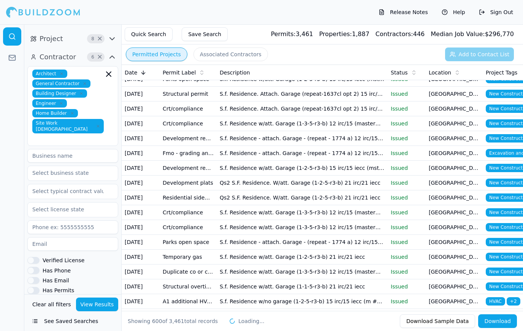
scroll to position [8478, 0]
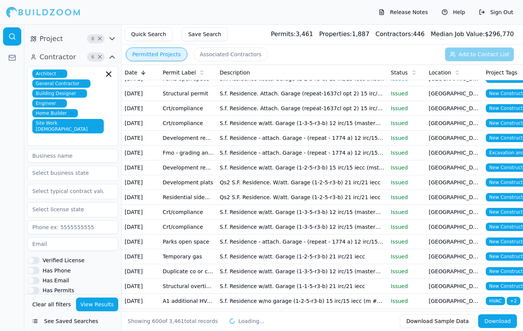
click at [284, 168] on td "S.f. Residence w/att. Garage (1-2-5-r3-b) 15 irc/15 iecc (mst of 2)" at bounding box center [302, 168] width 171 height 15
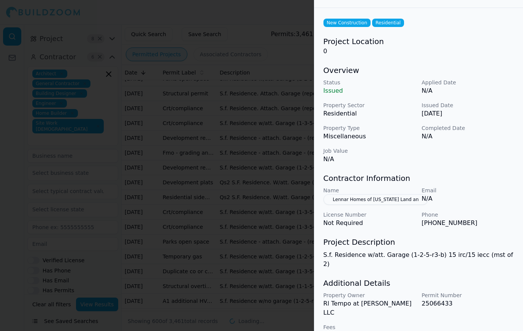
scroll to position [25, 0]
click at [116, 149] on div at bounding box center [261, 165] width 523 height 331
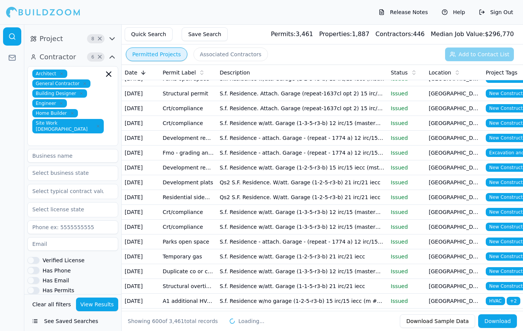
click at [259, 181] on td "Qs2 S.F. Residence. W/att. Garage (1-2-5-r3-b) 21 irc/21 iecc" at bounding box center [302, 182] width 171 height 15
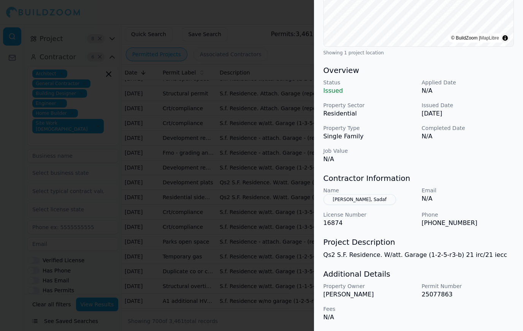
scroll to position [174, 0]
click at [284, 51] on div at bounding box center [261, 165] width 523 height 331
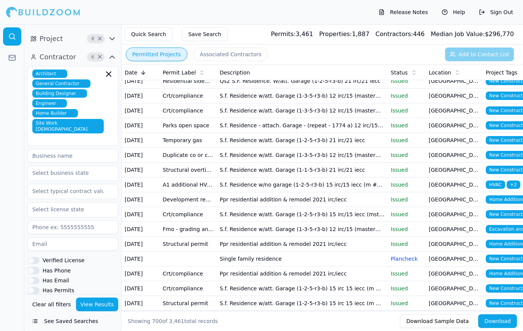
scroll to position [8597, 0]
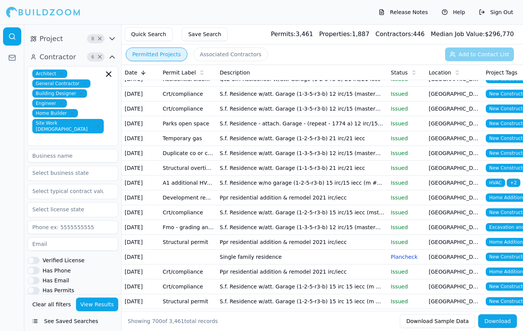
click at [340, 243] on td "Ppr residential addition & remodel 2021 irc/iecc" at bounding box center [302, 242] width 171 height 15
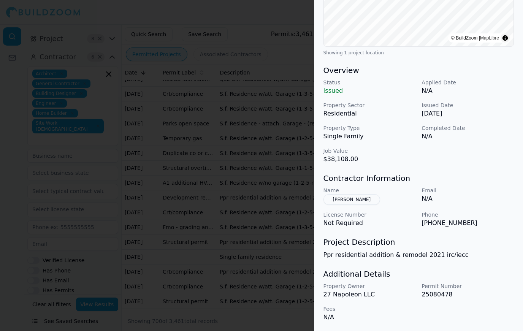
scroll to position [174, 0]
click at [91, 145] on div at bounding box center [261, 165] width 523 height 331
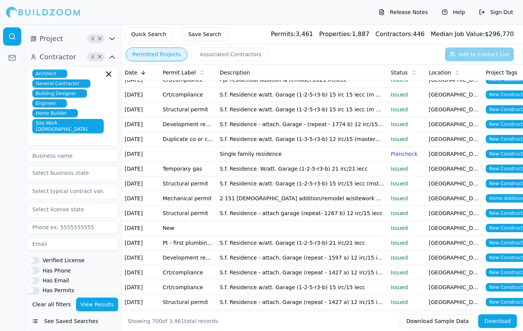
scroll to position [8791, 0]
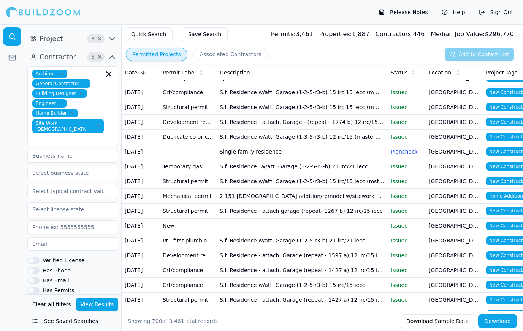
click at [460, 197] on td "[GEOGRAPHIC_DATA], [GEOGRAPHIC_DATA]" at bounding box center [454, 196] width 57 height 15
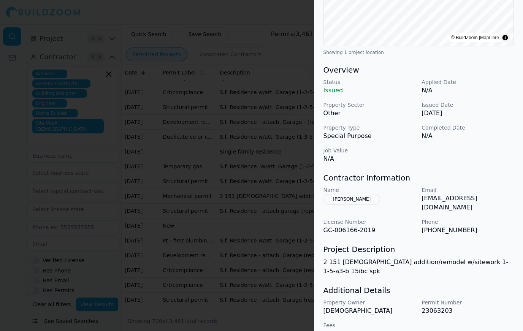
scroll to position [174, 0]
click at [358, 198] on button "[PERSON_NAME]" at bounding box center [352, 199] width 57 height 11
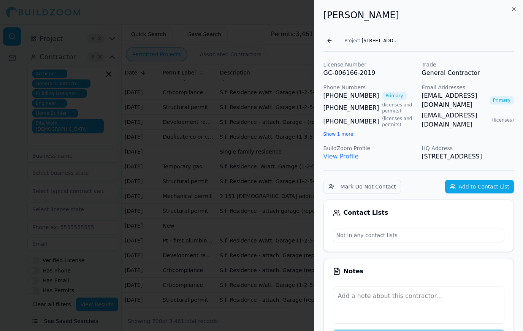
scroll to position [0, 0]
click at [345, 160] on link "View Profile" at bounding box center [341, 156] width 35 height 7
